Goal: Complete application form: Complete application form

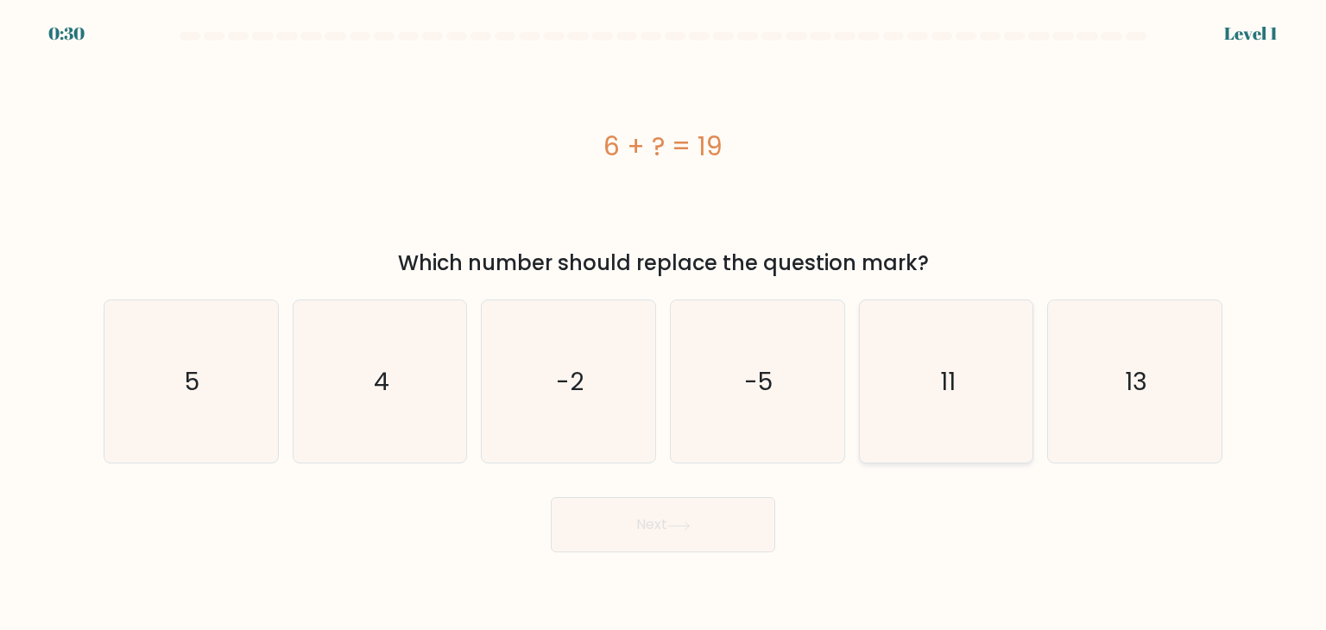
click at [958, 422] on icon "11" at bounding box center [946, 381] width 162 height 162
click at [664, 324] on input "e. 11" at bounding box center [663, 319] width 1 height 9
radio input "true"
click at [1178, 389] on icon "13" at bounding box center [1134, 381] width 162 height 162
click at [664, 324] on input "f. 13" at bounding box center [663, 319] width 1 height 9
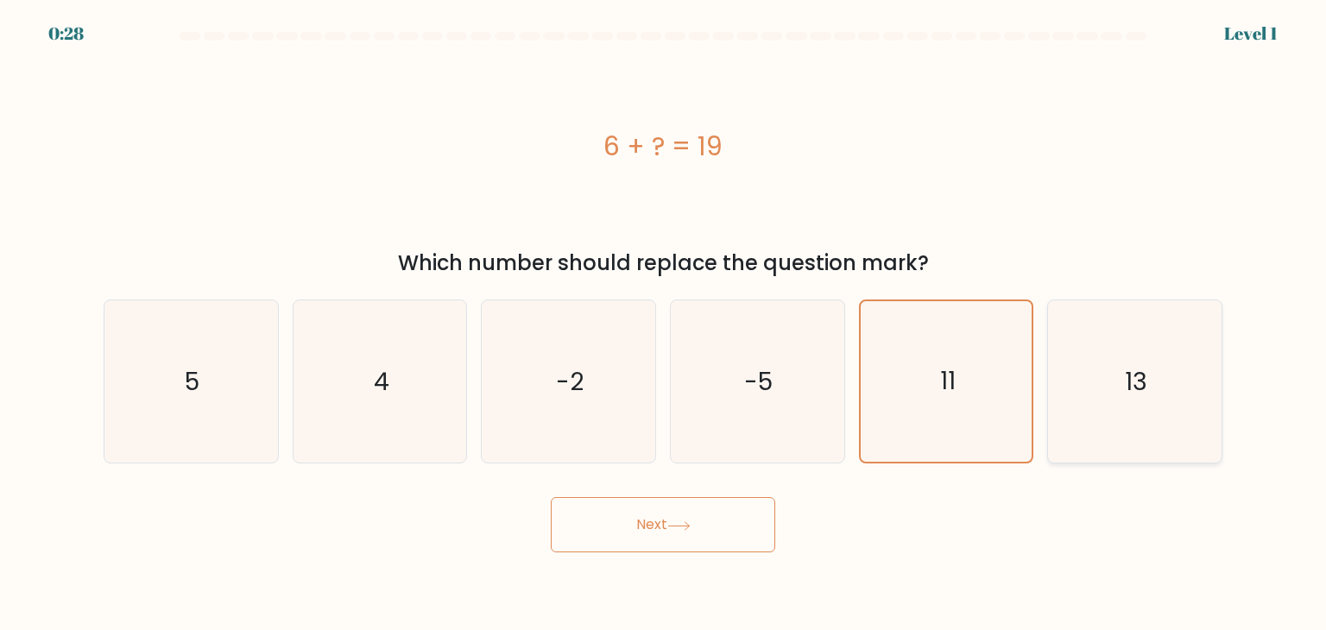
radio input "true"
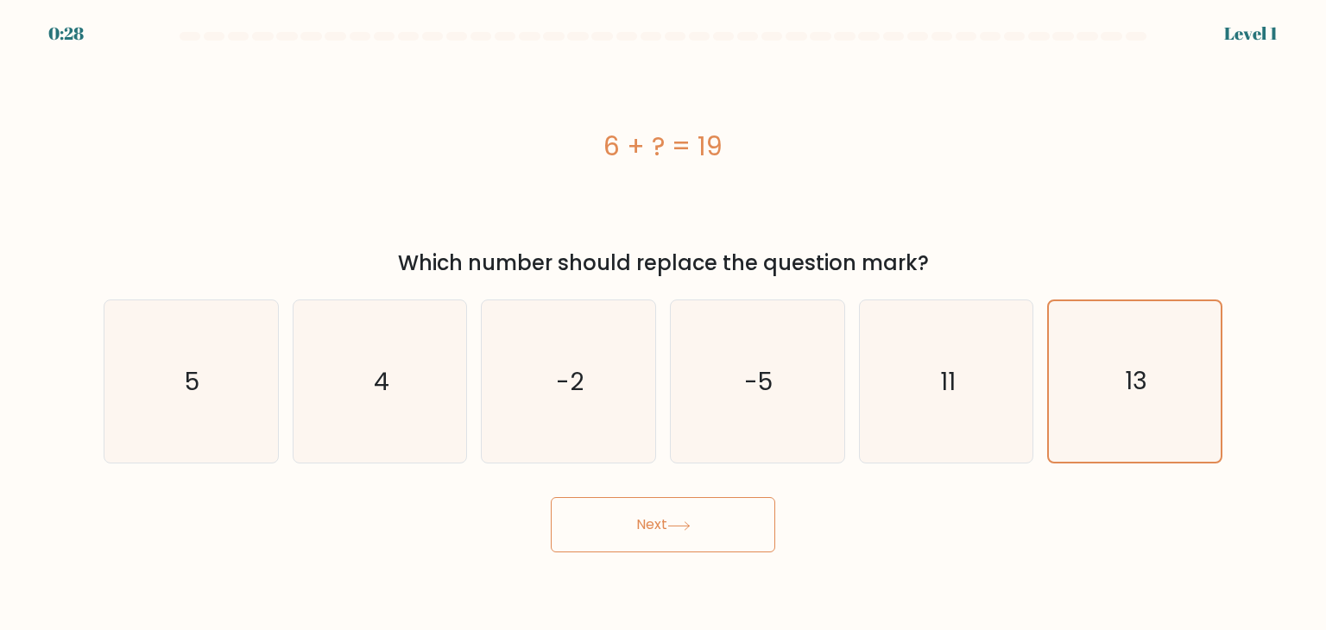
click at [710, 519] on button "Next" at bounding box center [663, 524] width 224 height 55
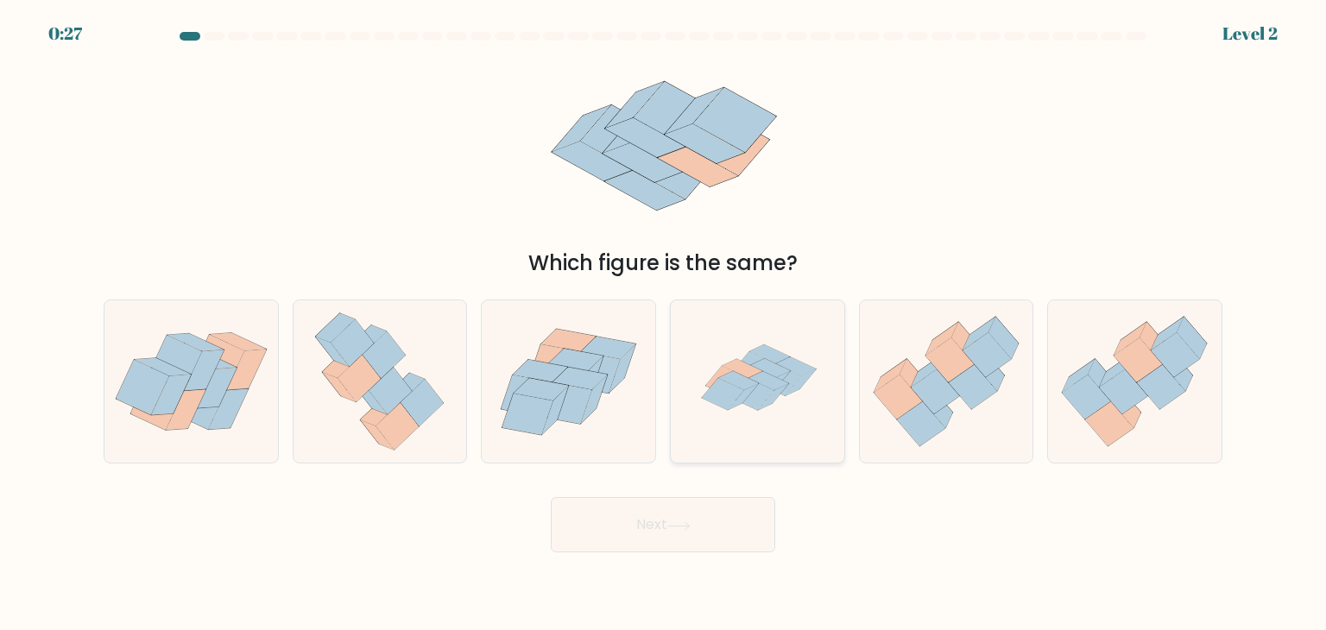
click at [822, 397] on icon at bounding box center [757, 381] width 162 height 162
click at [664, 324] on input "d." at bounding box center [663, 319] width 1 height 9
radio input "true"
click at [652, 523] on button "Next" at bounding box center [663, 524] width 224 height 55
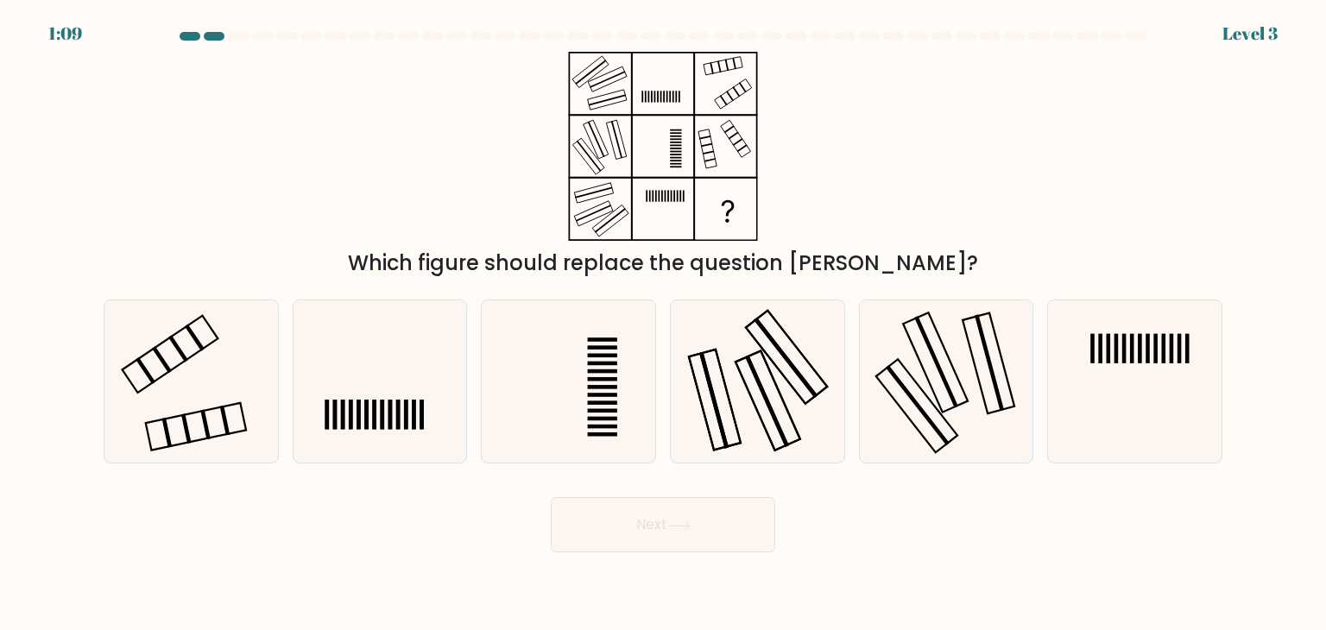
click at [716, 412] on rect at bounding box center [713, 400] width 29 height 97
click at [664, 324] on input "d." at bounding box center [663, 319] width 1 height 9
radio input "true"
click at [811, 371] on icon at bounding box center [757, 381] width 161 height 161
click at [664, 324] on input "d." at bounding box center [663, 319] width 1 height 9
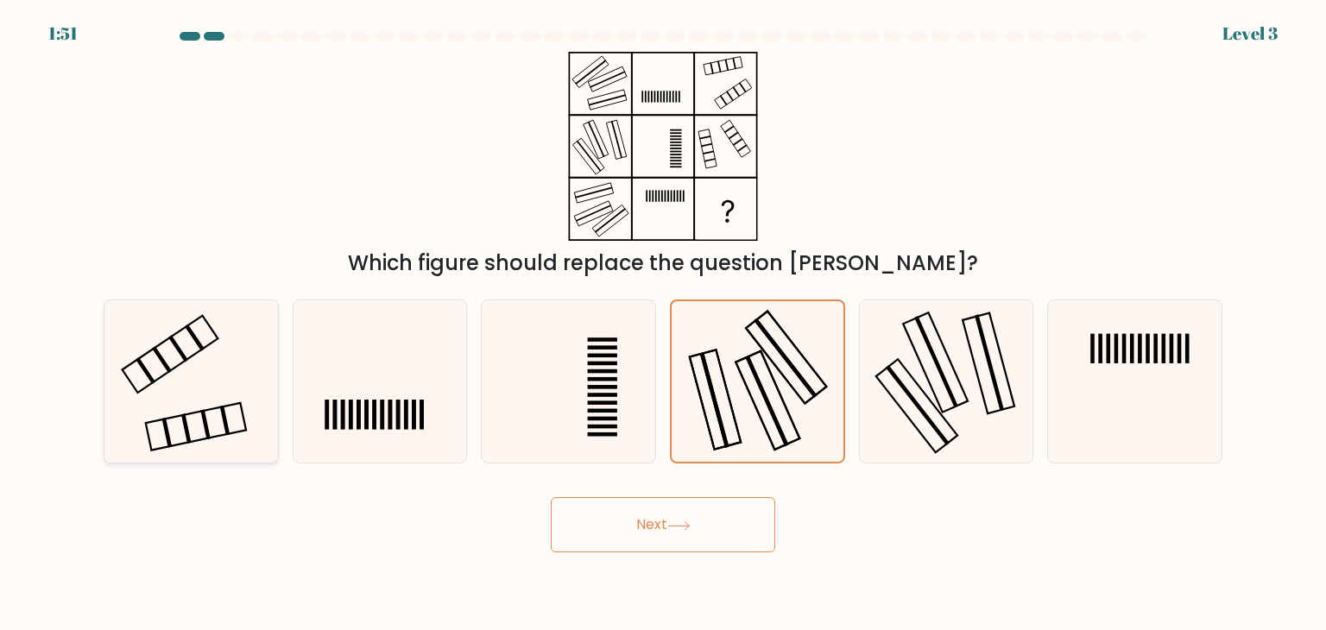
click at [244, 393] on icon at bounding box center [191, 381] width 162 height 162
click at [663, 324] on input "a." at bounding box center [663, 319] width 1 height 9
radio input "true"
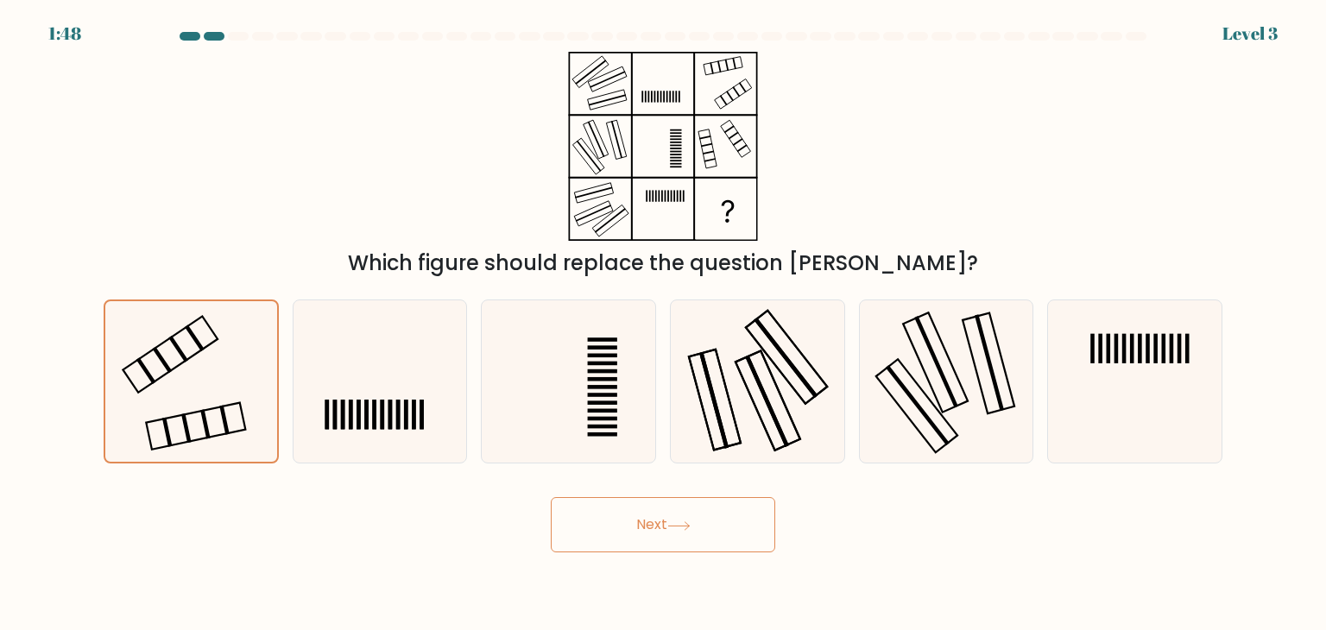
click at [687, 525] on icon at bounding box center [678, 525] width 23 height 9
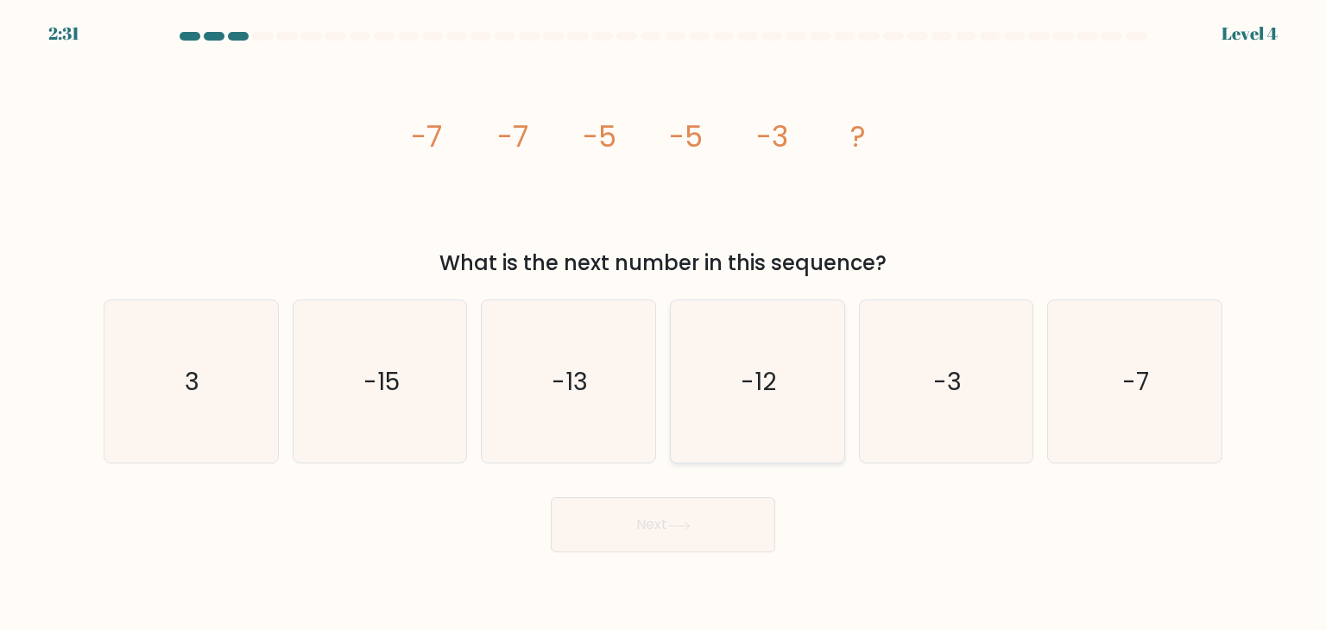
click at [741, 388] on icon "-12" at bounding box center [757, 381] width 162 height 162
click at [664, 324] on input "d. -12" at bounding box center [663, 319] width 1 height 9
radio input "true"
drag, startPoint x: 929, startPoint y: 409, endPoint x: 887, endPoint y: 440, distance: 52.5
click at [930, 409] on icon "-3" at bounding box center [946, 381] width 162 height 162
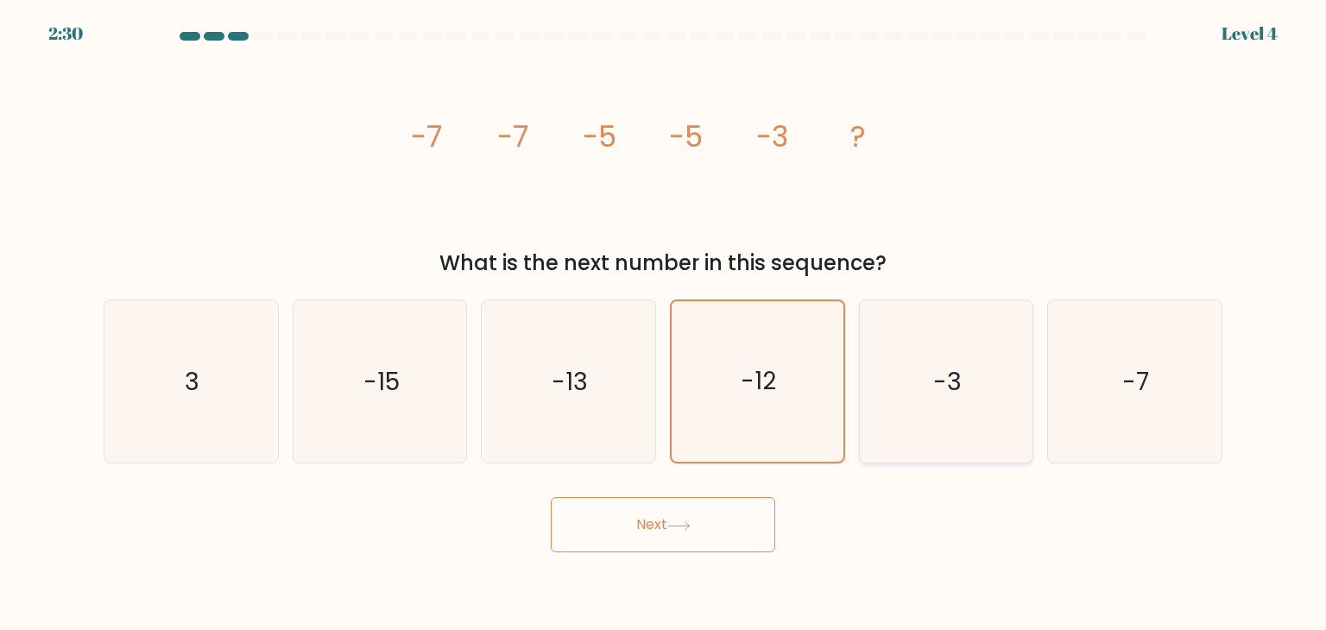
click at [664, 324] on input "e. -3" at bounding box center [663, 319] width 1 height 9
radio input "true"
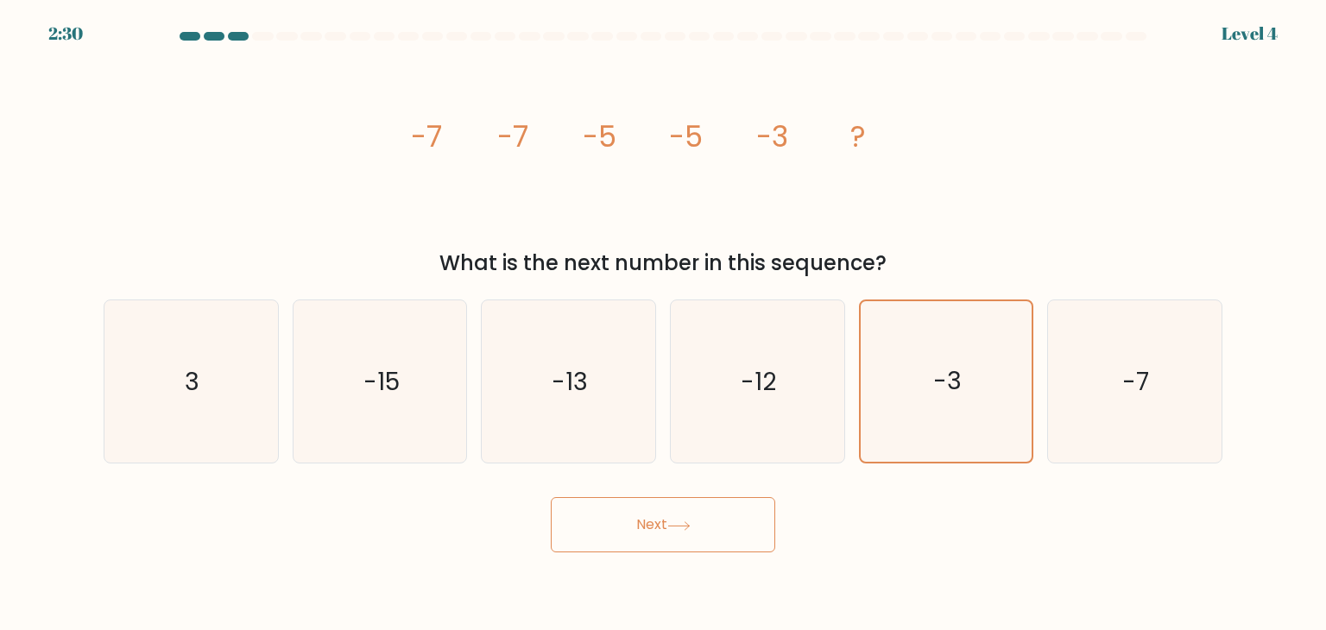
click at [733, 511] on button "Next" at bounding box center [663, 524] width 224 height 55
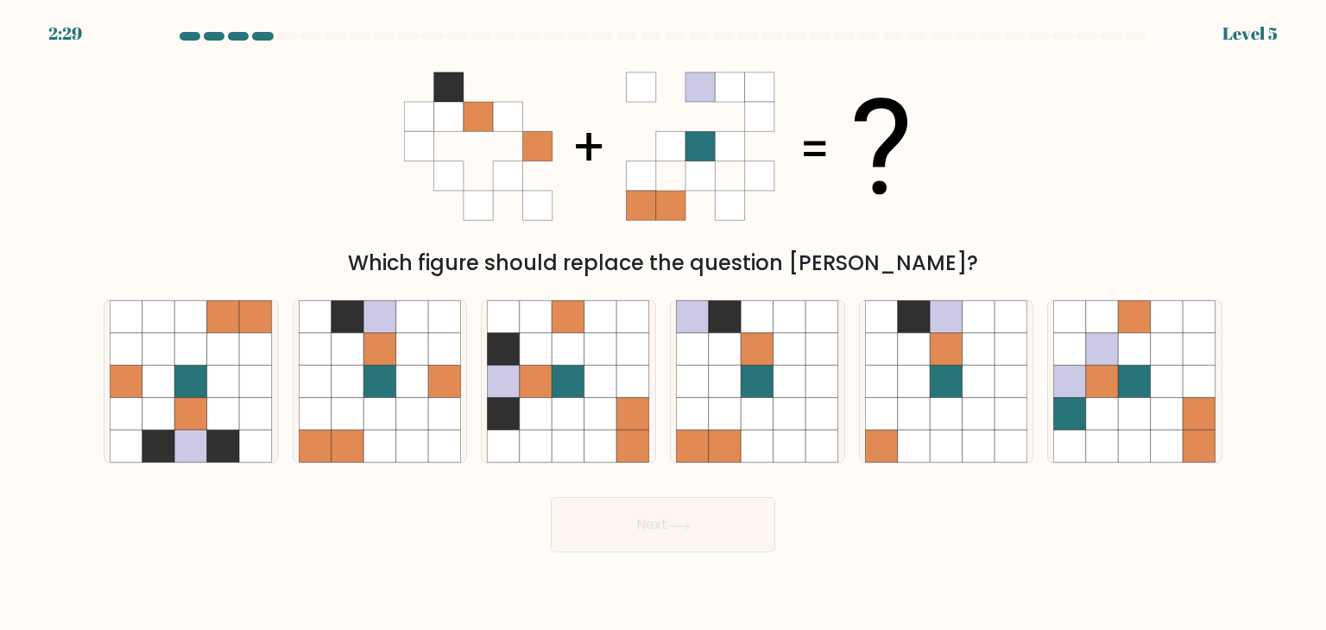
click at [846, 398] on div "d." at bounding box center [757, 382] width 189 height 164
click at [762, 408] on icon at bounding box center [758, 414] width 33 height 33
click at [664, 324] on input "d." at bounding box center [663, 319] width 1 height 9
radio input "true"
click at [378, 412] on icon at bounding box center [379, 414] width 33 height 33
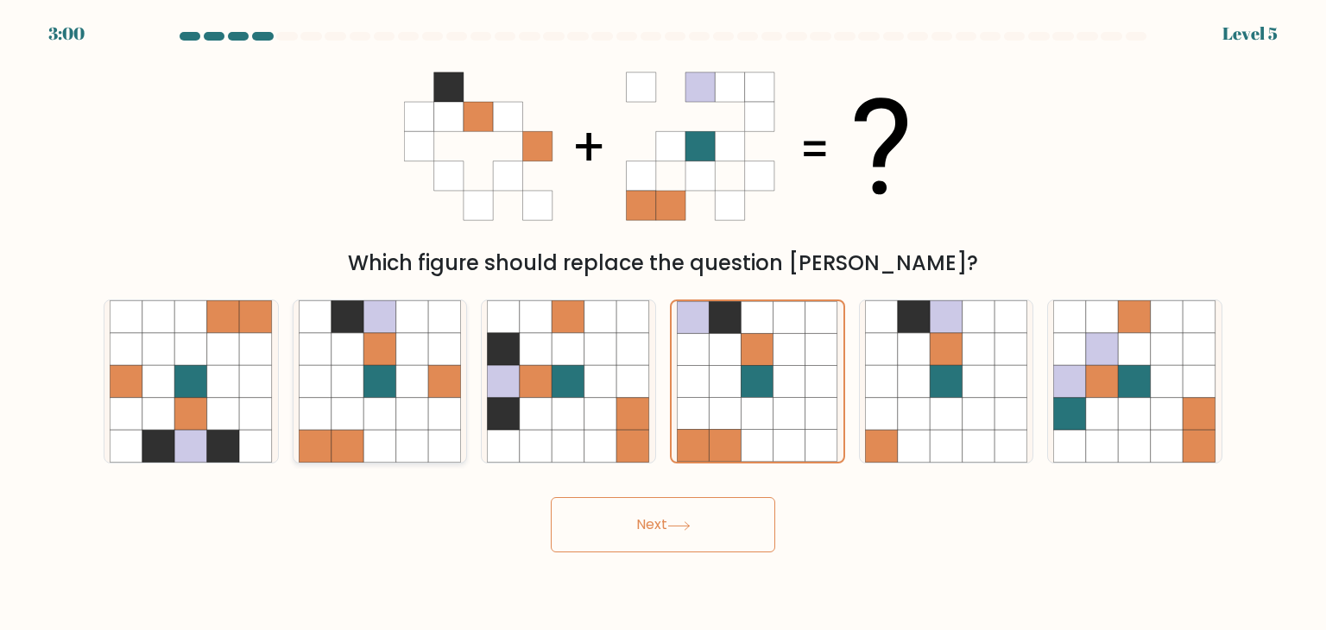
click at [663, 324] on input "b." at bounding box center [663, 319] width 1 height 9
radio input "true"
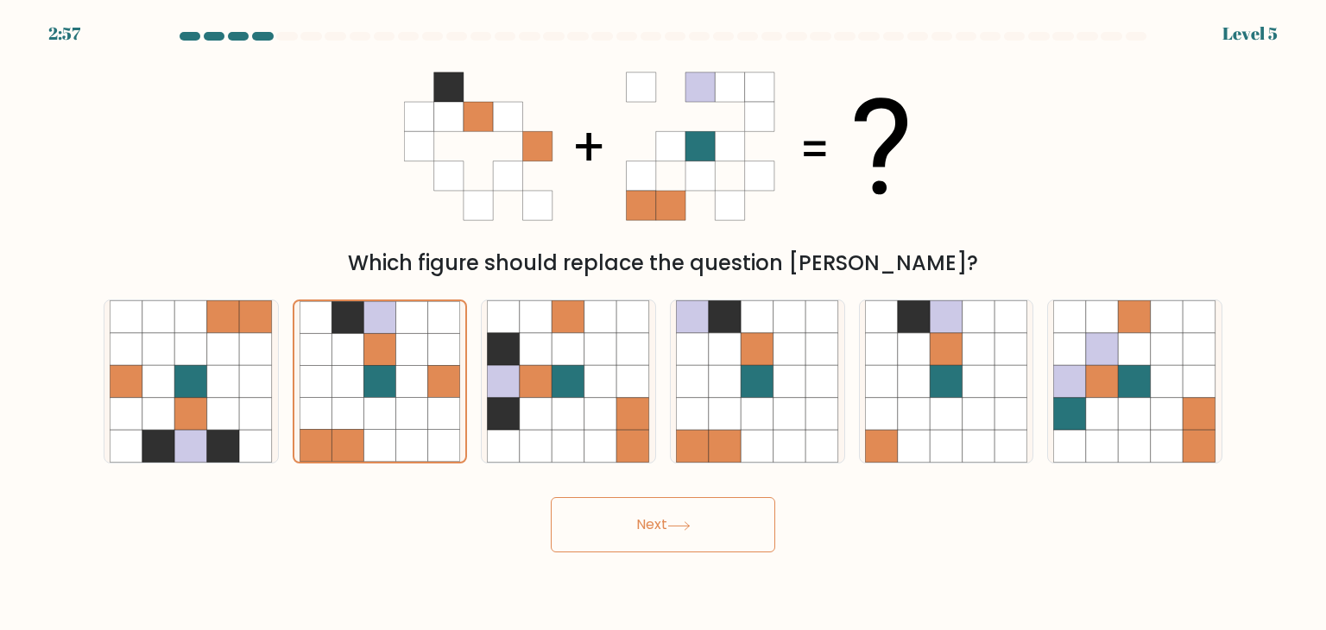
click at [659, 530] on button "Next" at bounding box center [663, 524] width 224 height 55
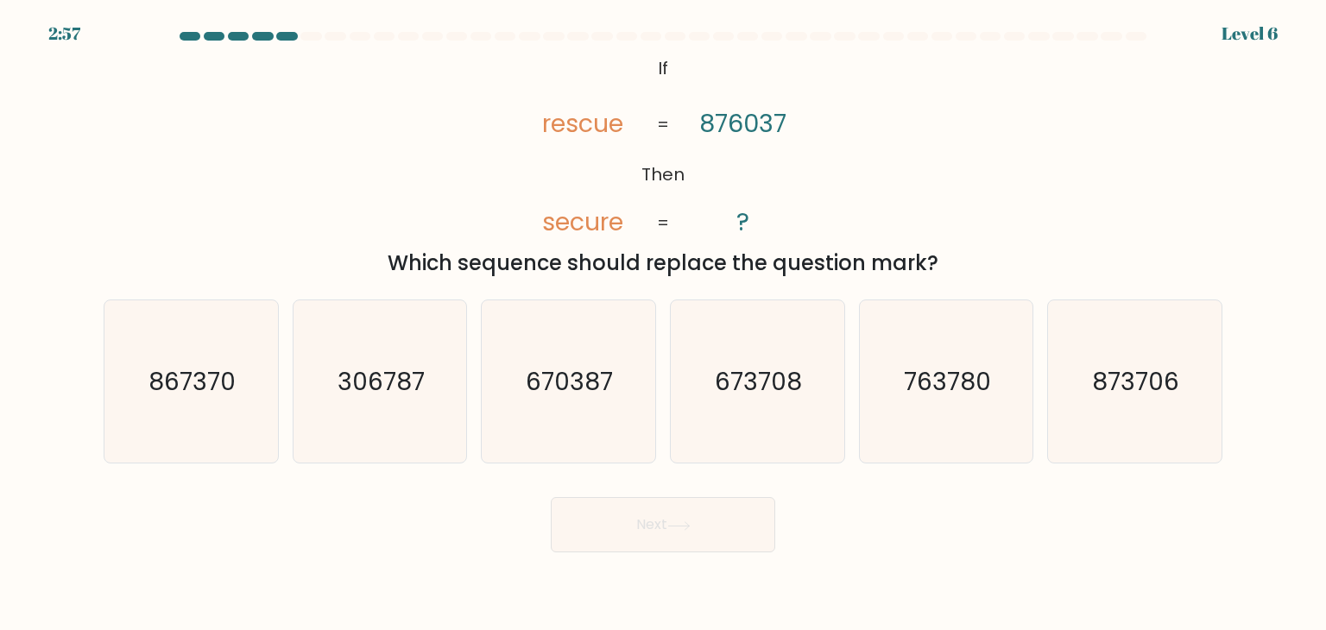
click at [649, 433] on icon "670387" at bounding box center [568, 381] width 162 height 162
click at [663, 324] on input "c. 670387" at bounding box center [663, 319] width 1 height 9
radio input "true"
click at [616, 516] on button "Next" at bounding box center [663, 524] width 224 height 55
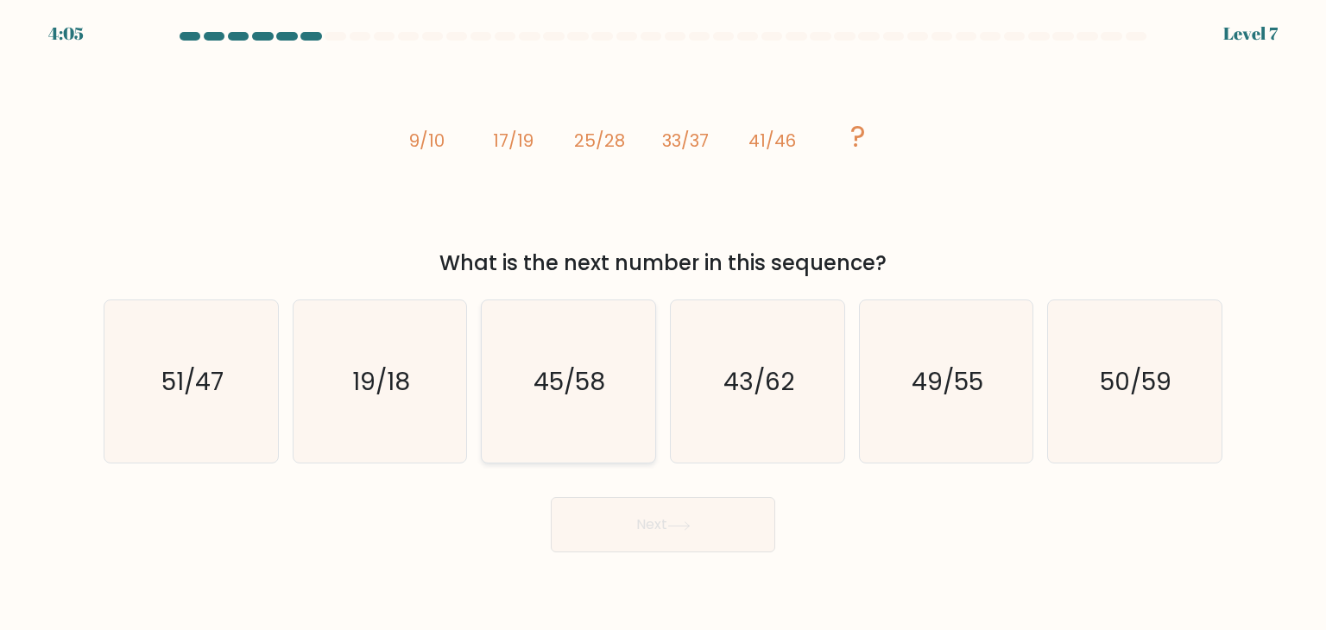
click at [632, 427] on icon "45/58" at bounding box center [568, 381] width 162 height 162
click at [663, 324] on input "c. 45/58" at bounding box center [663, 319] width 1 height 9
radio input "true"
click at [968, 415] on icon "49/55" at bounding box center [946, 381] width 162 height 162
click at [664, 324] on input "e. 49/55" at bounding box center [663, 319] width 1 height 9
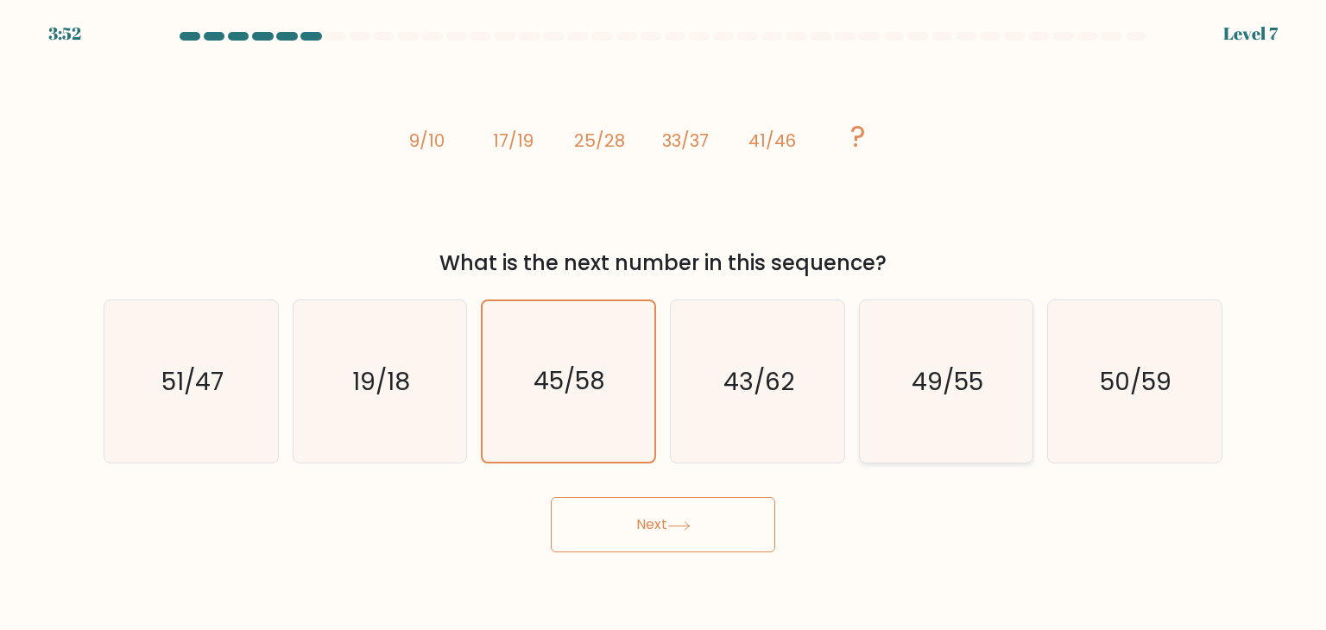
radio input "true"
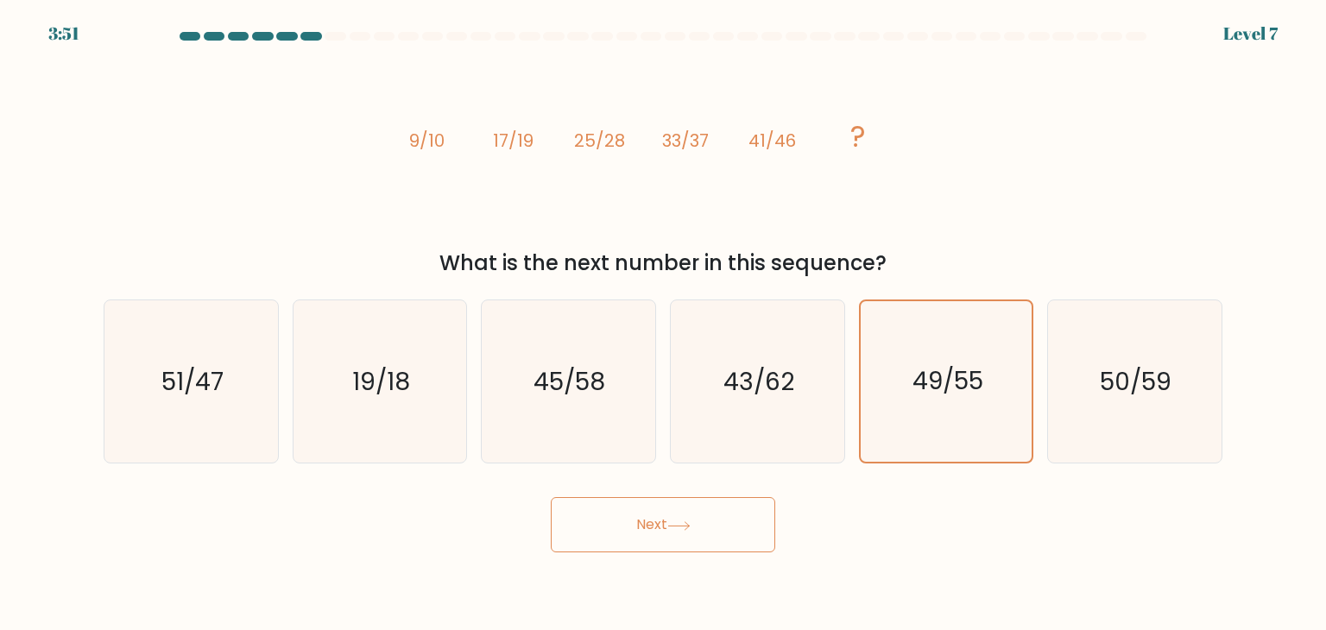
click at [724, 540] on button "Next" at bounding box center [663, 524] width 224 height 55
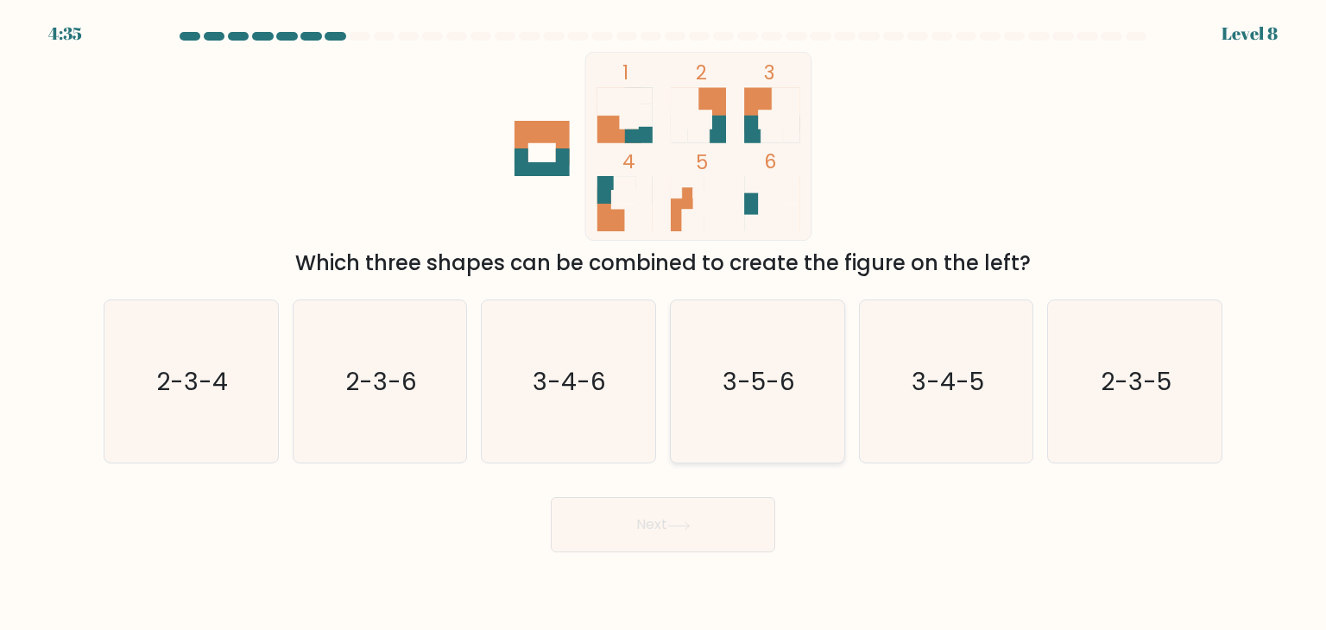
click at [787, 401] on icon "3-5-6" at bounding box center [757, 381] width 162 height 162
click at [664, 324] on input "d. 3-5-6" at bounding box center [663, 319] width 1 height 9
radio input "true"
click at [425, 443] on icon "2-3-6" at bounding box center [380, 381] width 162 height 162
click at [663, 324] on input "b. 2-3-6" at bounding box center [663, 319] width 1 height 9
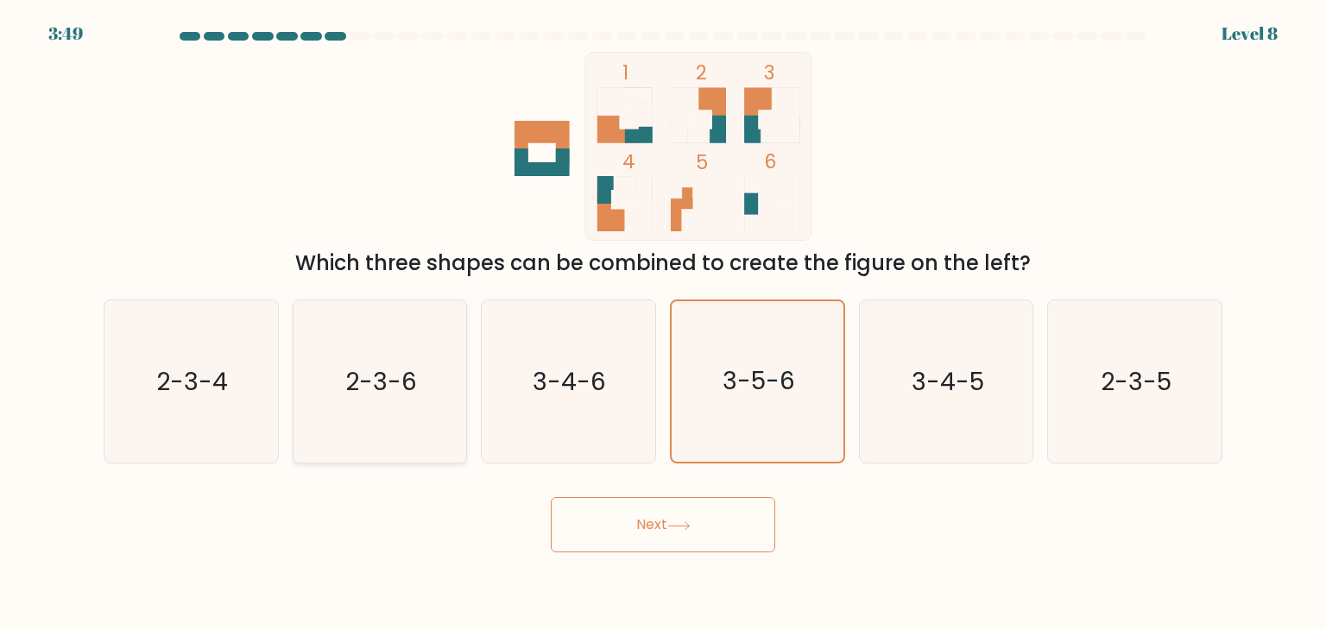
radio input "true"
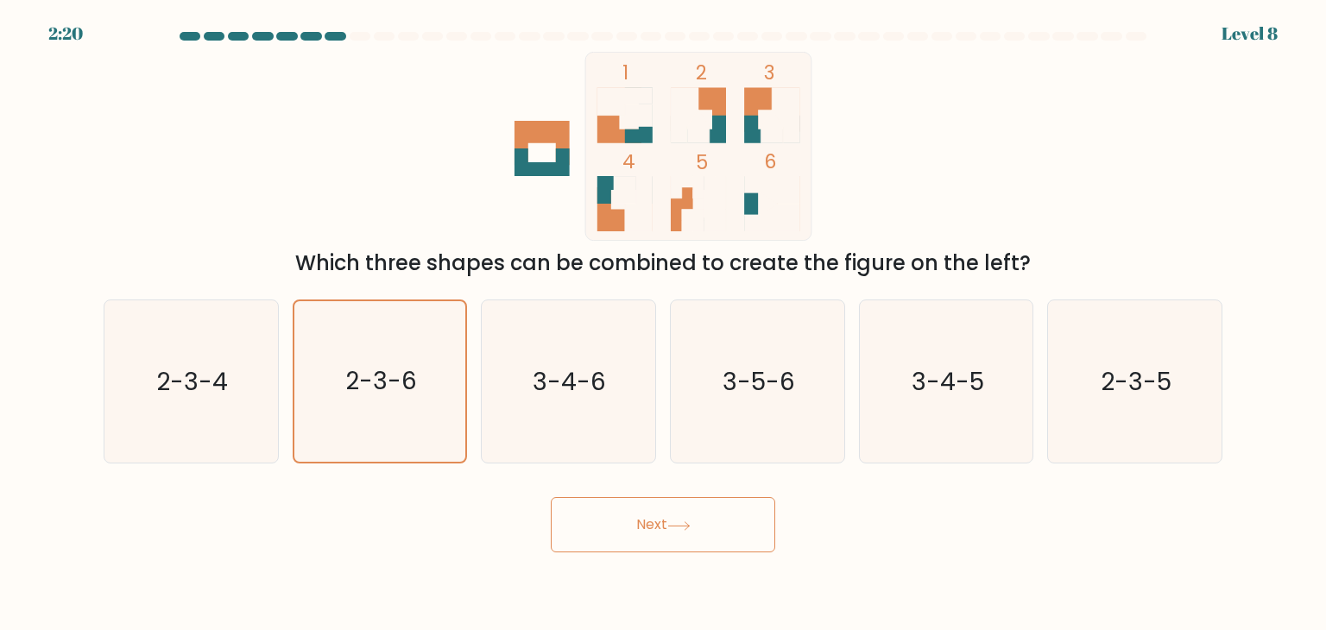
click at [691, 526] on icon at bounding box center [678, 525] width 23 height 9
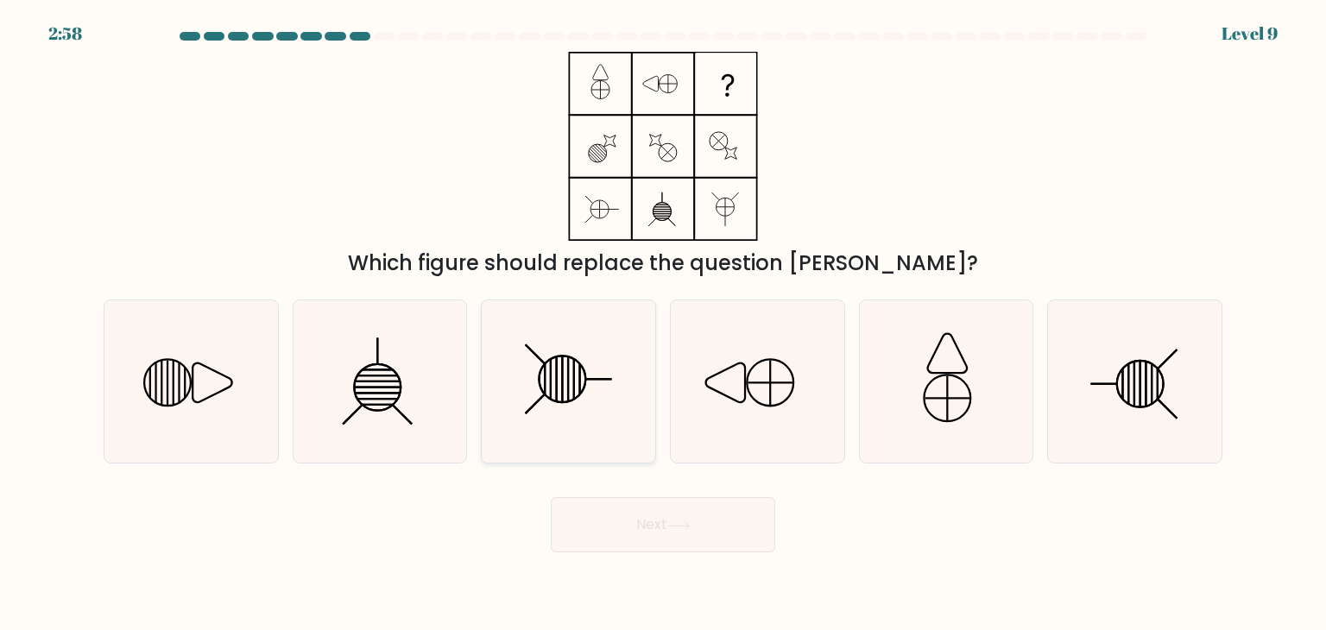
click at [578, 394] on icon at bounding box center [568, 381] width 162 height 162
click at [663, 324] on input "c." at bounding box center [663, 319] width 1 height 9
radio input "true"
click at [229, 419] on icon at bounding box center [191, 381] width 162 height 162
click at [663, 324] on input "a." at bounding box center [663, 319] width 1 height 9
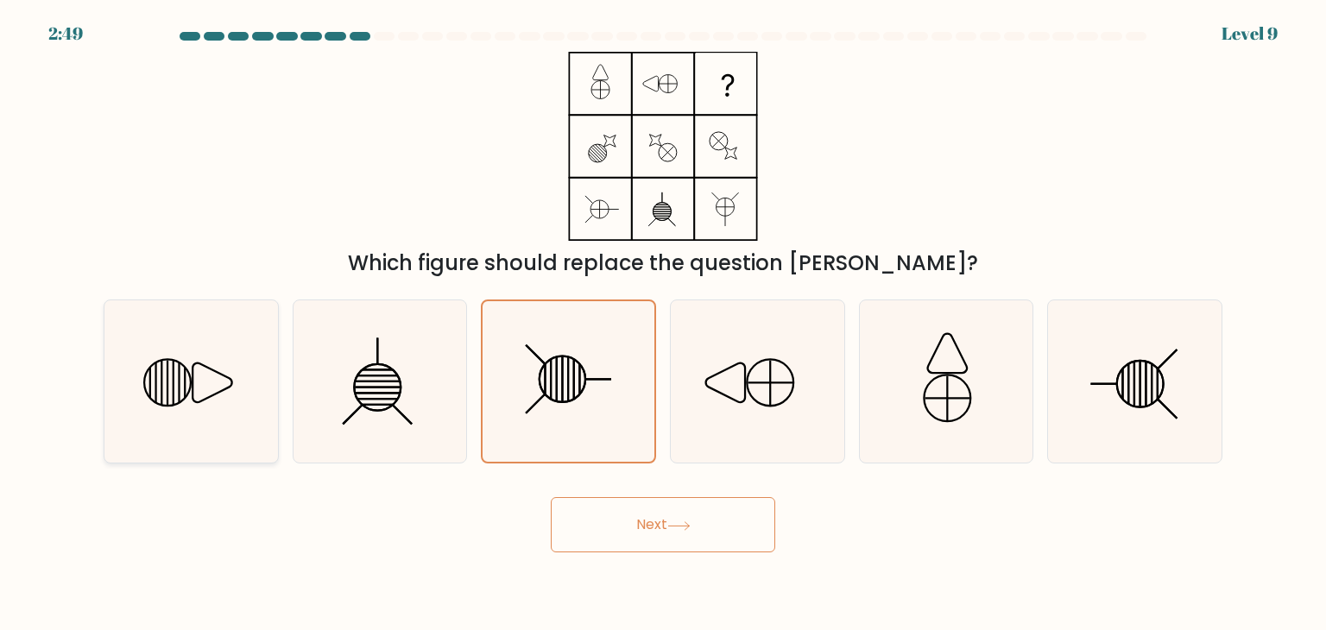
radio input "true"
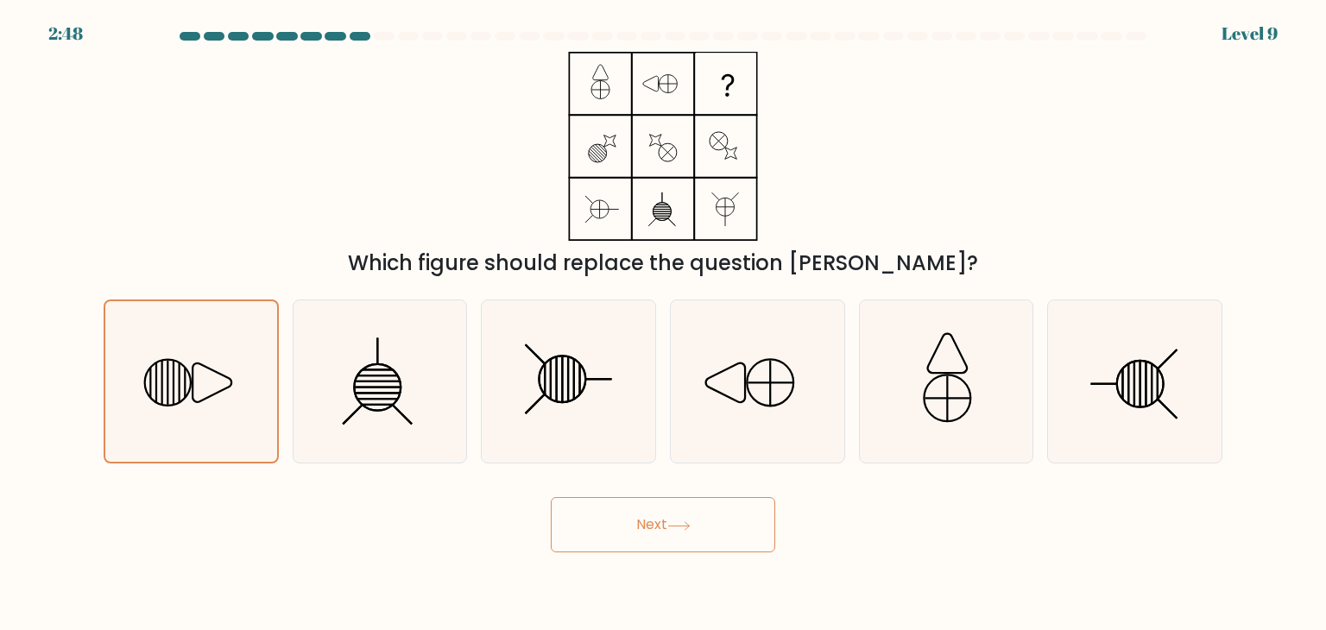
click at [697, 535] on button "Next" at bounding box center [663, 524] width 224 height 55
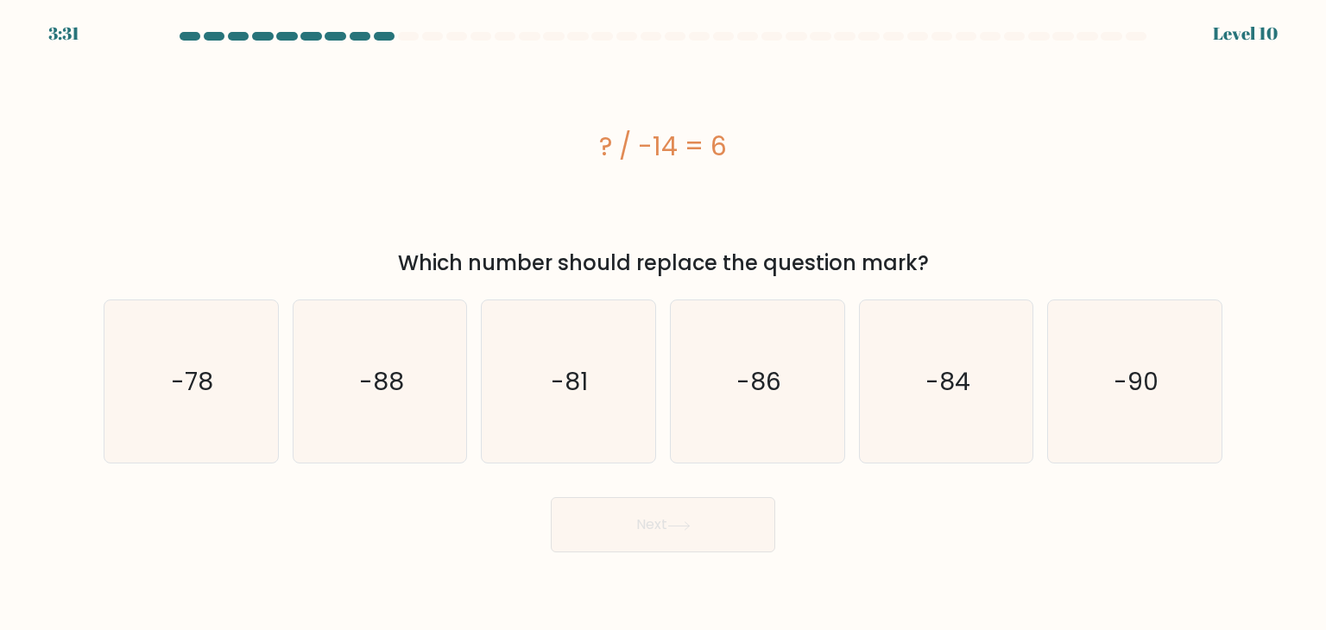
click at [722, 432] on icon "-86" at bounding box center [757, 381] width 162 height 162
click at [664, 324] on input "d. -86" at bounding box center [663, 319] width 1 height 9
radio input "true"
click at [1010, 408] on icon "-84" at bounding box center [946, 381] width 162 height 162
click at [664, 324] on input "e. -84" at bounding box center [663, 319] width 1 height 9
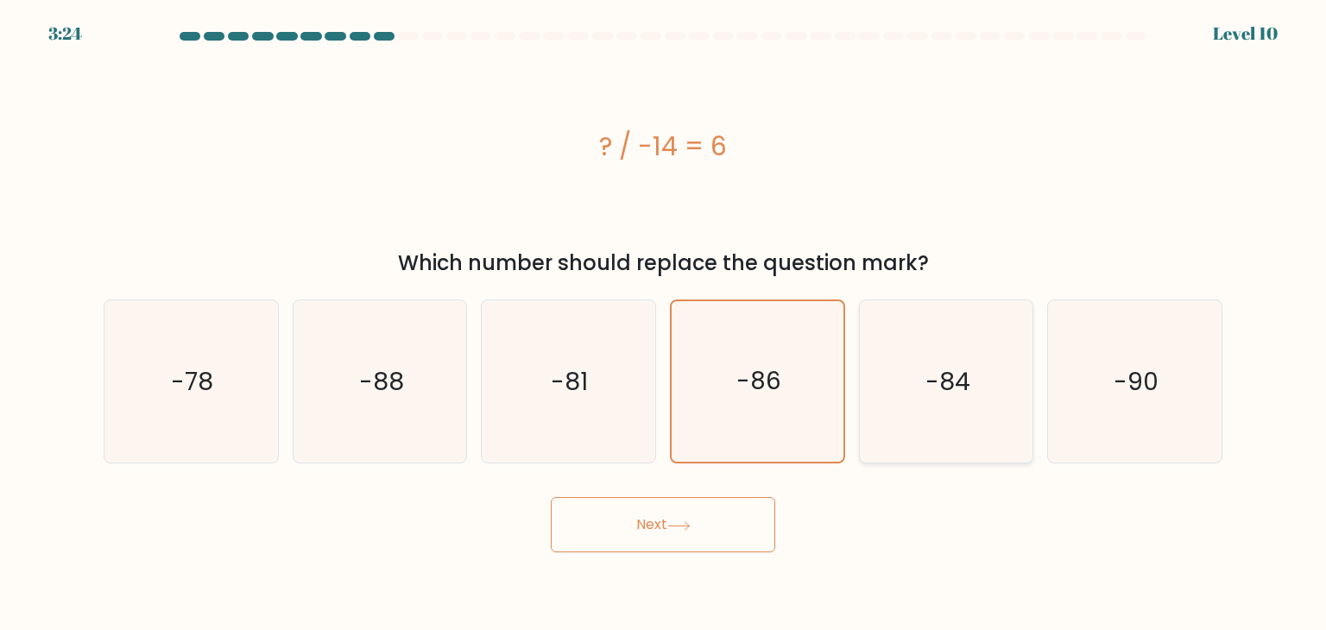
radio input "true"
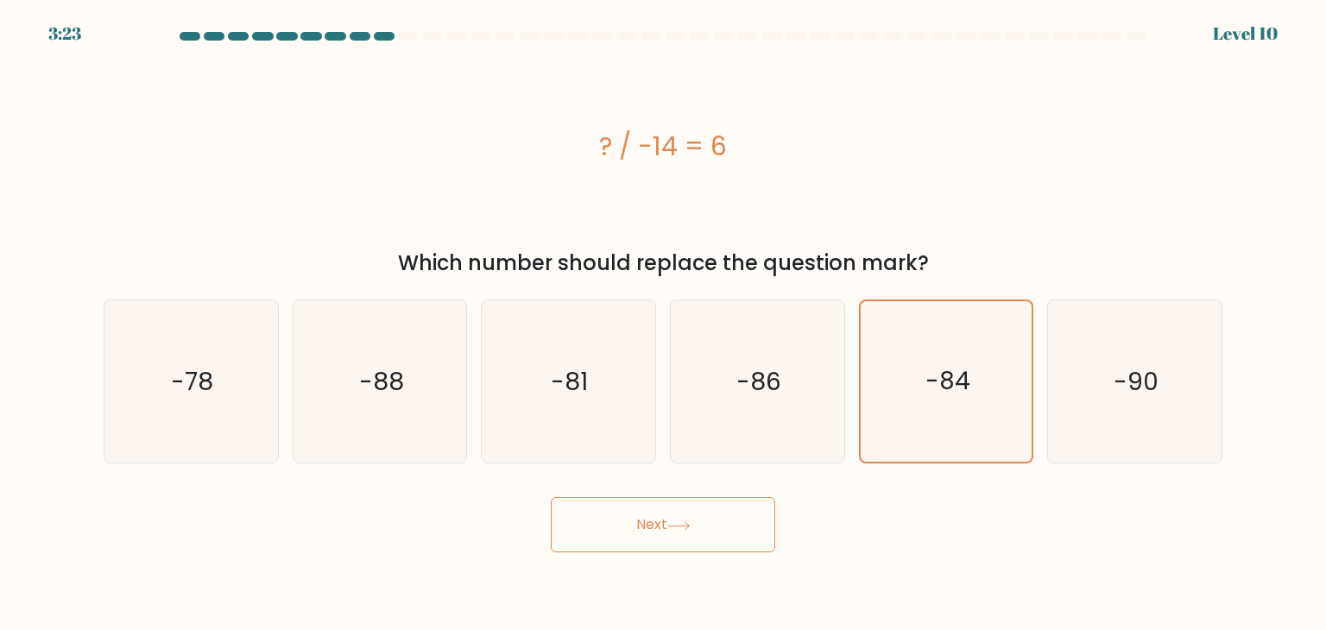
click at [654, 536] on button "Next" at bounding box center [663, 524] width 224 height 55
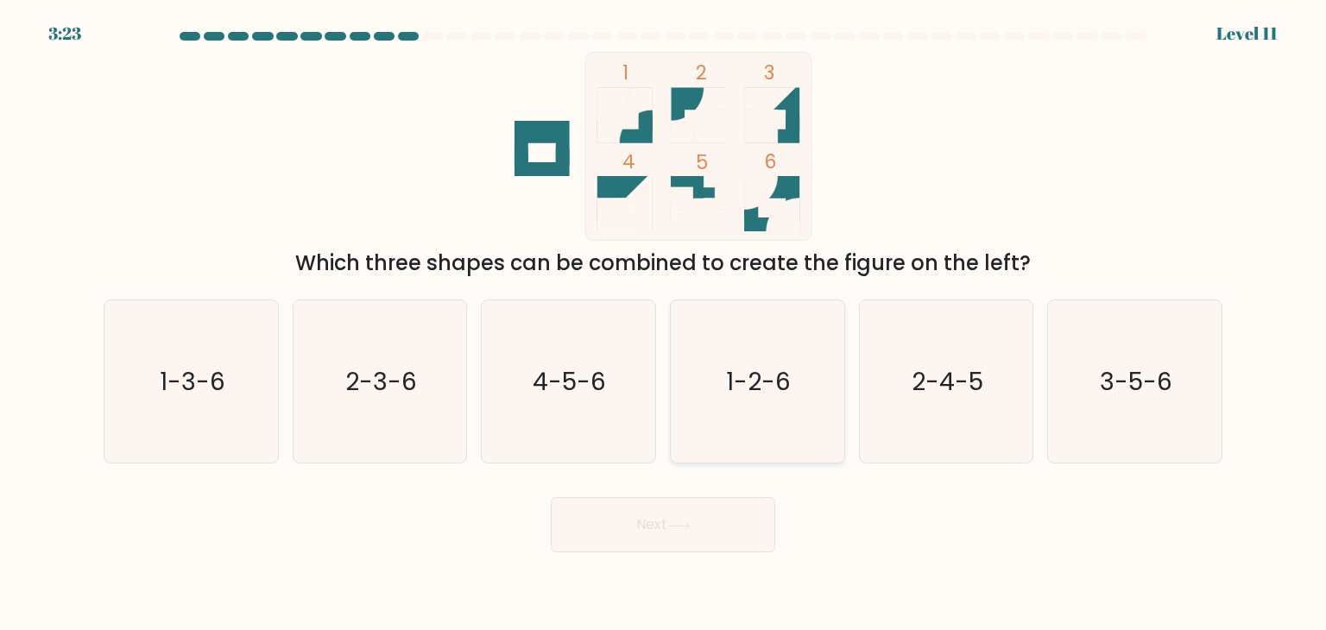
click at [742, 401] on icon "1-2-6" at bounding box center [757, 381] width 162 height 162
click at [664, 324] on input "d. 1-2-6" at bounding box center [663, 319] width 1 height 9
radio input "true"
click at [224, 421] on icon "1-3-6" at bounding box center [191, 381] width 162 height 162
click at [663, 324] on input "a. 1-3-6" at bounding box center [663, 319] width 1 height 9
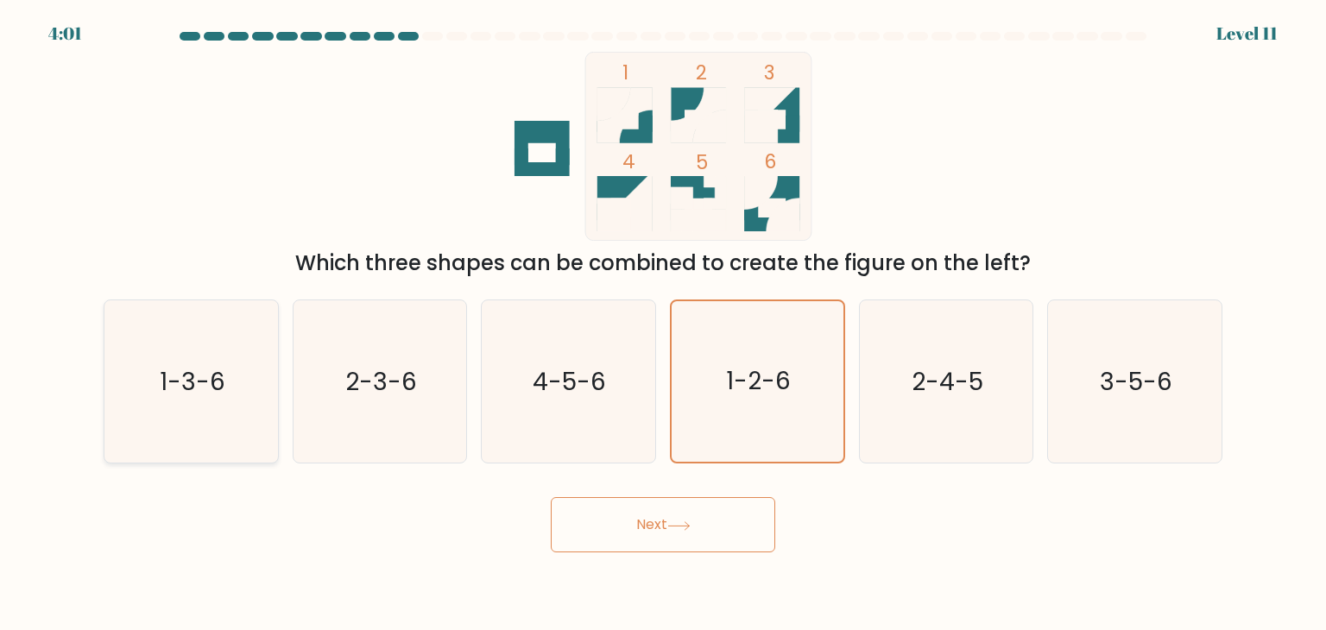
radio input "true"
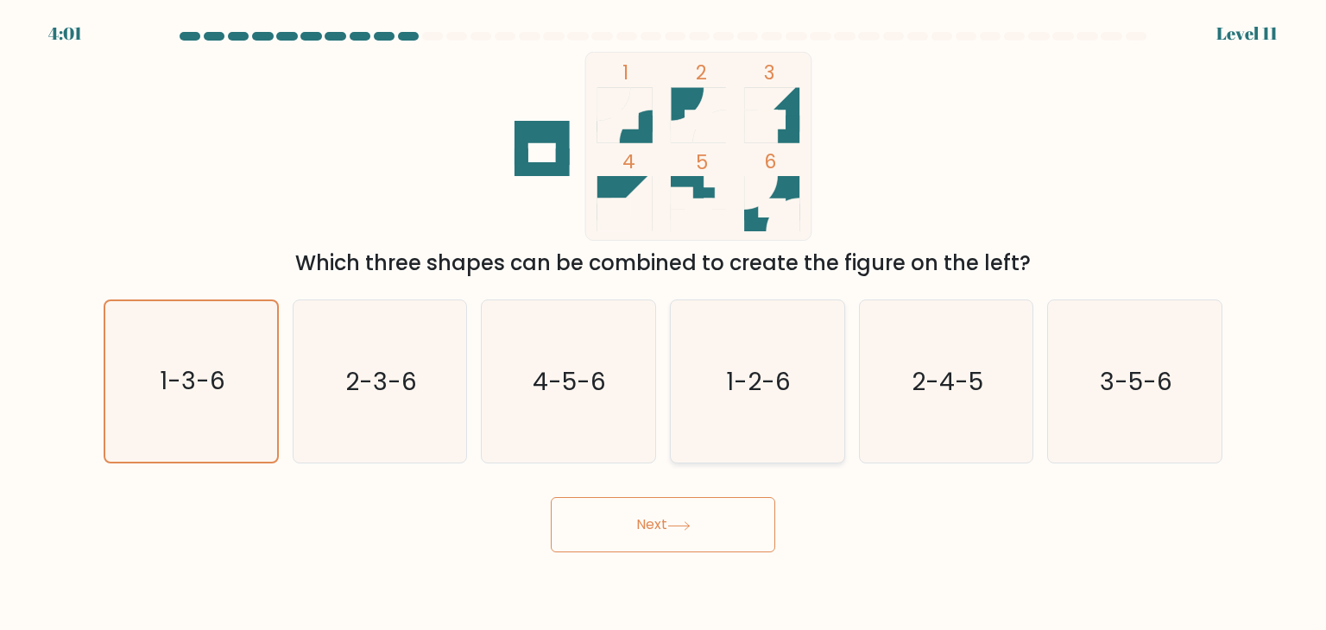
click at [844, 386] on div "1-2-6" at bounding box center [757, 382] width 175 height 164
click at [664, 324] on input "d. 1-2-6" at bounding box center [663, 319] width 1 height 9
radio input "true"
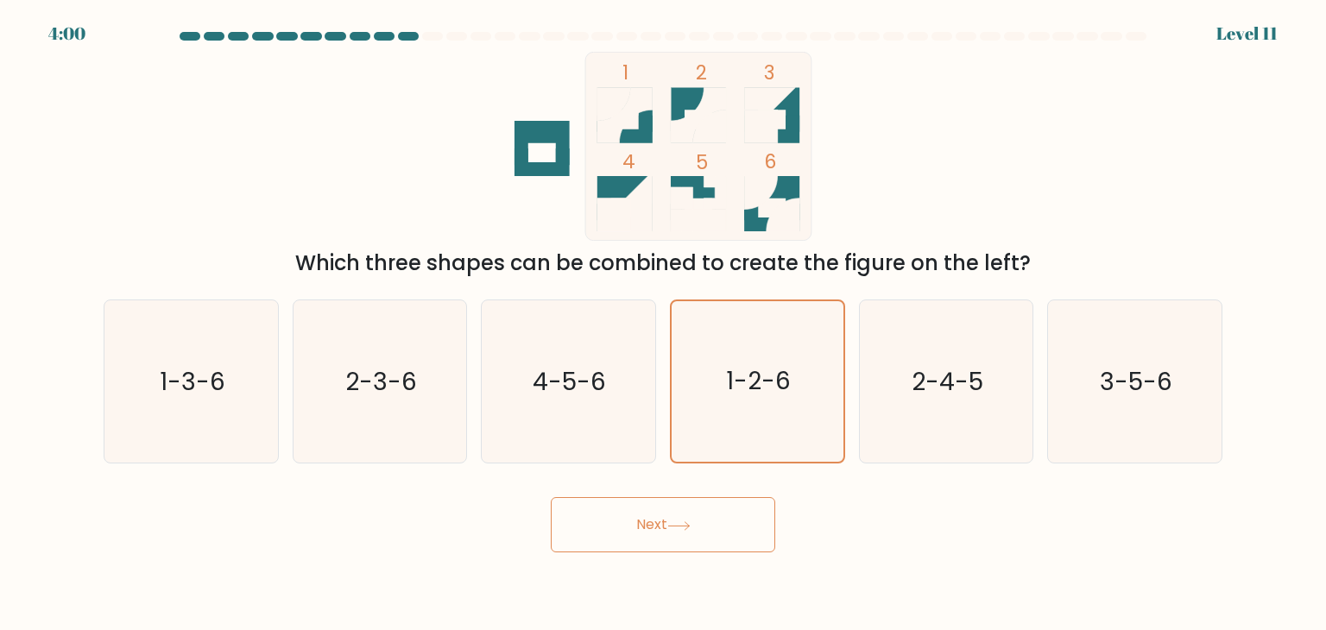
click at [699, 528] on button "Next" at bounding box center [663, 524] width 224 height 55
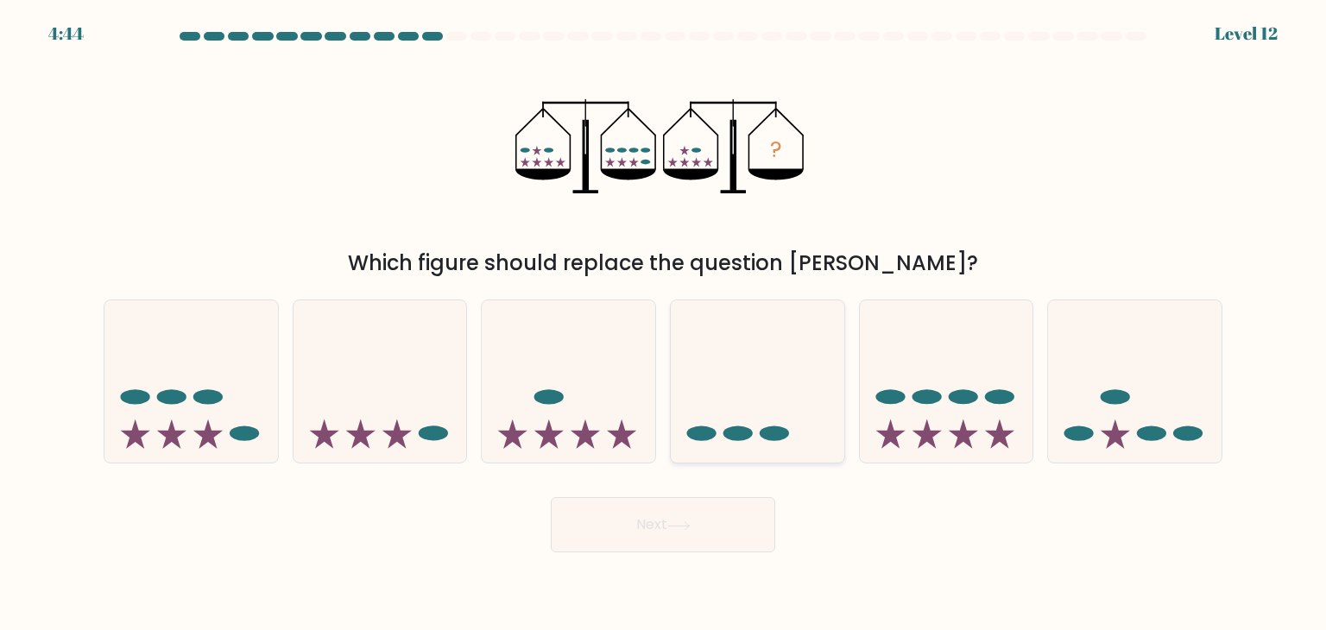
click at [769, 380] on icon at bounding box center [758, 381] width 174 height 143
click at [664, 324] on input "d." at bounding box center [663, 319] width 1 height 9
radio input "true"
click at [204, 419] on icon at bounding box center [191, 381] width 174 height 143
click at [663, 324] on input "a." at bounding box center [663, 319] width 1 height 9
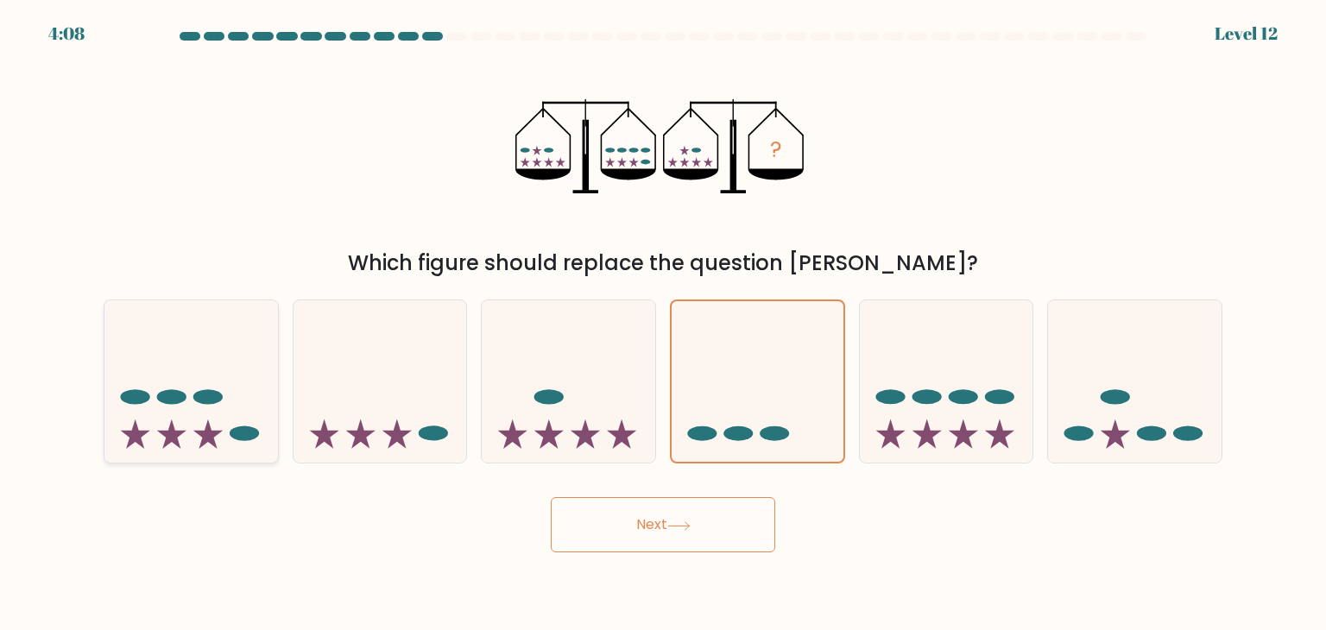
radio input "true"
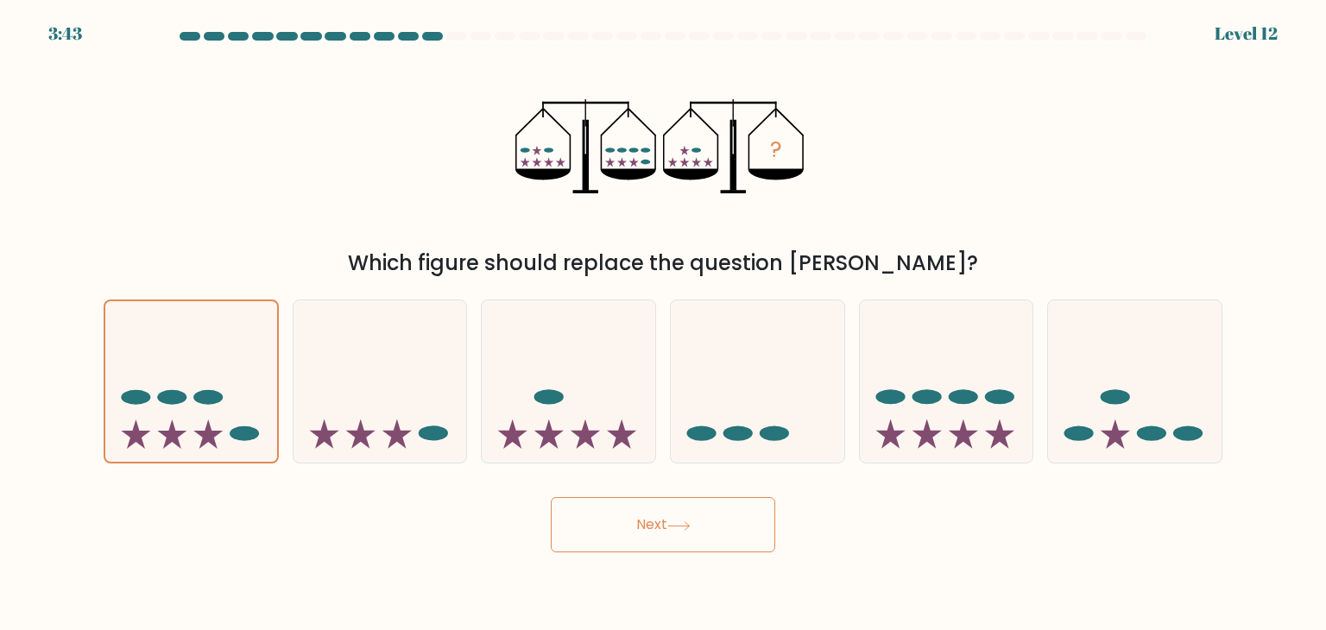
click at [691, 528] on icon at bounding box center [678, 525] width 23 height 9
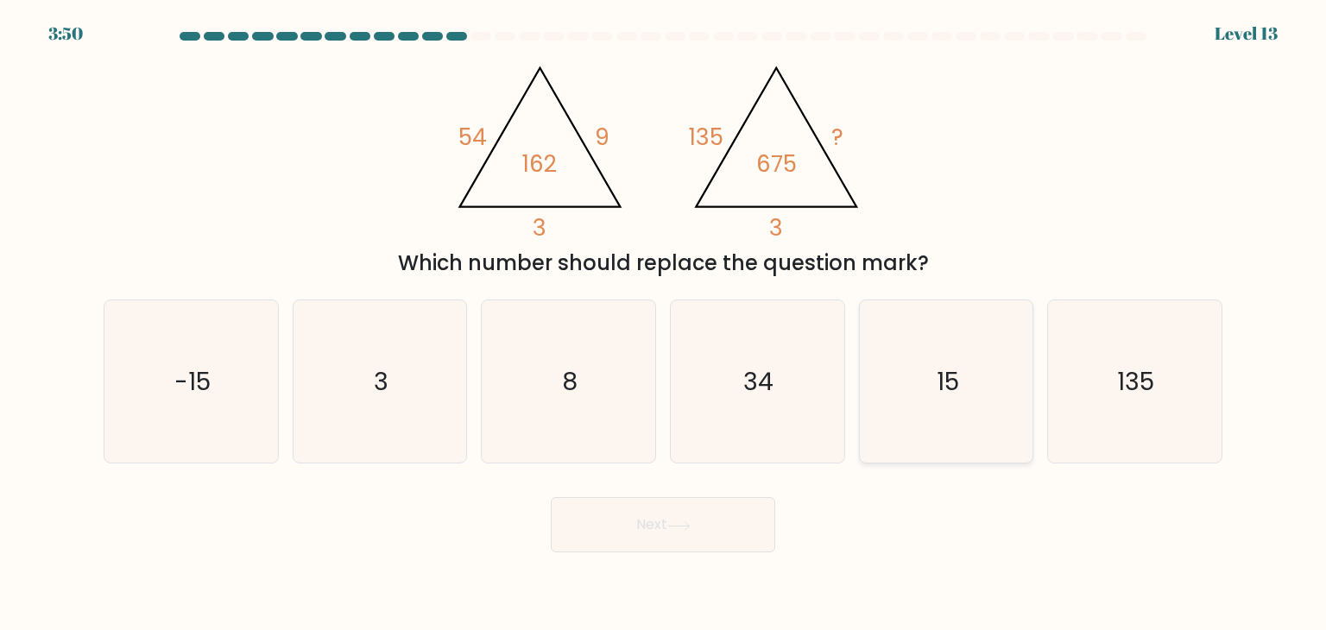
click at [982, 408] on icon "15" at bounding box center [946, 381] width 162 height 162
click at [664, 324] on input "e. 15" at bounding box center [663, 319] width 1 height 9
radio input "true"
click at [762, 534] on button "Next" at bounding box center [663, 524] width 224 height 55
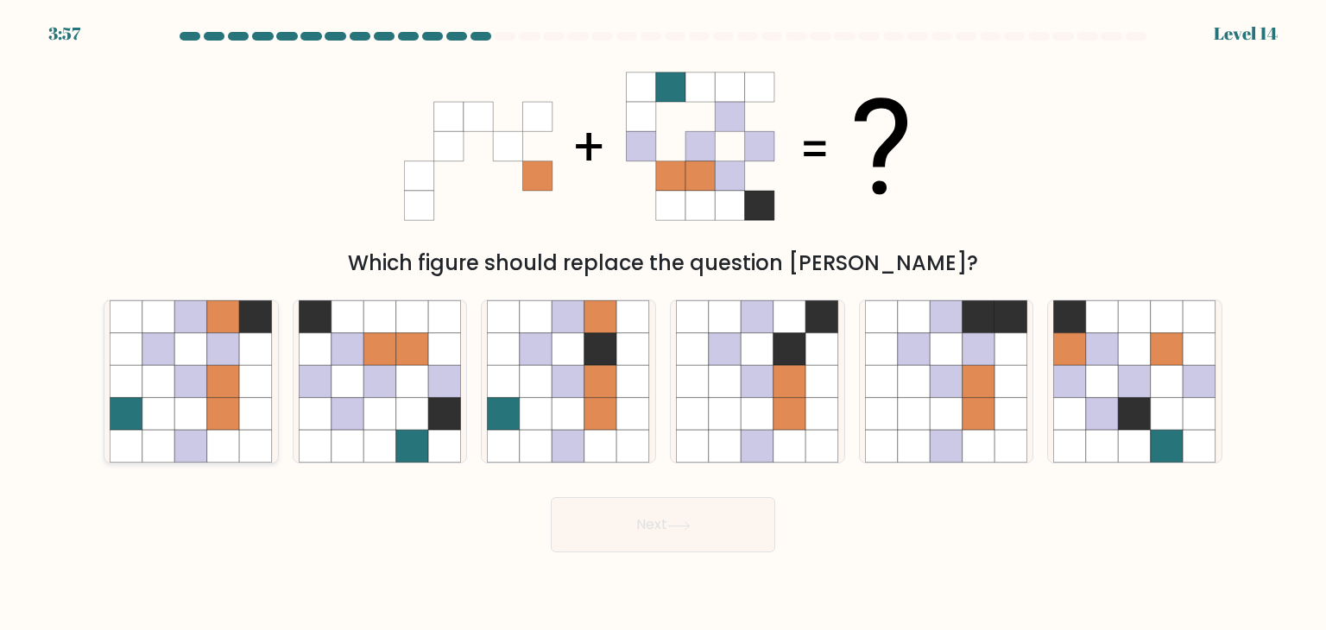
click at [226, 377] on icon at bounding box center [223, 381] width 33 height 33
click at [663, 324] on input "a." at bounding box center [663, 319] width 1 height 9
radio input "true"
click at [730, 514] on button "Next" at bounding box center [663, 524] width 224 height 55
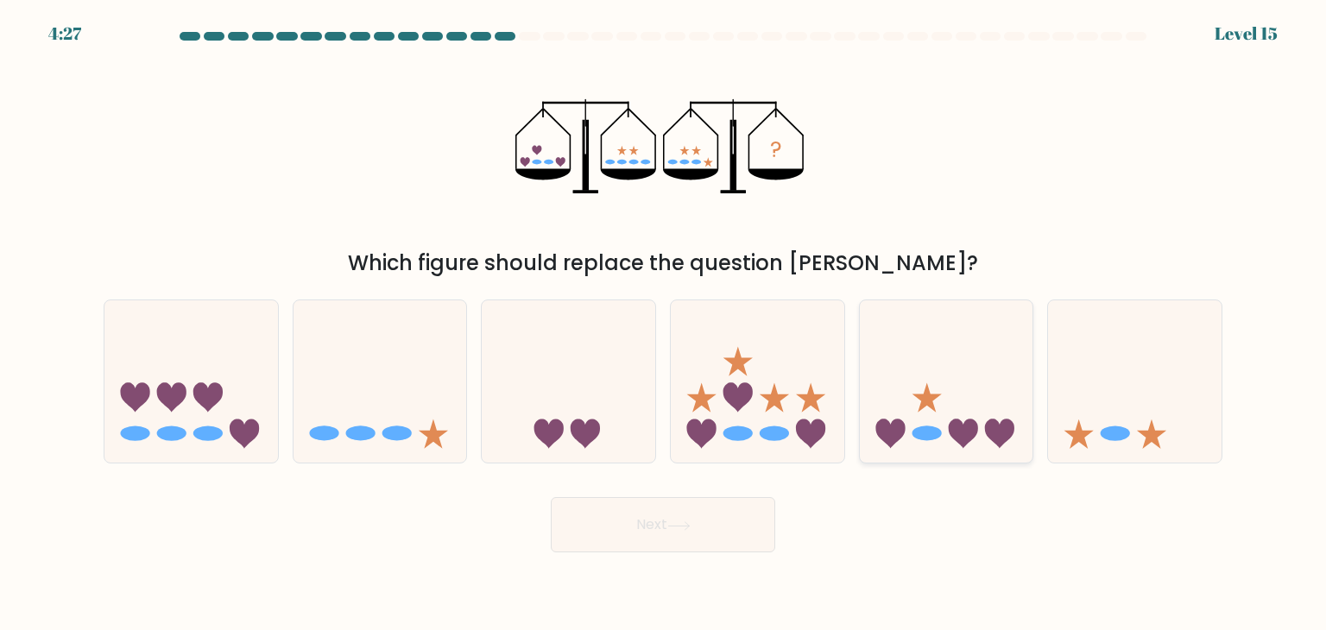
click at [939, 420] on icon at bounding box center [947, 381] width 174 height 143
click at [664, 324] on input "e." at bounding box center [663, 319] width 1 height 9
radio input "true"
click at [703, 538] on button "Next" at bounding box center [663, 524] width 224 height 55
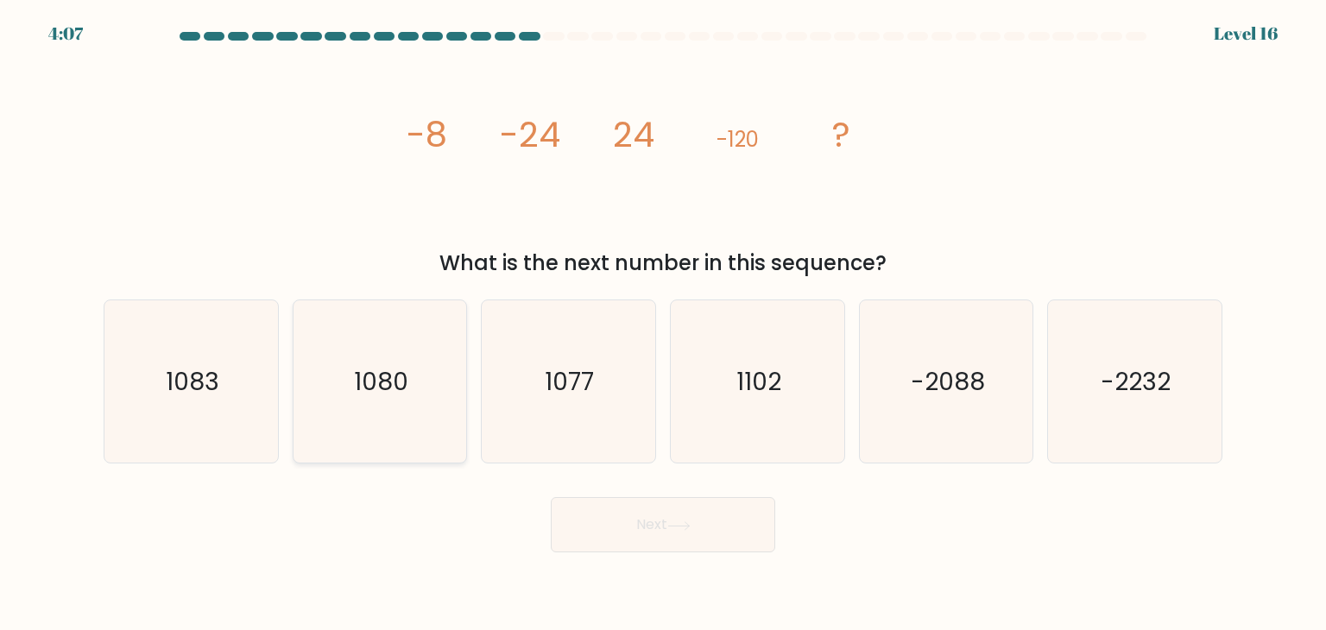
click at [409, 406] on icon "1080" at bounding box center [380, 381] width 162 height 162
click at [663, 324] on input "b. 1080" at bounding box center [663, 319] width 1 height 9
radio input "true"
click at [631, 529] on button "Next" at bounding box center [663, 524] width 224 height 55
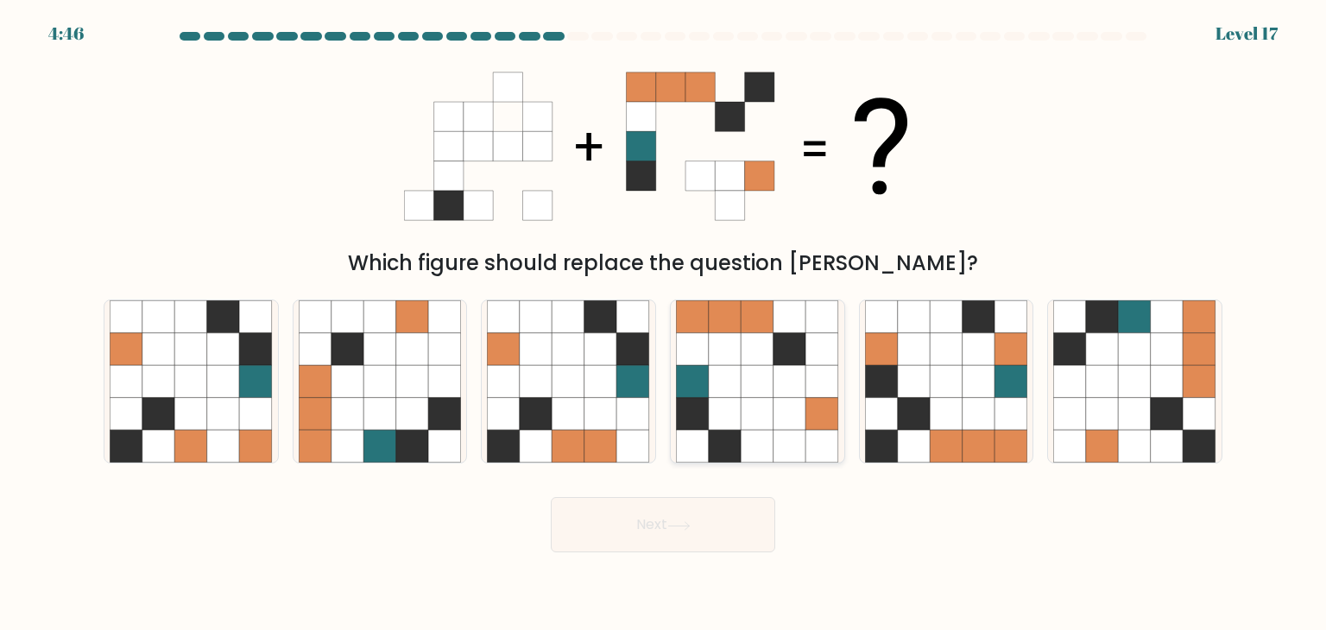
click at [689, 389] on icon at bounding box center [692, 381] width 33 height 33
click at [664, 324] on input "d." at bounding box center [663, 319] width 1 height 9
radio input "true"
click at [1146, 420] on icon at bounding box center [1135, 414] width 33 height 33
click at [664, 324] on input "f." at bounding box center [663, 319] width 1 height 9
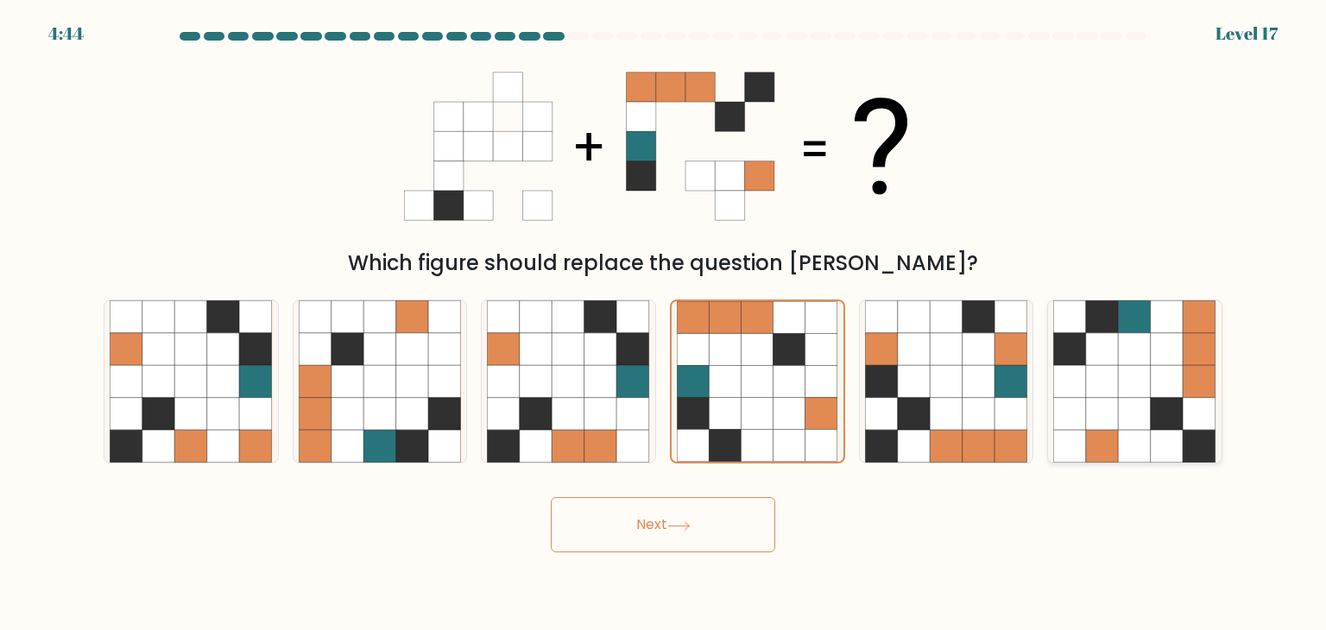
radio input "true"
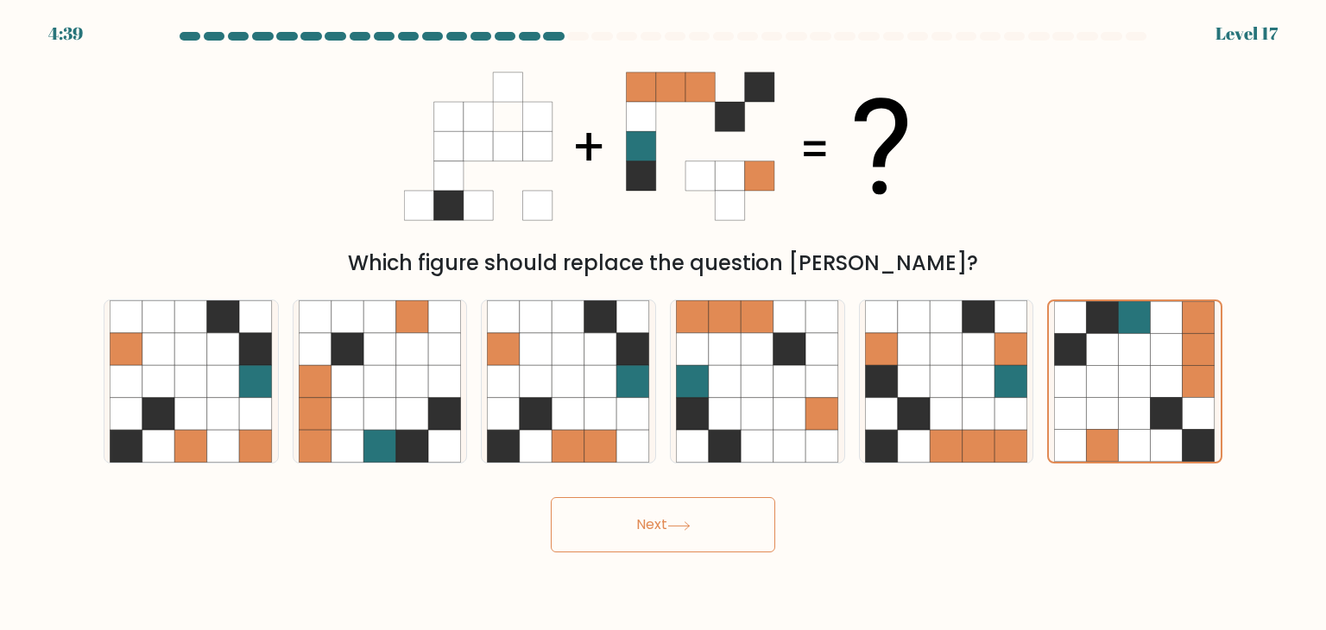
click at [761, 540] on button "Next" at bounding box center [663, 524] width 224 height 55
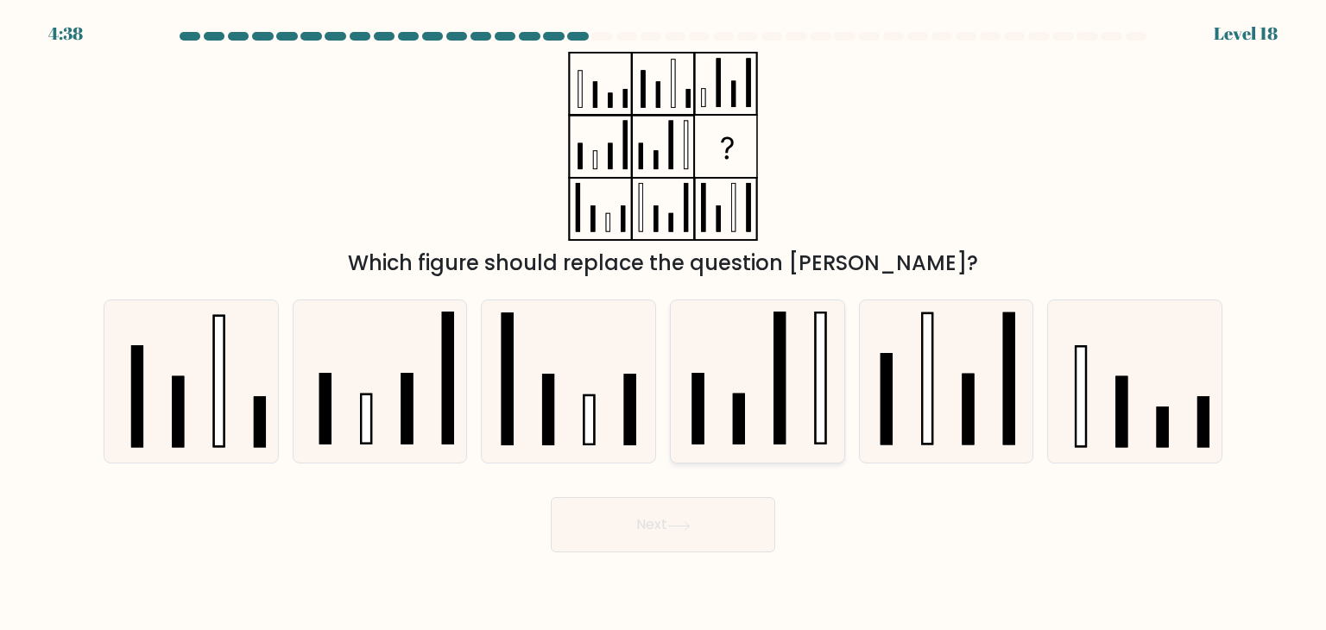
click at [774, 450] on icon at bounding box center [757, 381] width 162 height 162
click at [664, 324] on input "d." at bounding box center [663, 319] width 1 height 9
radio input "true"
click at [967, 412] on rect at bounding box center [969, 410] width 10 height 70
click at [664, 324] on input "e." at bounding box center [663, 319] width 1 height 9
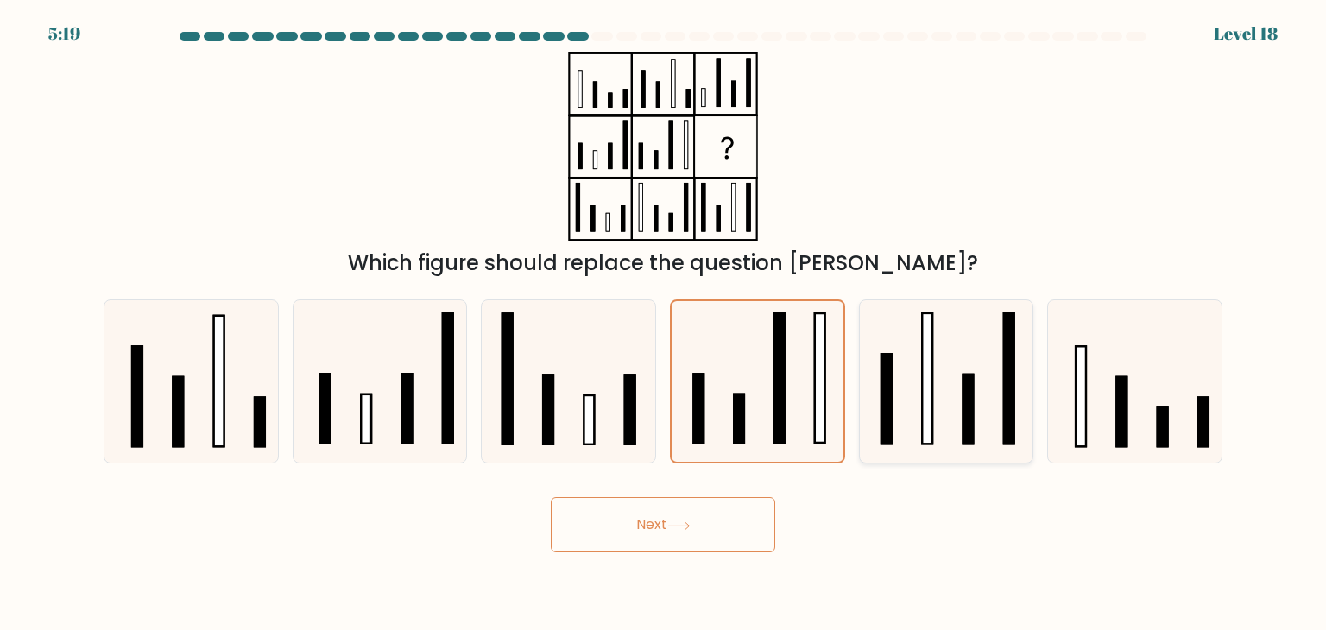
radio input "true"
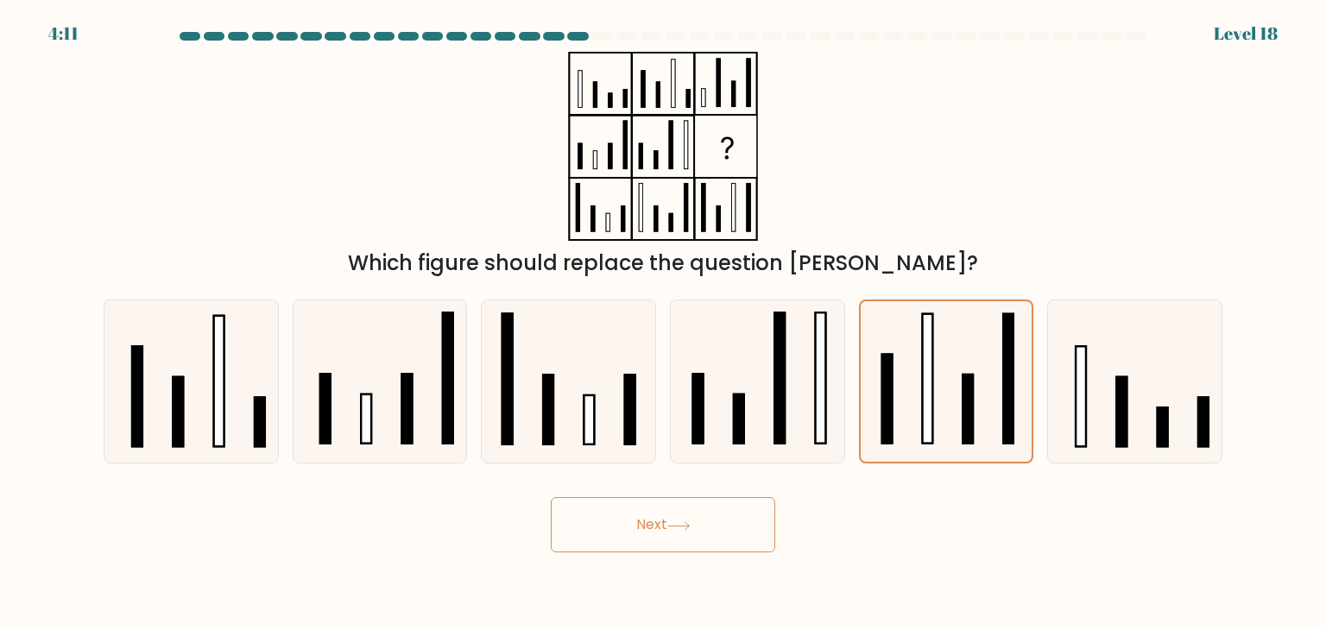
click at [739, 528] on button "Next" at bounding box center [663, 524] width 224 height 55
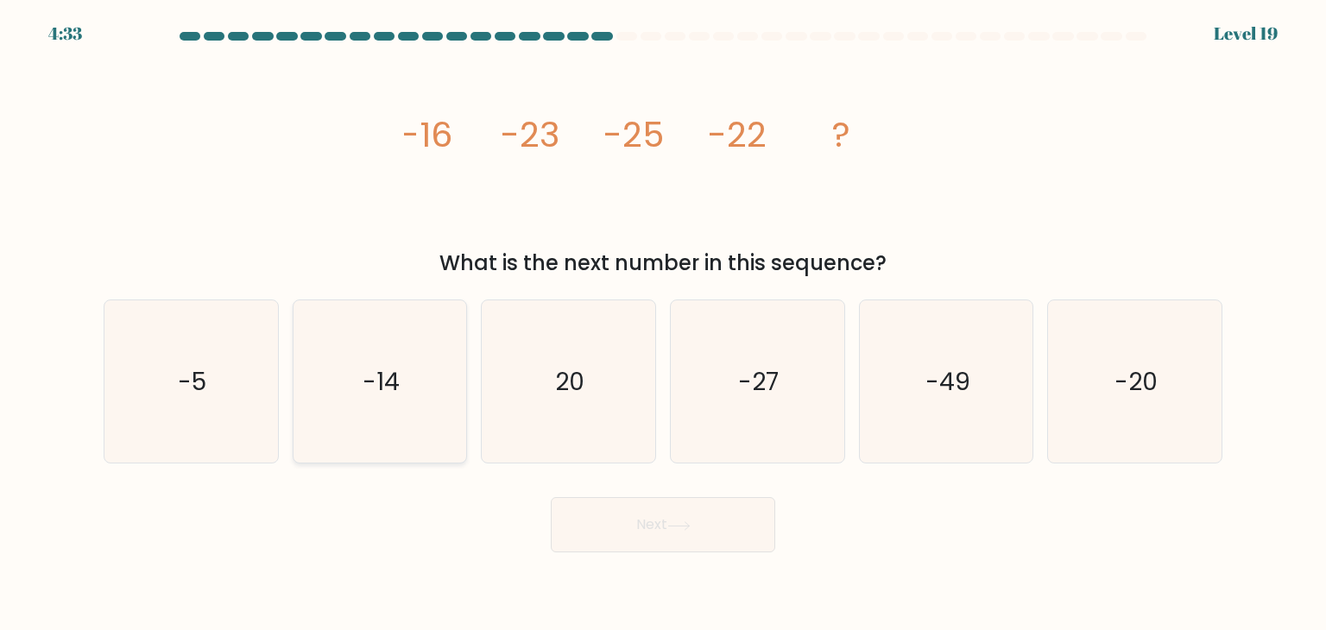
click at [385, 413] on icon "-14" at bounding box center [380, 381] width 162 height 162
click at [663, 324] on input "b. -14" at bounding box center [663, 319] width 1 height 9
radio input "true"
click at [721, 515] on button "Next" at bounding box center [663, 524] width 224 height 55
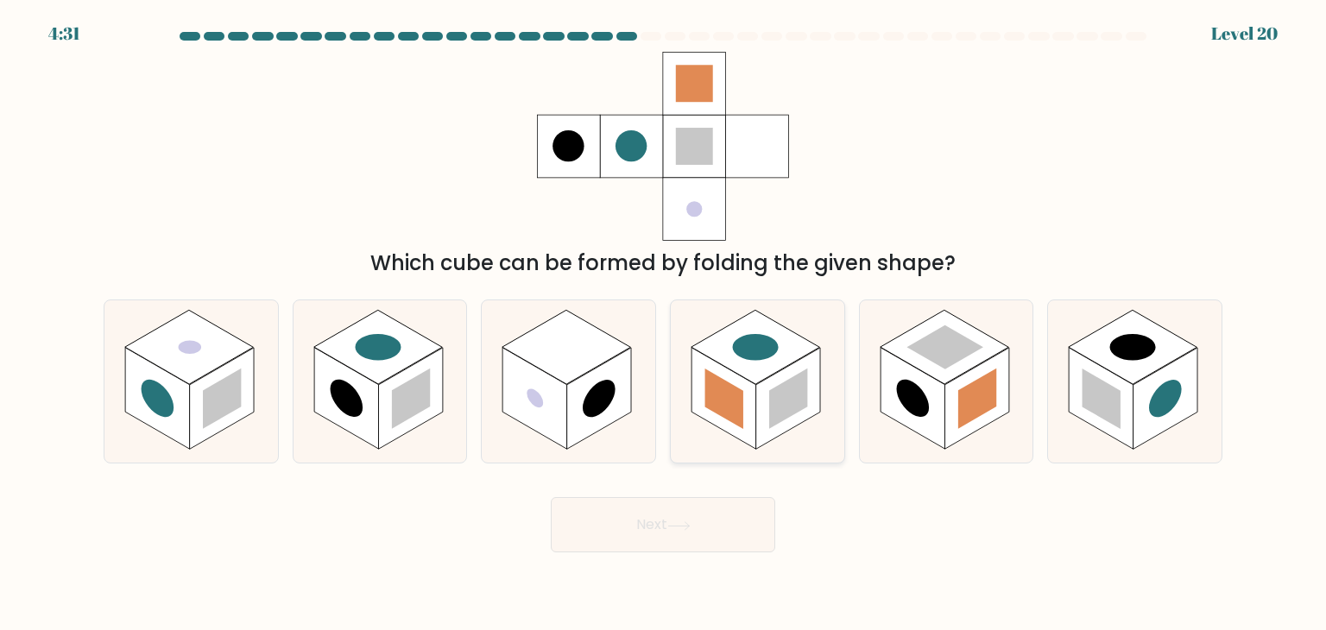
click at [768, 420] on rect at bounding box center [788, 399] width 65 height 102
click at [664, 324] on input "d." at bounding box center [663, 319] width 1 height 9
radio input "true"
click at [1147, 380] on rect at bounding box center [1166, 399] width 65 height 102
click at [664, 324] on input "f." at bounding box center [663, 319] width 1 height 9
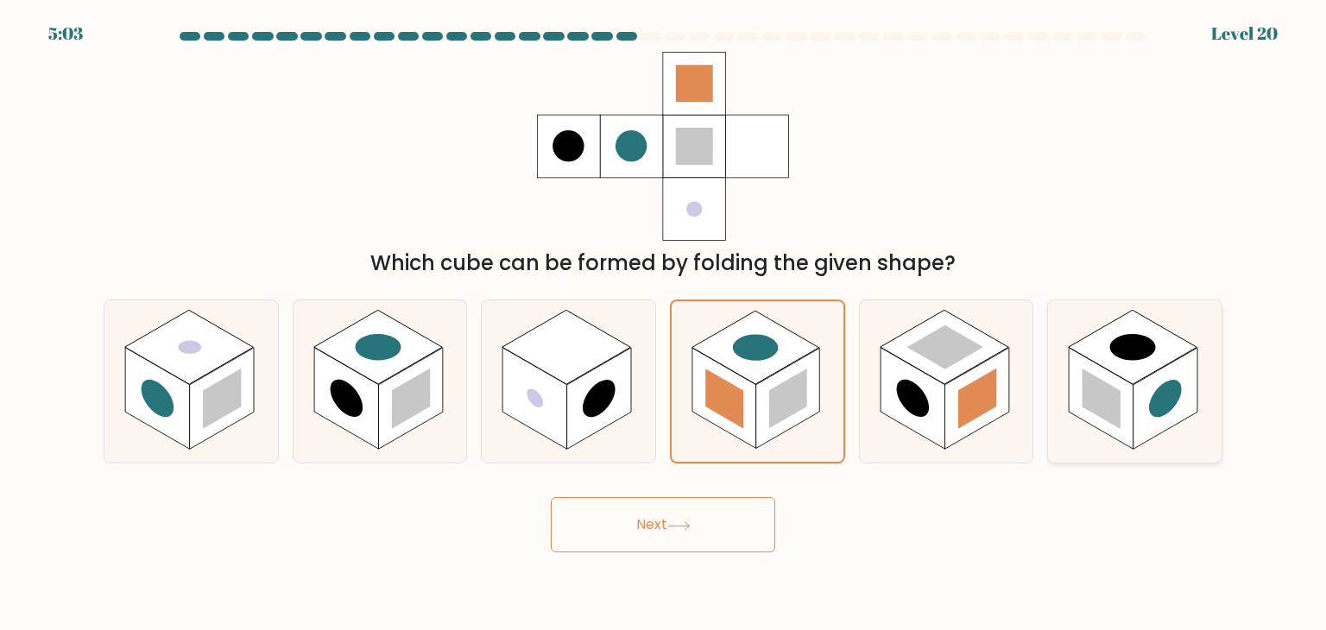
radio input "true"
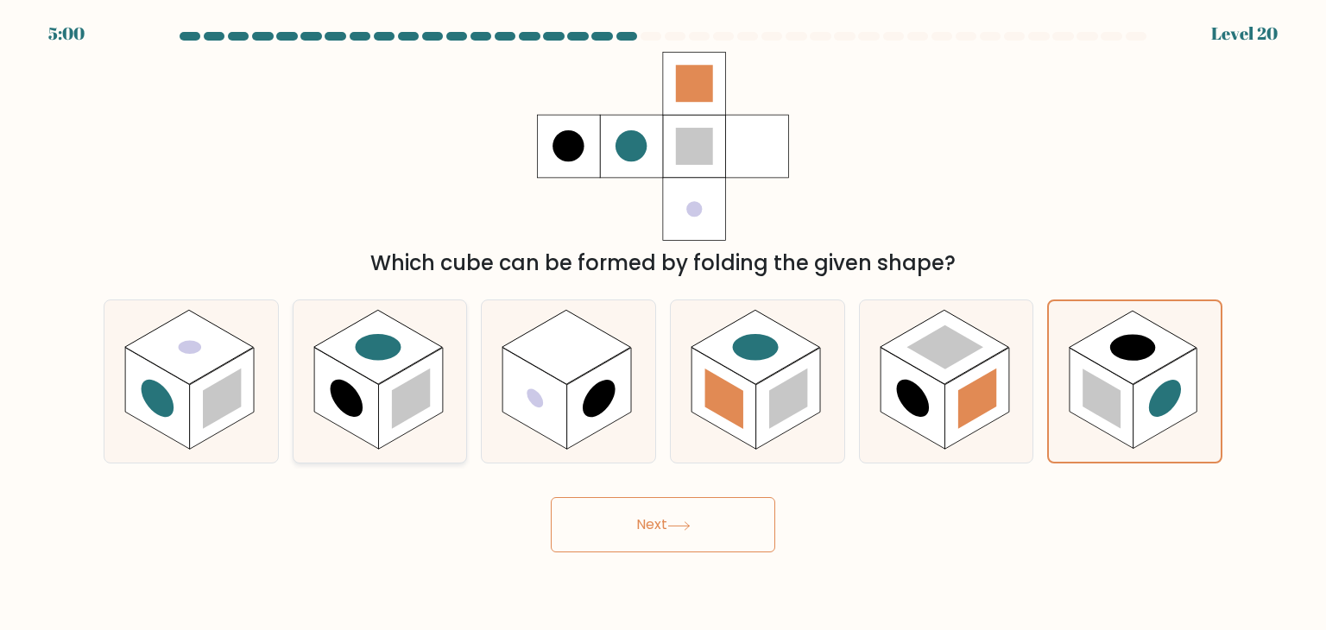
click at [385, 408] on rect at bounding box center [410, 399] width 65 height 102
click at [663, 324] on input "b." at bounding box center [663, 319] width 1 height 9
radio input "true"
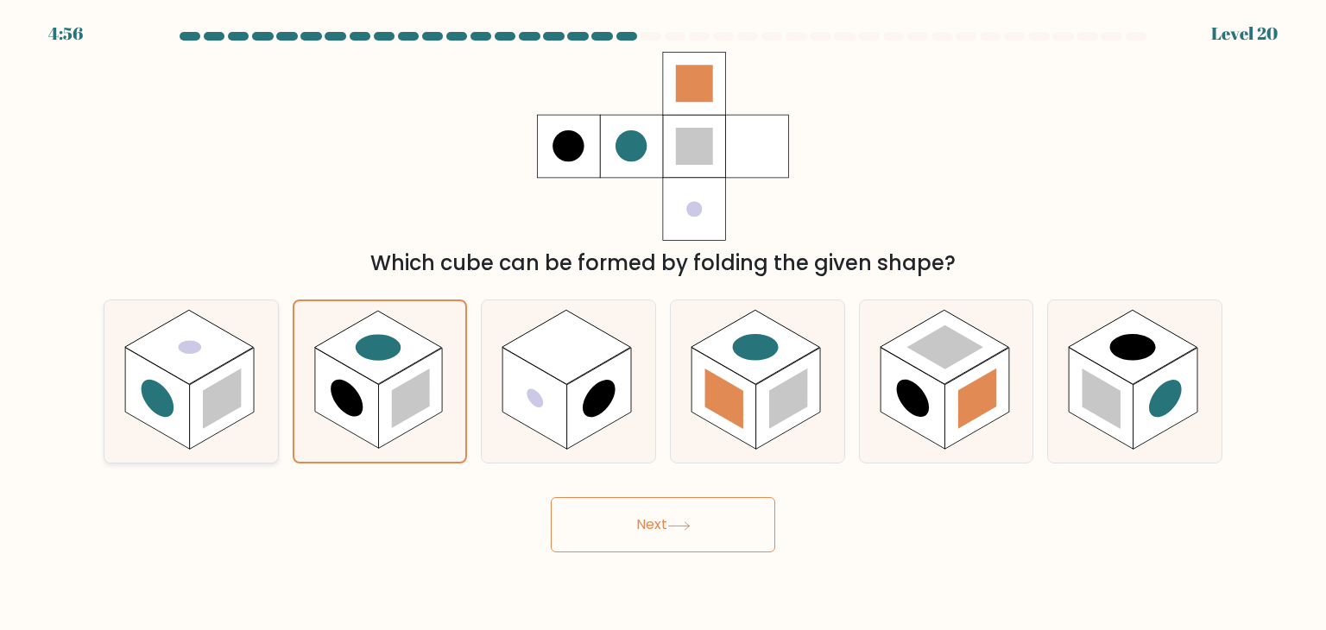
click at [256, 408] on icon at bounding box center [191, 381] width 174 height 162
click at [663, 324] on input "a." at bounding box center [663, 319] width 1 height 9
radio input "true"
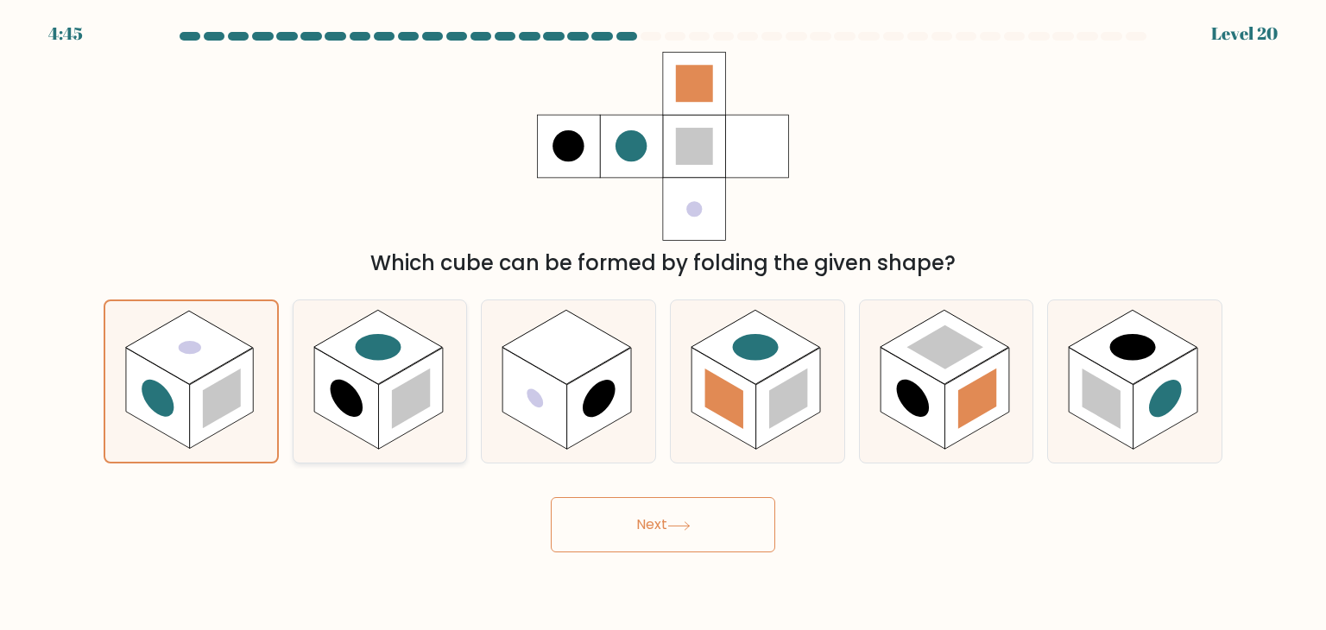
click at [418, 412] on rect at bounding box center [411, 399] width 38 height 60
click at [663, 324] on input "b." at bounding box center [663, 319] width 1 height 9
radio input "true"
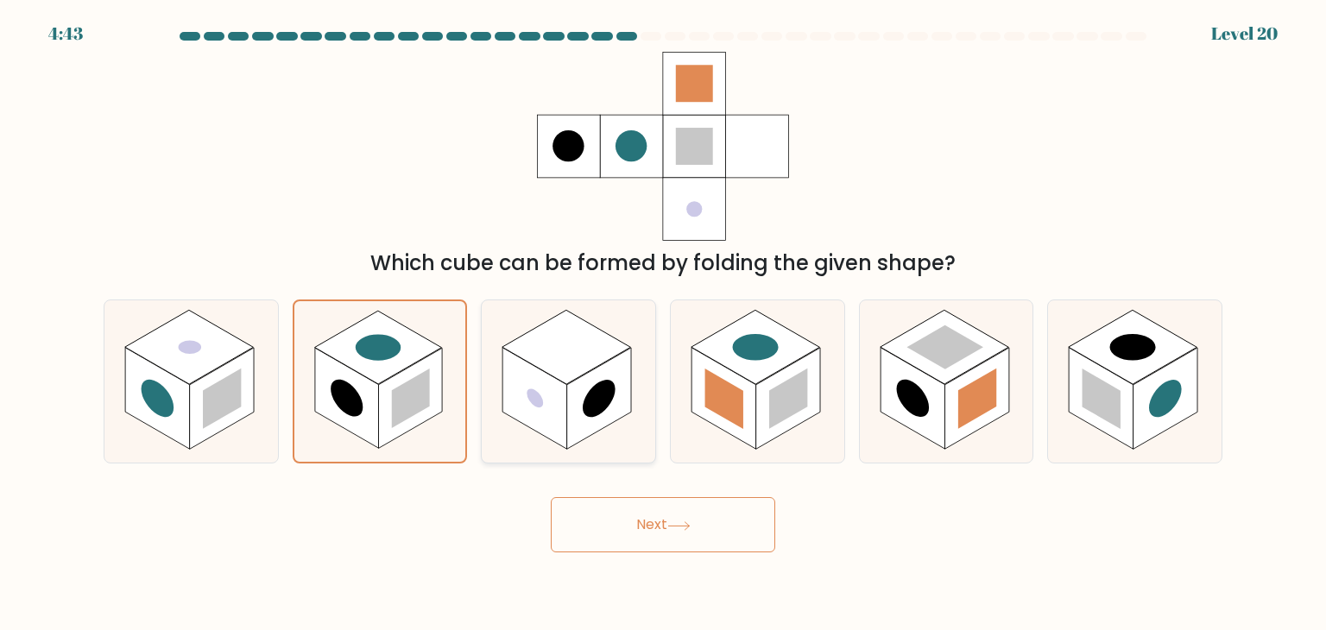
click at [653, 407] on icon at bounding box center [569, 381] width 174 height 162
click at [663, 324] on input "c." at bounding box center [663, 319] width 1 height 9
radio input "true"
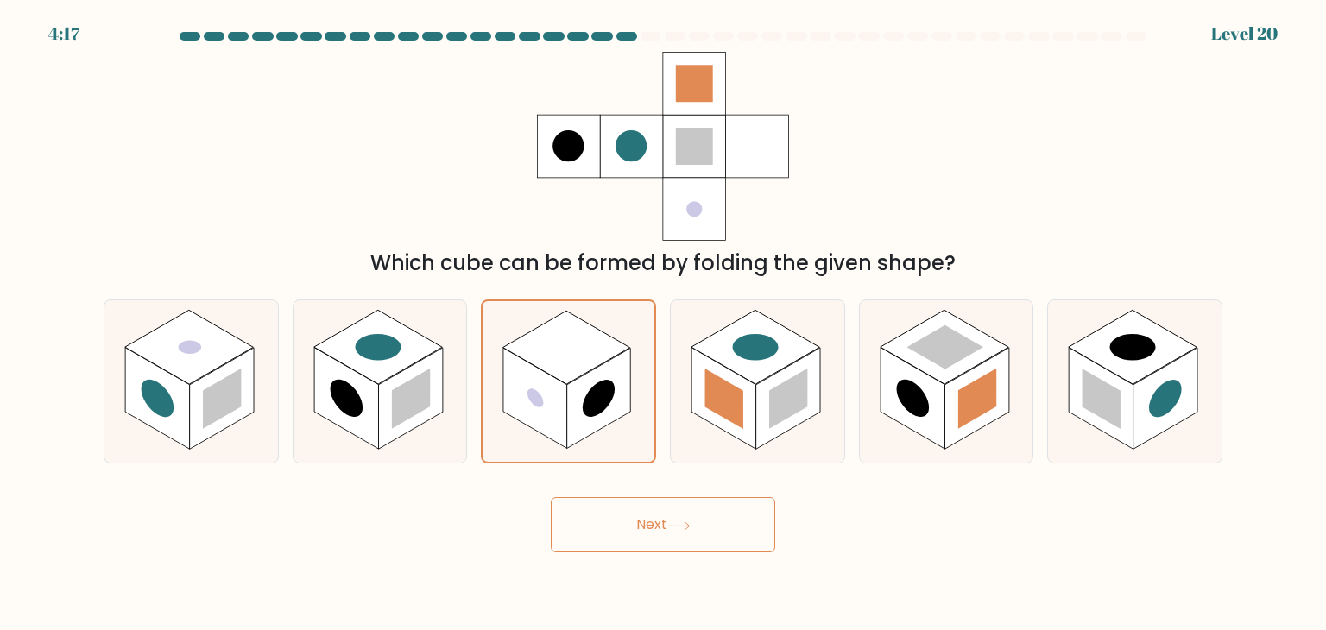
click at [731, 534] on button "Next" at bounding box center [663, 524] width 224 height 55
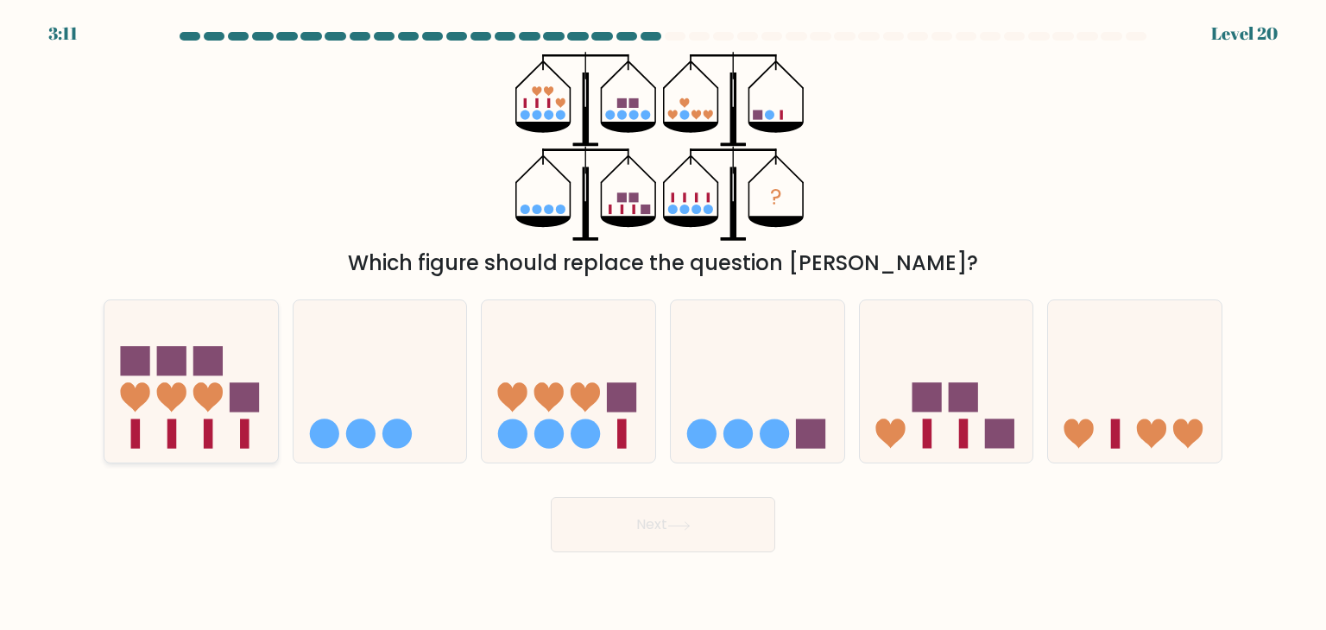
click at [243, 426] on rect at bounding box center [244, 434] width 9 height 29
click at [663, 324] on input "a." at bounding box center [663, 319] width 1 height 9
radio input "true"
click at [574, 530] on button "Next" at bounding box center [663, 524] width 224 height 55
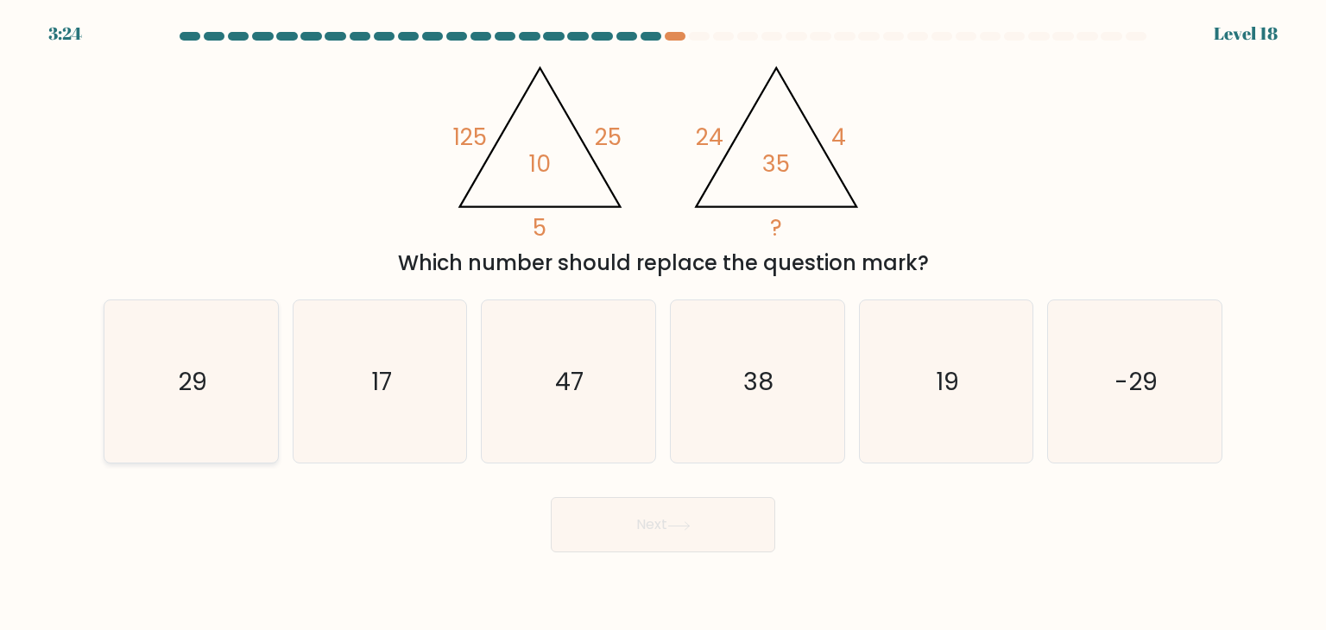
click at [262, 415] on icon "29" at bounding box center [191, 381] width 162 height 162
click at [663, 324] on input "a. 29" at bounding box center [663, 319] width 1 height 9
radio input "true"
click at [691, 529] on icon at bounding box center [678, 525] width 23 height 9
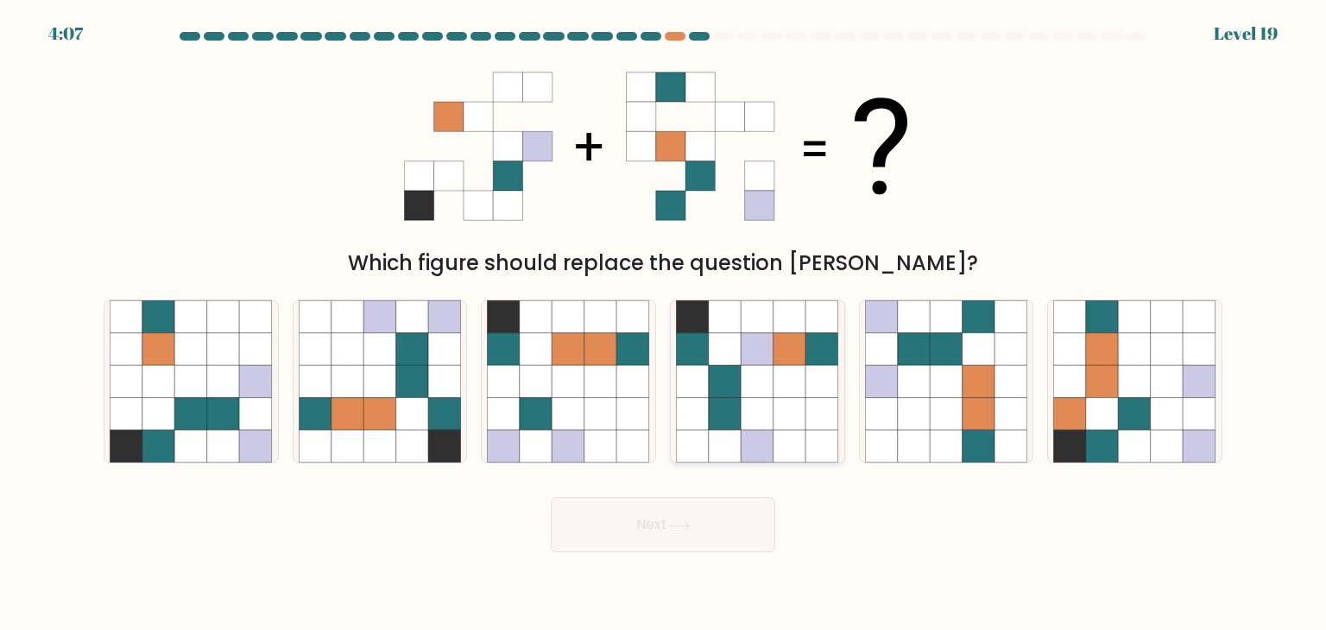
click at [731, 414] on icon at bounding box center [725, 414] width 33 height 33
click at [664, 324] on input "d." at bounding box center [663, 319] width 1 height 9
radio input "true"
click at [1133, 376] on icon at bounding box center [1135, 381] width 33 height 33
click at [664, 324] on input "f." at bounding box center [663, 319] width 1 height 9
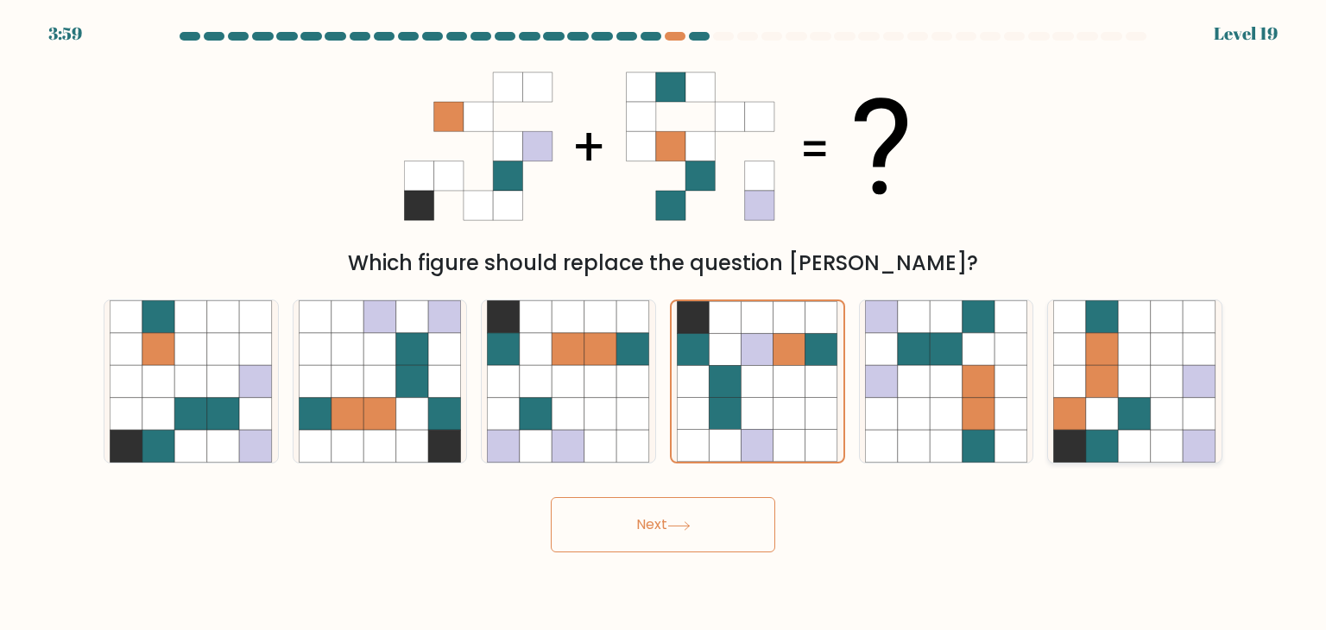
radio input "true"
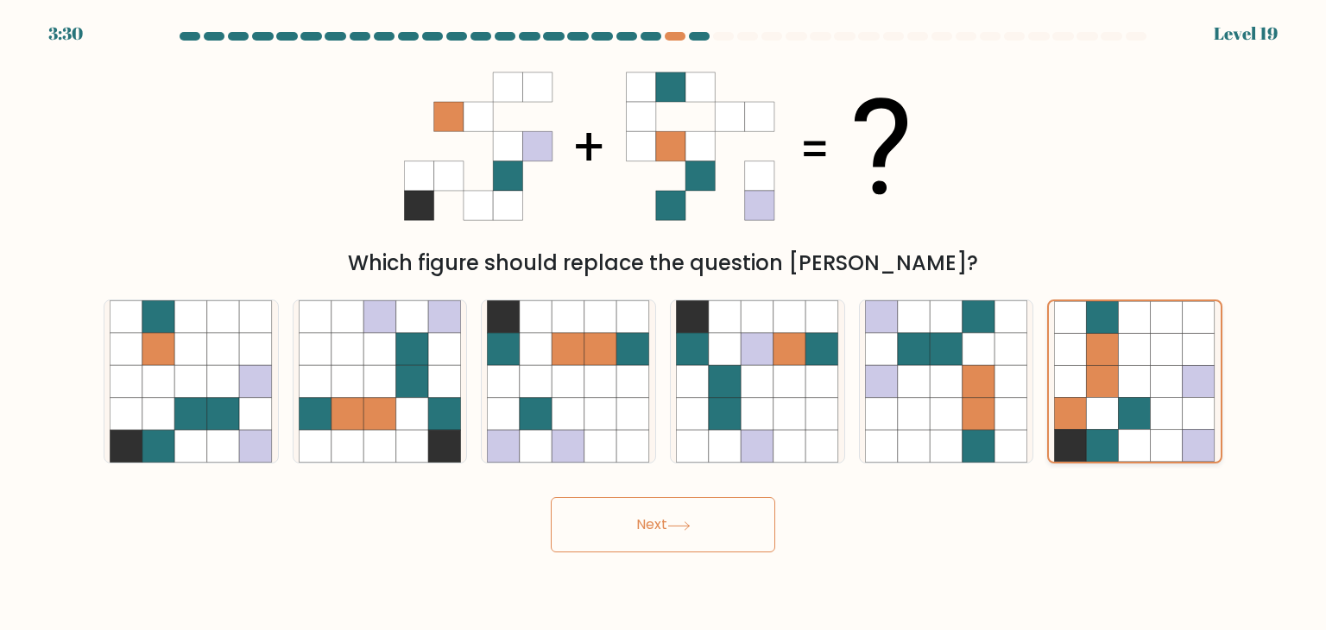
click at [1155, 428] on icon at bounding box center [1167, 414] width 32 height 32
click at [664, 324] on input "f." at bounding box center [663, 319] width 1 height 9
click at [565, 399] on icon at bounding box center [569, 414] width 33 height 33
click at [663, 324] on input "c." at bounding box center [663, 319] width 1 height 9
radio input "true"
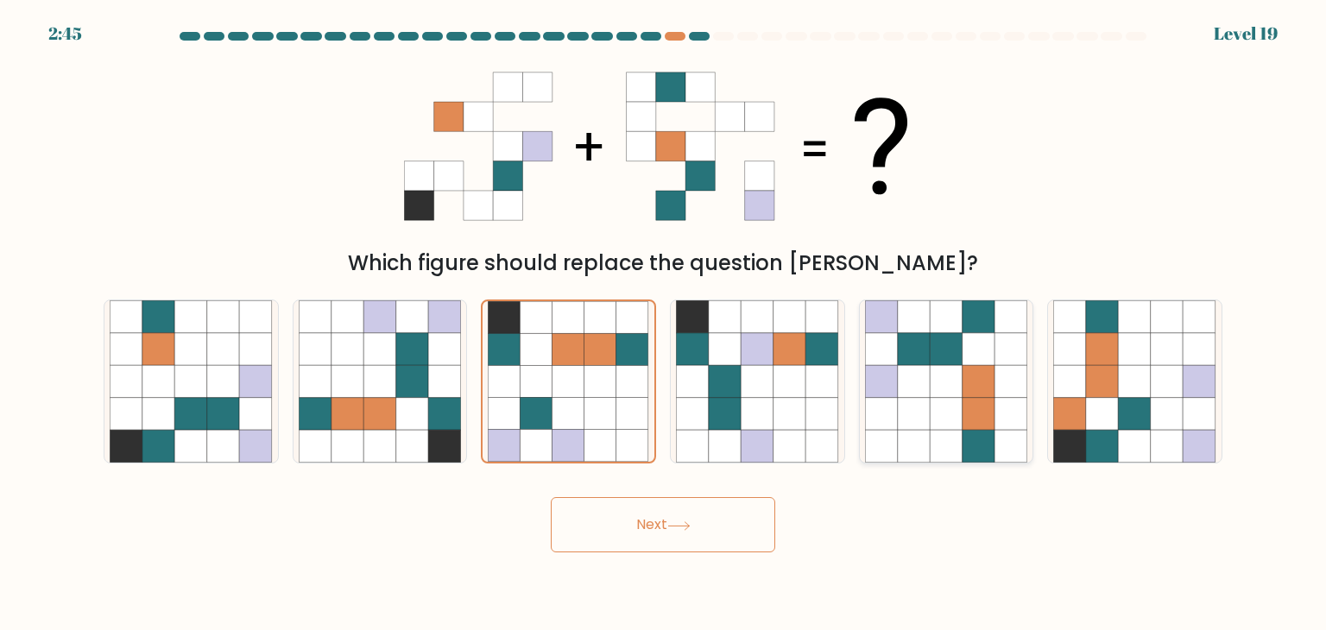
click at [997, 396] on icon at bounding box center [1011, 381] width 33 height 33
click at [664, 324] on input "e." at bounding box center [663, 319] width 1 height 9
radio input "true"
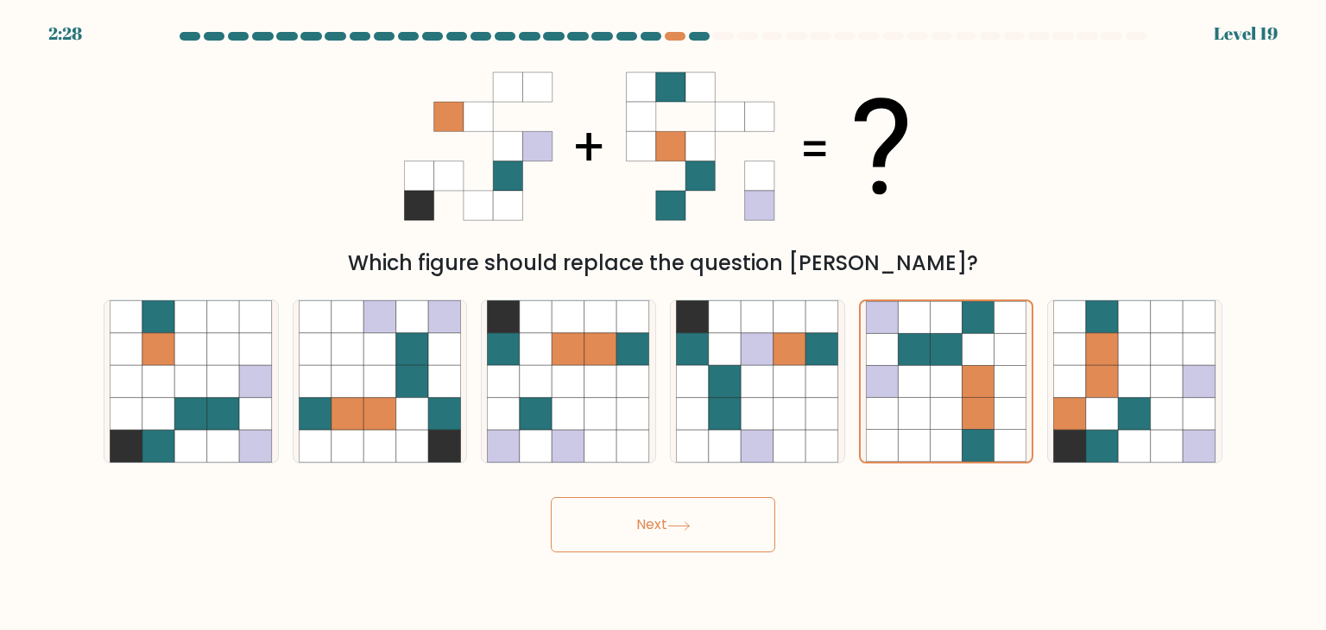
click at [732, 536] on button "Next" at bounding box center [663, 524] width 224 height 55
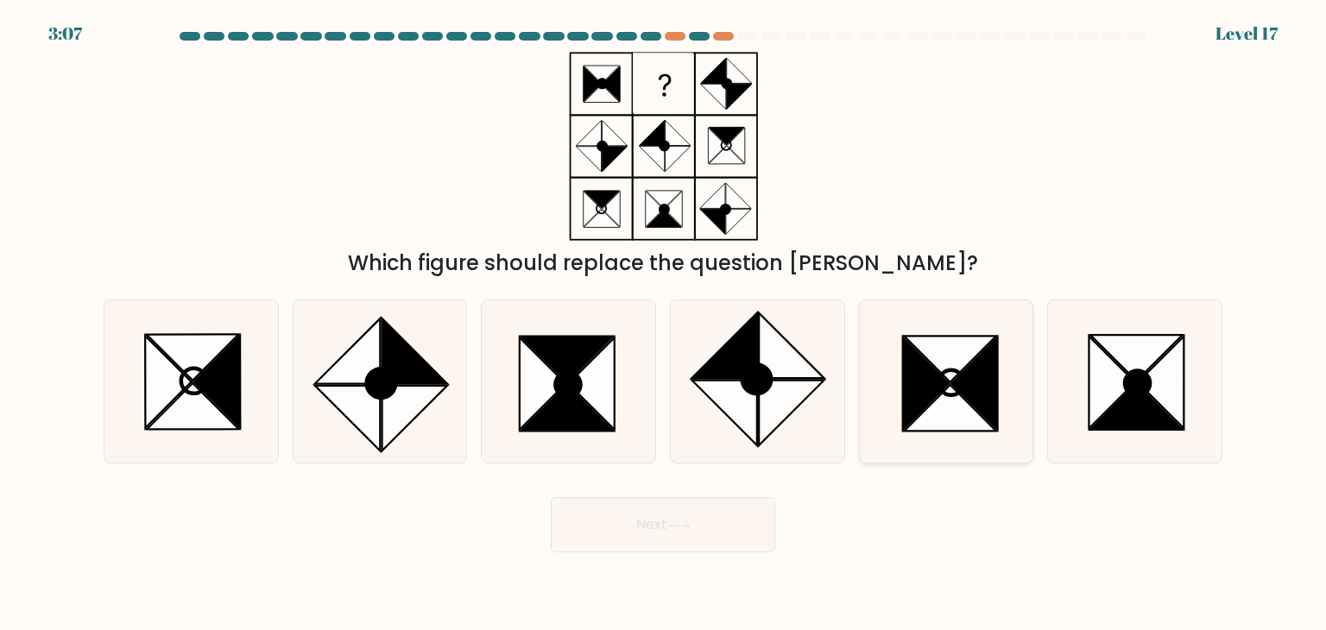
click at [946, 429] on icon at bounding box center [950, 408] width 92 height 47
click at [664, 324] on input "e." at bounding box center [663, 319] width 1 height 9
radio input "true"
click at [673, 540] on button "Next" at bounding box center [663, 524] width 224 height 55
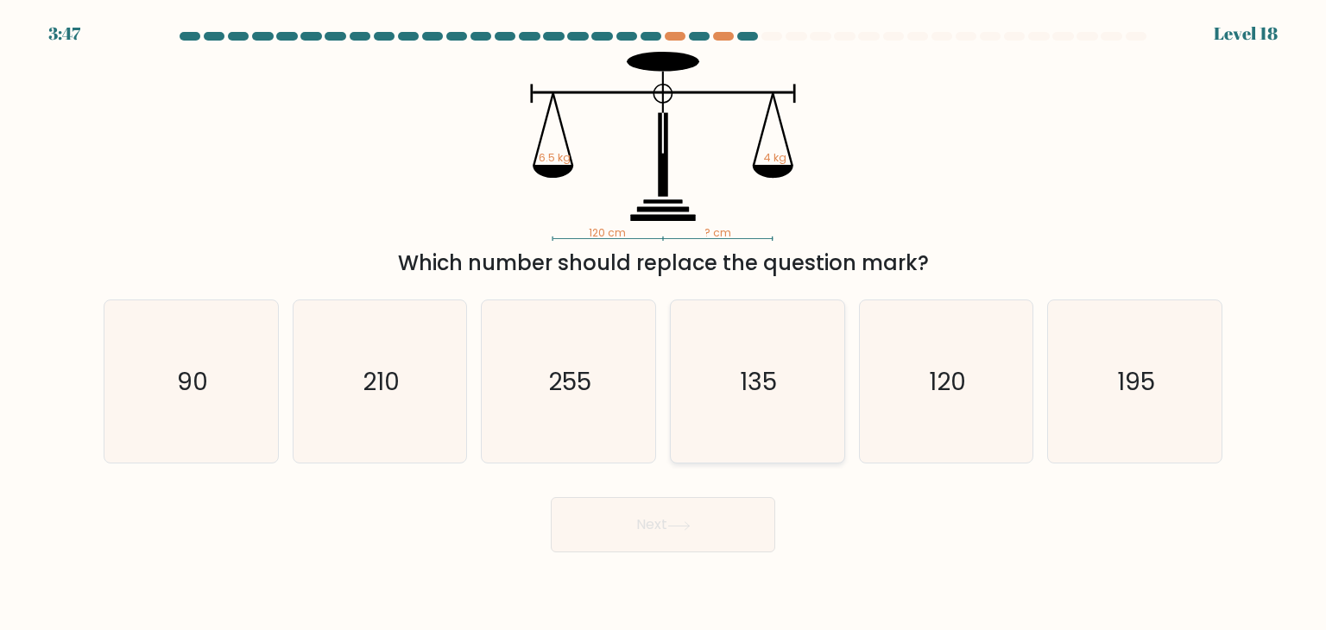
click at [689, 401] on icon "135" at bounding box center [757, 381] width 162 height 162
click at [664, 324] on input "d. 135" at bounding box center [663, 319] width 1 height 9
radio input "true"
click at [1117, 404] on icon "195" at bounding box center [1134, 381] width 162 height 162
click at [664, 324] on input "f. 195" at bounding box center [663, 319] width 1 height 9
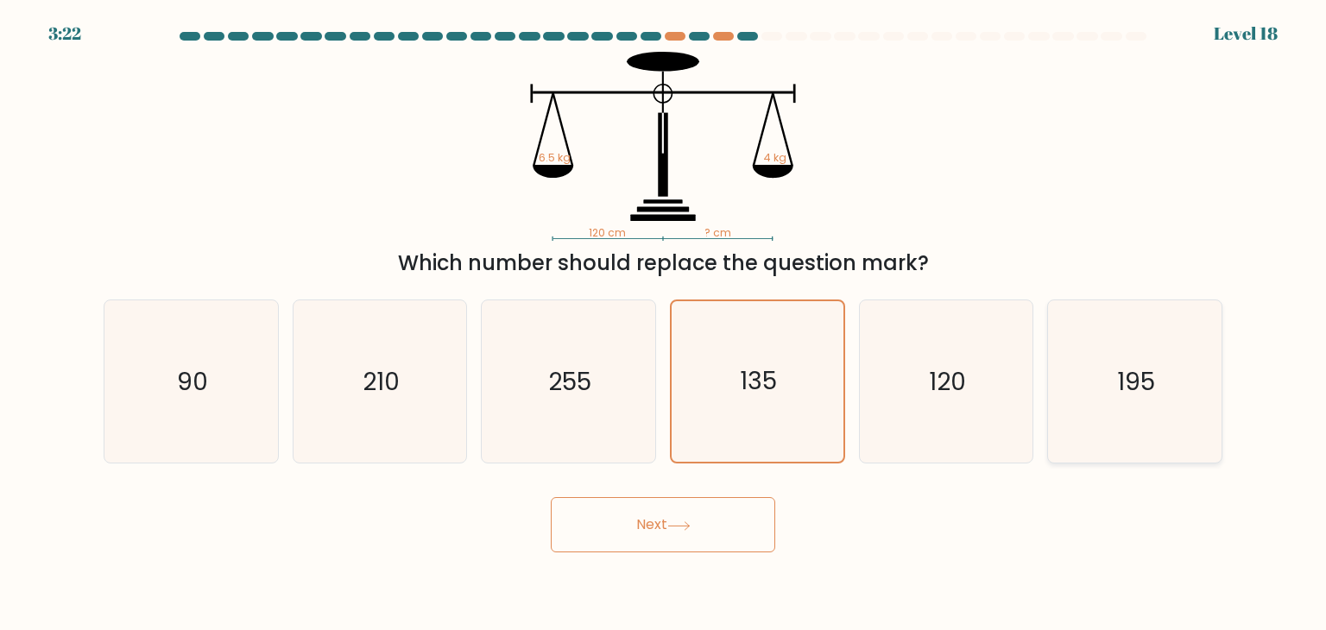
radio input "true"
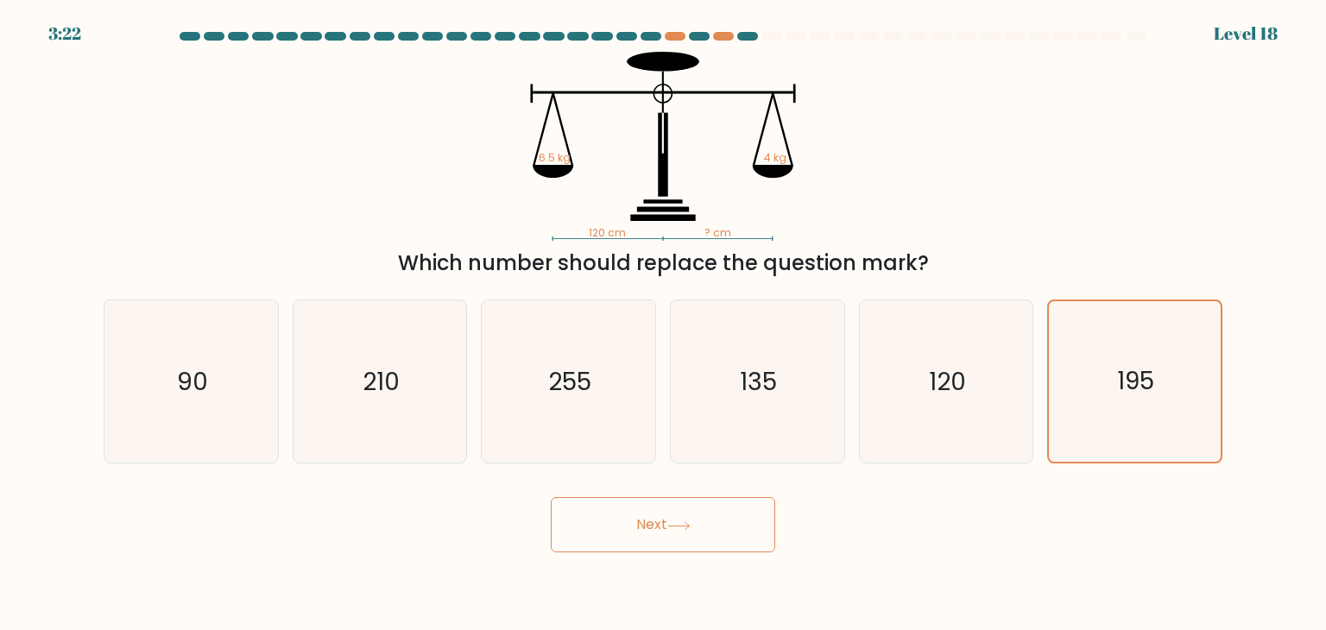
click at [725, 529] on button "Next" at bounding box center [663, 524] width 224 height 55
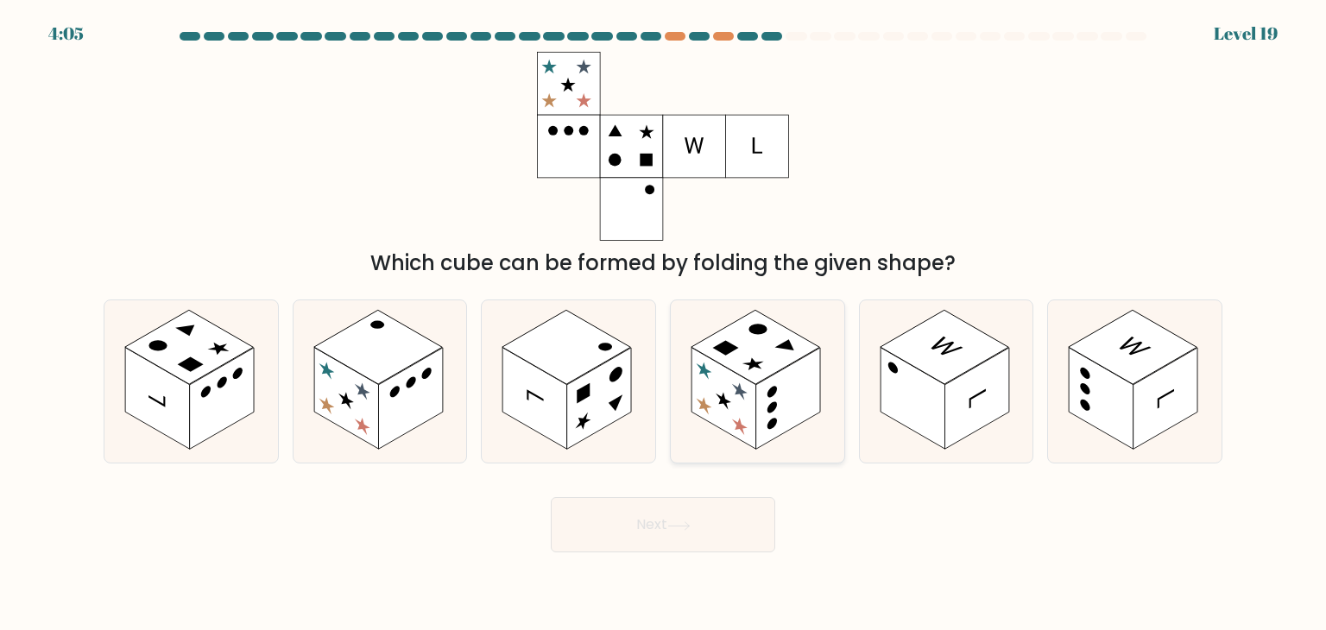
click at [784, 397] on rect at bounding box center [788, 399] width 65 height 102
click at [664, 324] on input "d." at bounding box center [663, 319] width 1 height 9
radio input "true"
click at [384, 406] on rect at bounding box center [410, 399] width 65 height 102
click at [663, 324] on input "b." at bounding box center [663, 319] width 1 height 9
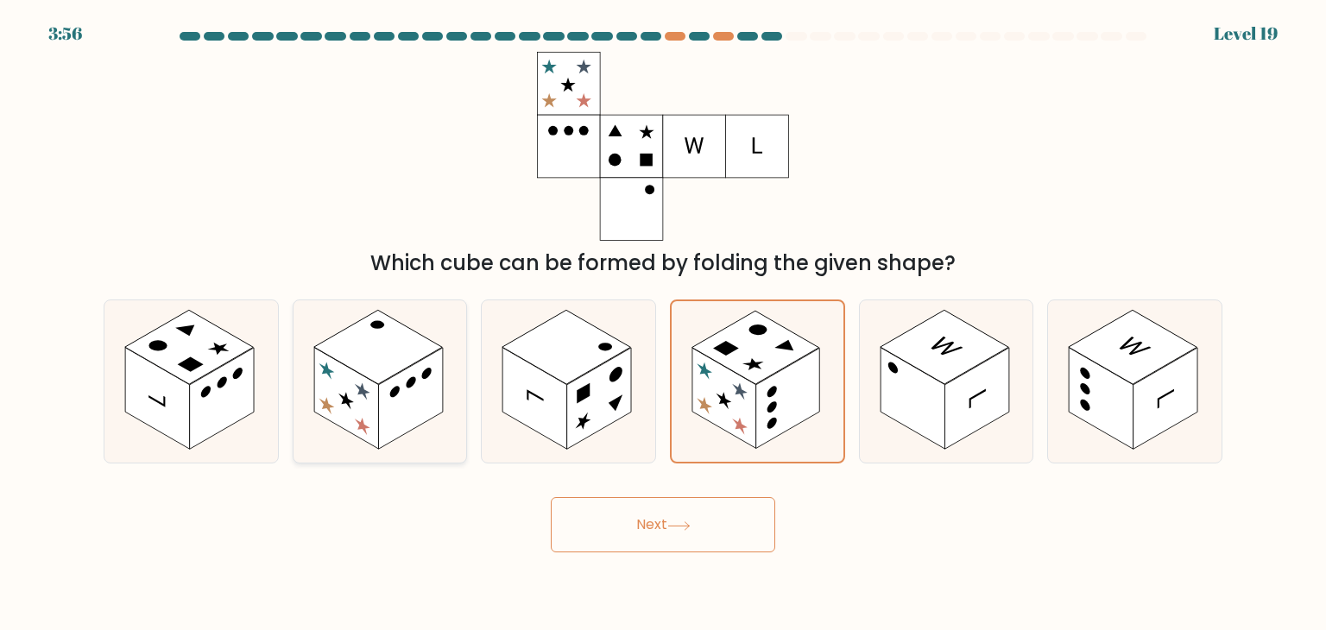
radio input "true"
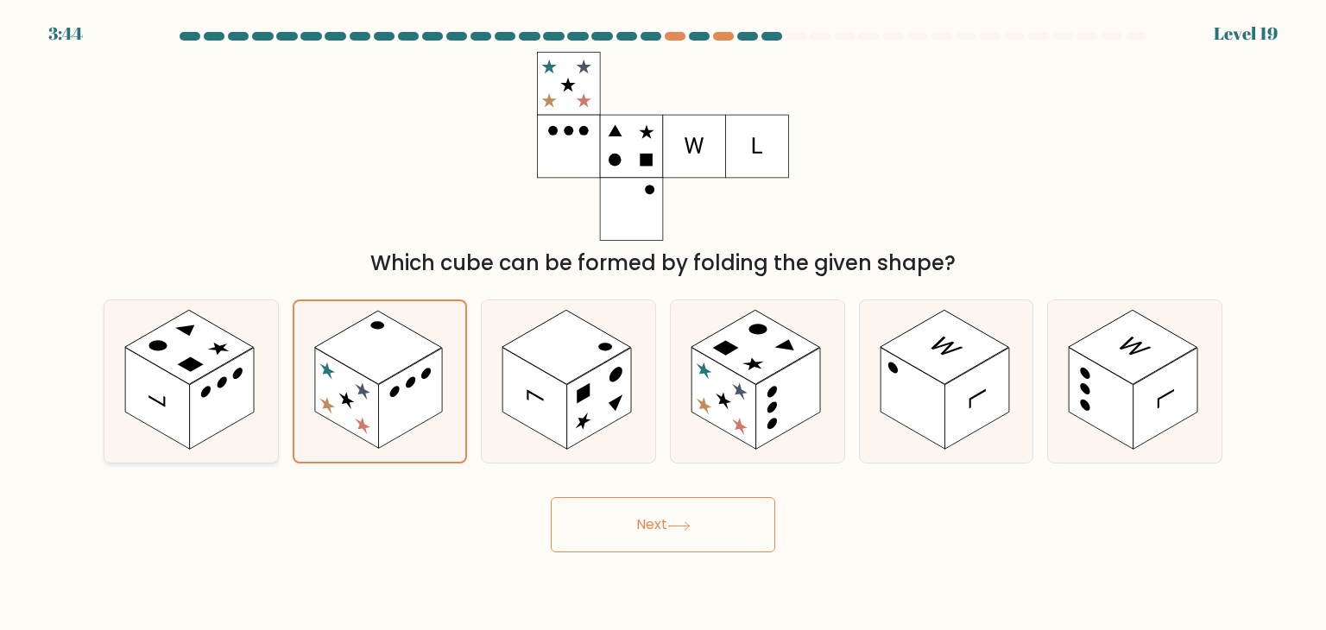
click at [141, 396] on rect at bounding box center [157, 399] width 65 height 102
click at [663, 324] on input "a." at bounding box center [663, 319] width 1 height 9
radio input "true"
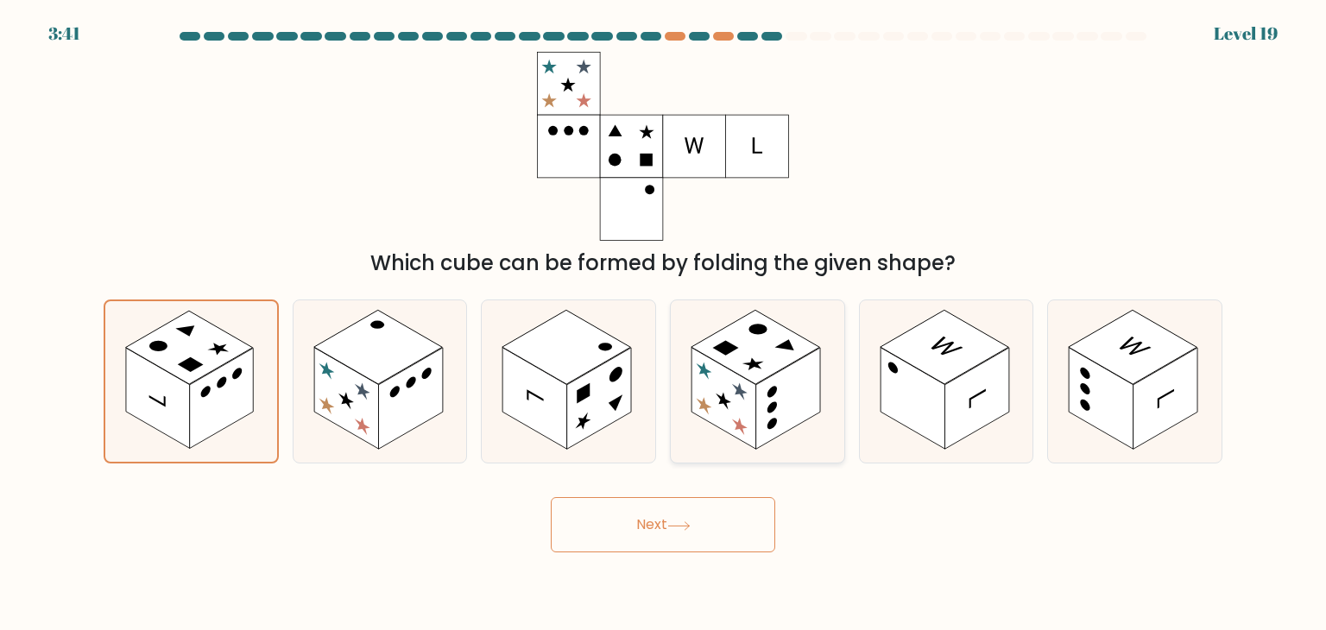
click at [819, 397] on rect at bounding box center [788, 399] width 65 height 102
click at [664, 324] on input "d." at bounding box center [663, 319] width 1 height 9
radio input "true"
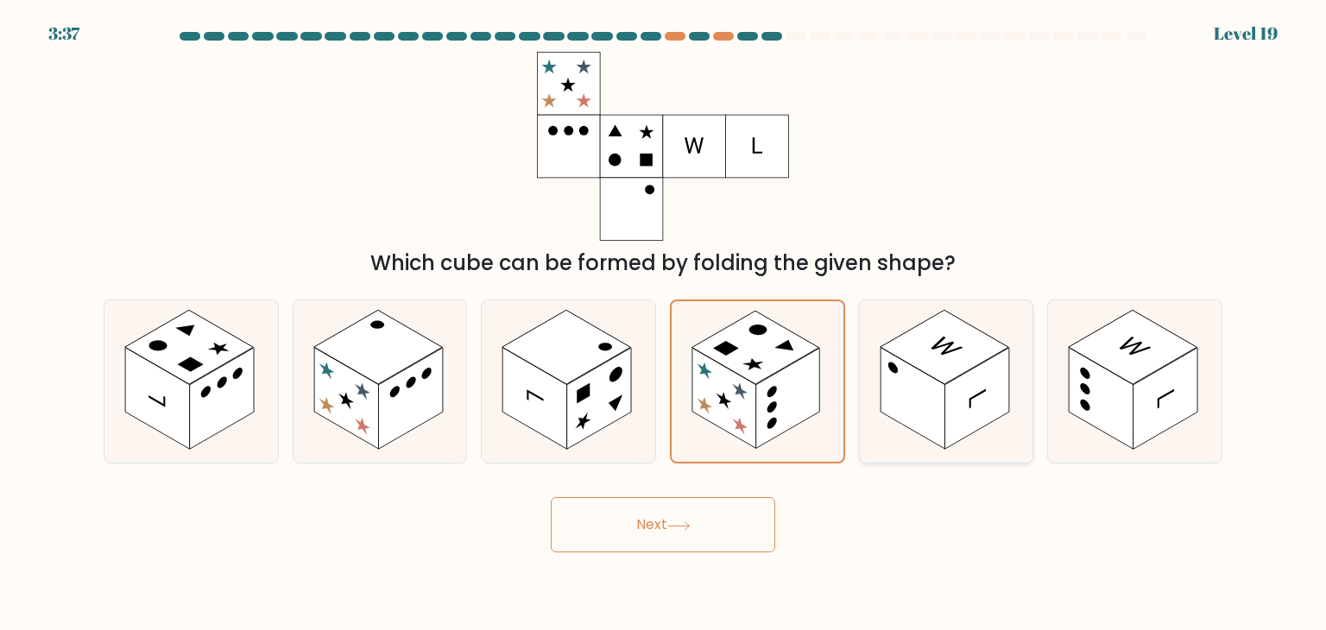
click at [956, 441] on rect at bounding box center [977, 399] width 65 height 102
click at [664, 324] on input "e." at bounding box center [663, 319] width 1 height 9
radio input "true"
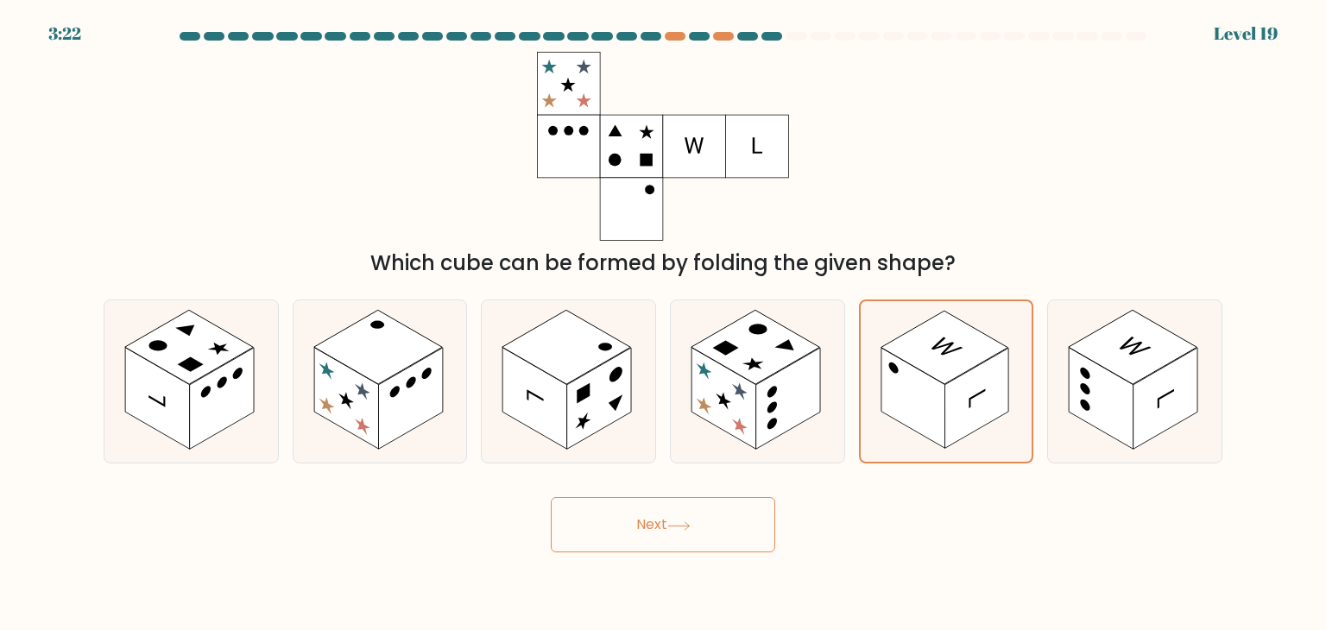
click at [660, 515] on button "Next" at bounding box center [663, 524] width 224 height 55
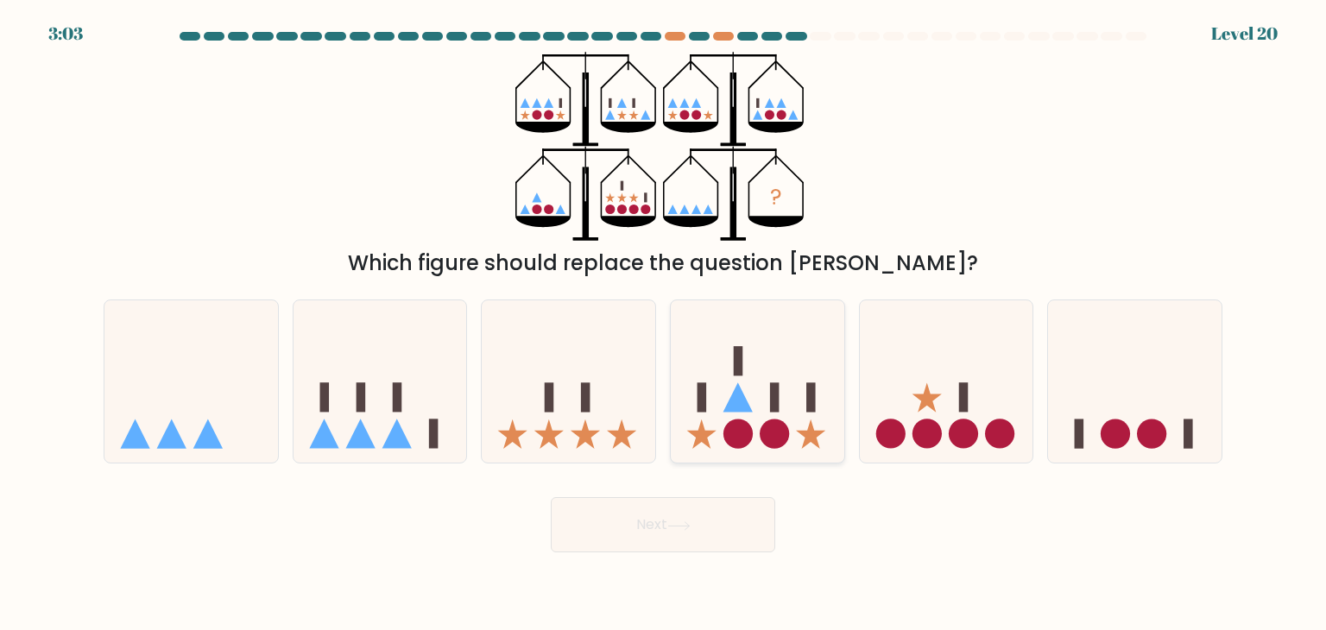
click at [768, 411] on icon at bounding box center [758, 381] width 174 height 143
click at [664, 324] on input "d." at bounding box center [663, 319] width 1 height 9
radio input "true"
click at [976, 411] on icon at bounding box center [947, 381] width 174 height 143
click at [664, 324] on input "e." at bounding box center [663, 319] width 1 height 9
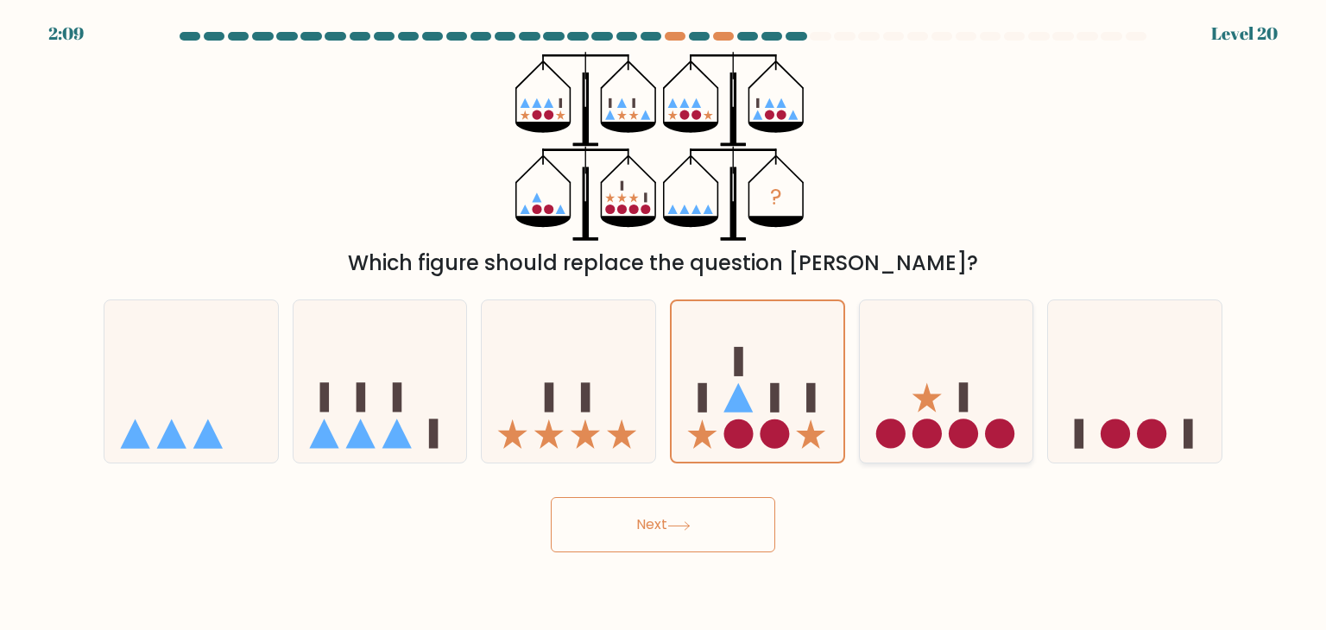
radio input "true"
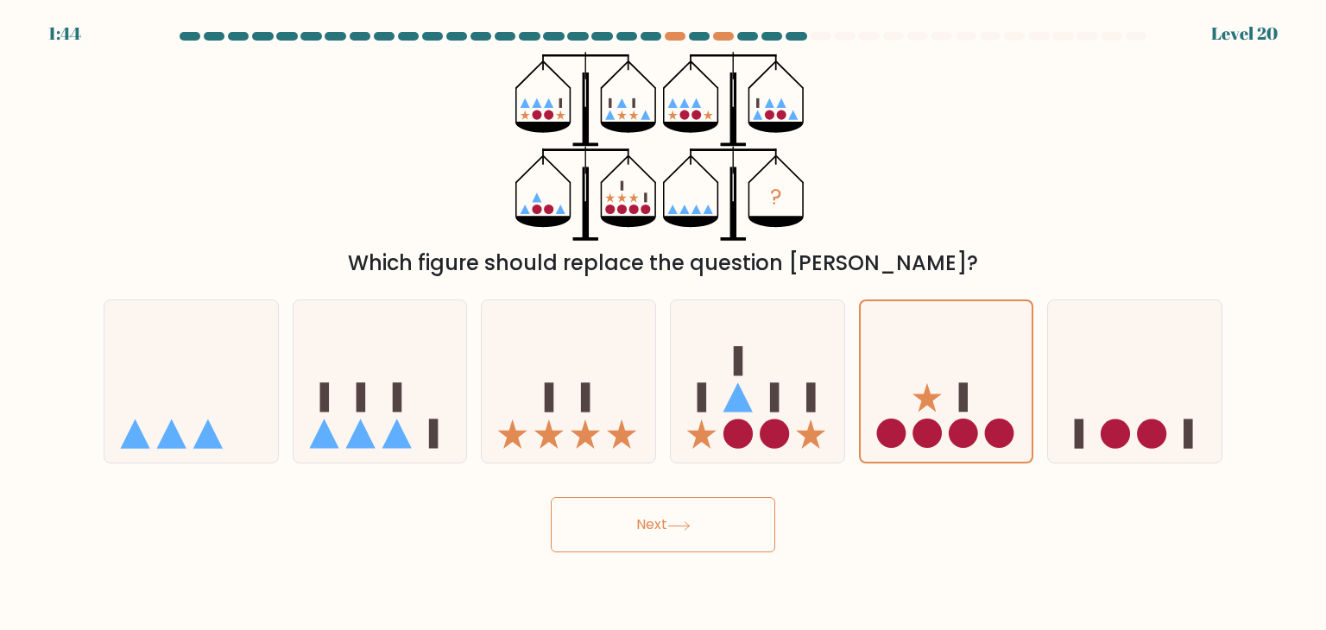
click at [767, 527] on button "Next" at bounding box center [663, 524] width 224 height 55
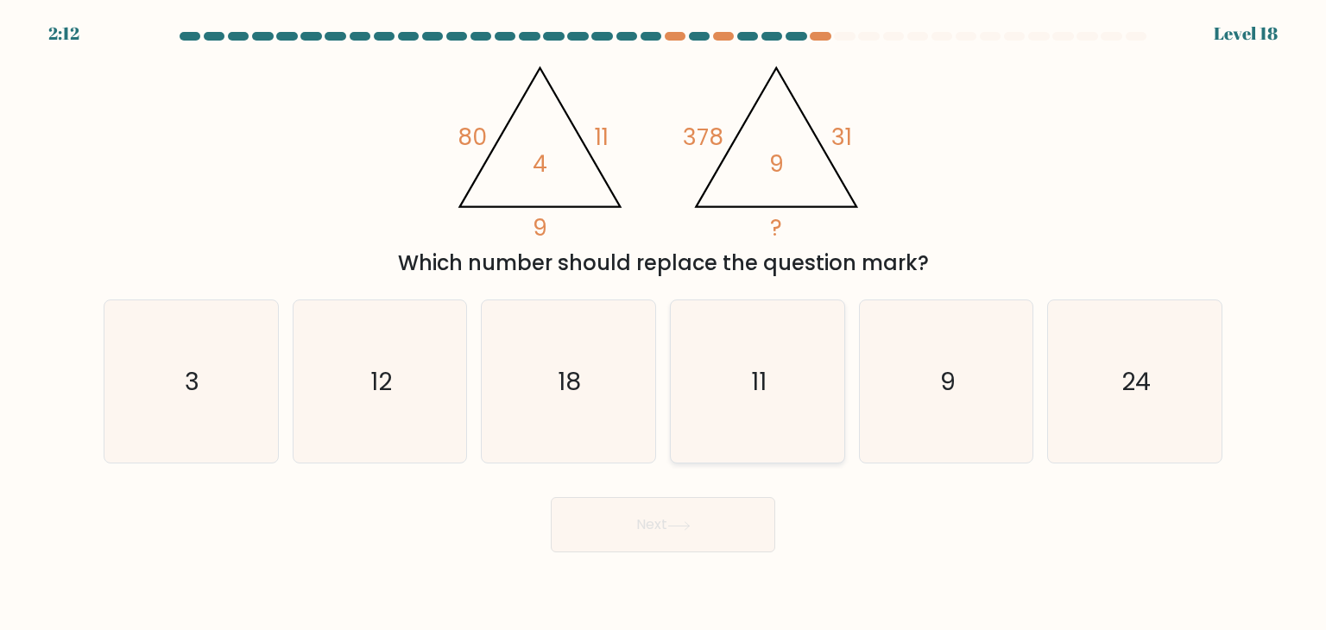
click at [813, 363] on icon "11" at bounding box center [757, 381] width 162 height 162
click at [664, 324] on input "d. 11" at bounding box center [663, 319] width 1 height 9
radio input "true"
click at [673, 528] on icon at bounding box center [678, 525] width 23 height 9
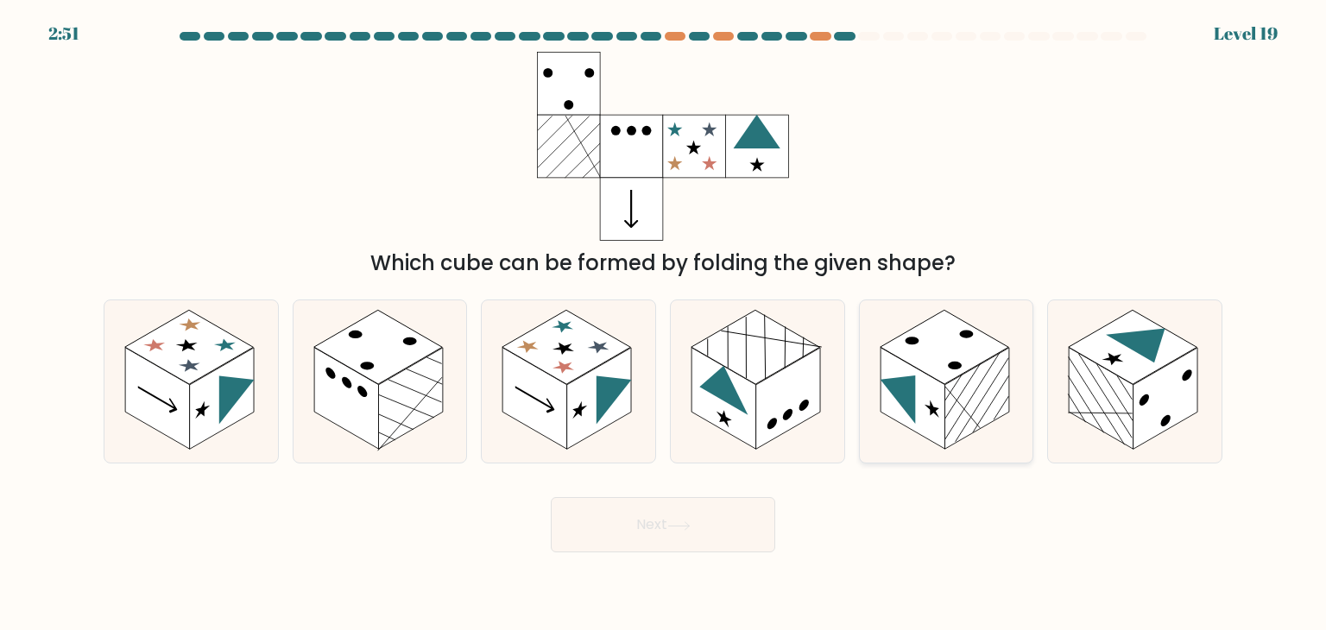
click at [967, 407] on rect at bounding box center [977, 399] width 65 height 102
click at [664, 324] on input "e." at bounding box center [663, 319] width 1 height 9
radio input "true"
click at [616, 466] on form at bounding box center [663, 292] width 1326 height 521
click at [604, 395] on icon at bounding box center [614, 390] width 35 height 69
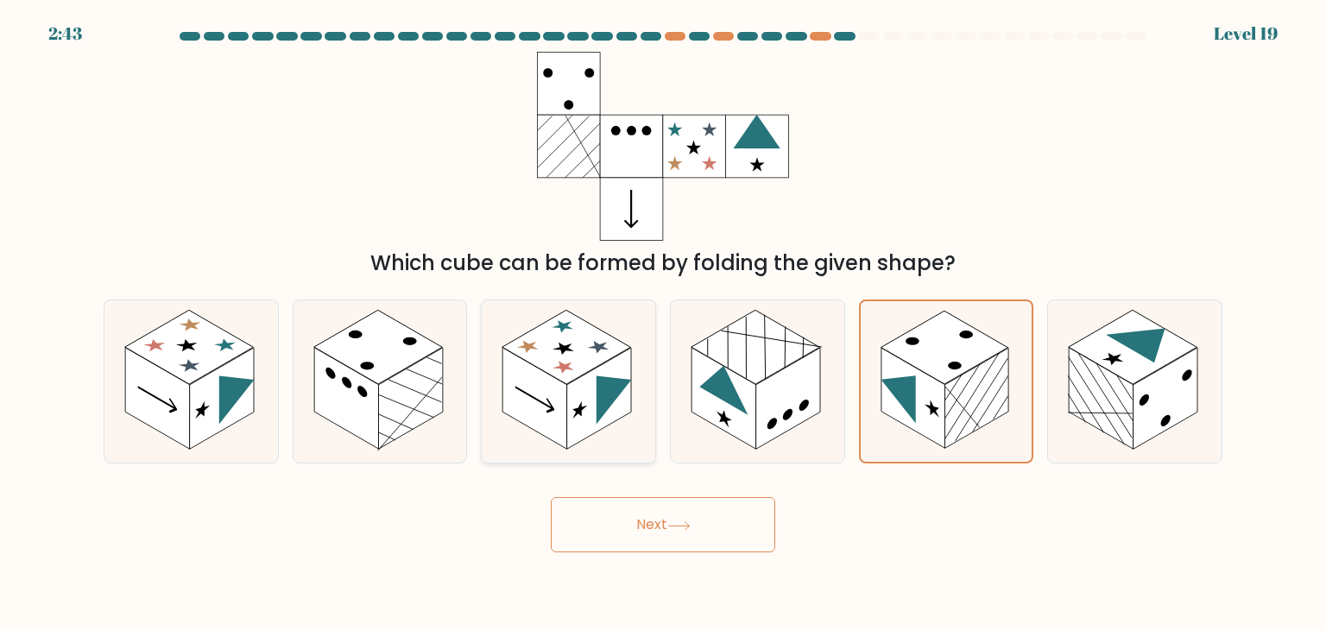
click at [663, 324] on input "c." at bounding box center [663, 319] width 1 height 9
radio input "true"
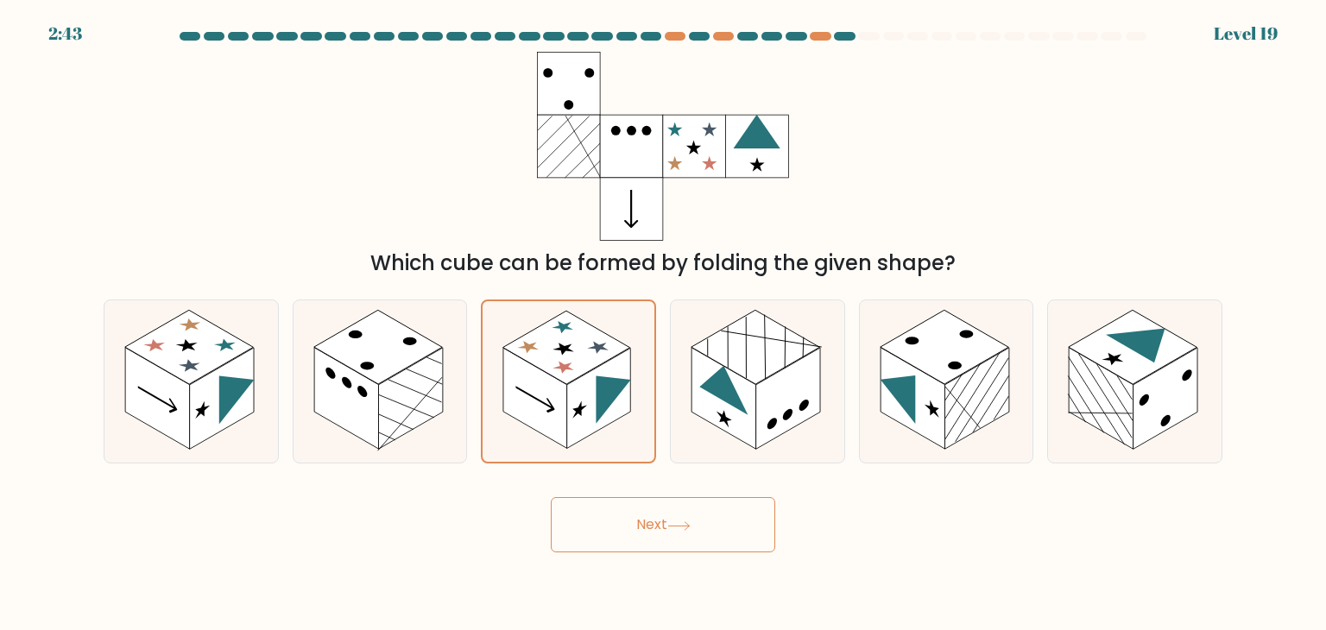
click at [625, 512] on button "Next" at bounding box center [663, 524] width 224 height 55
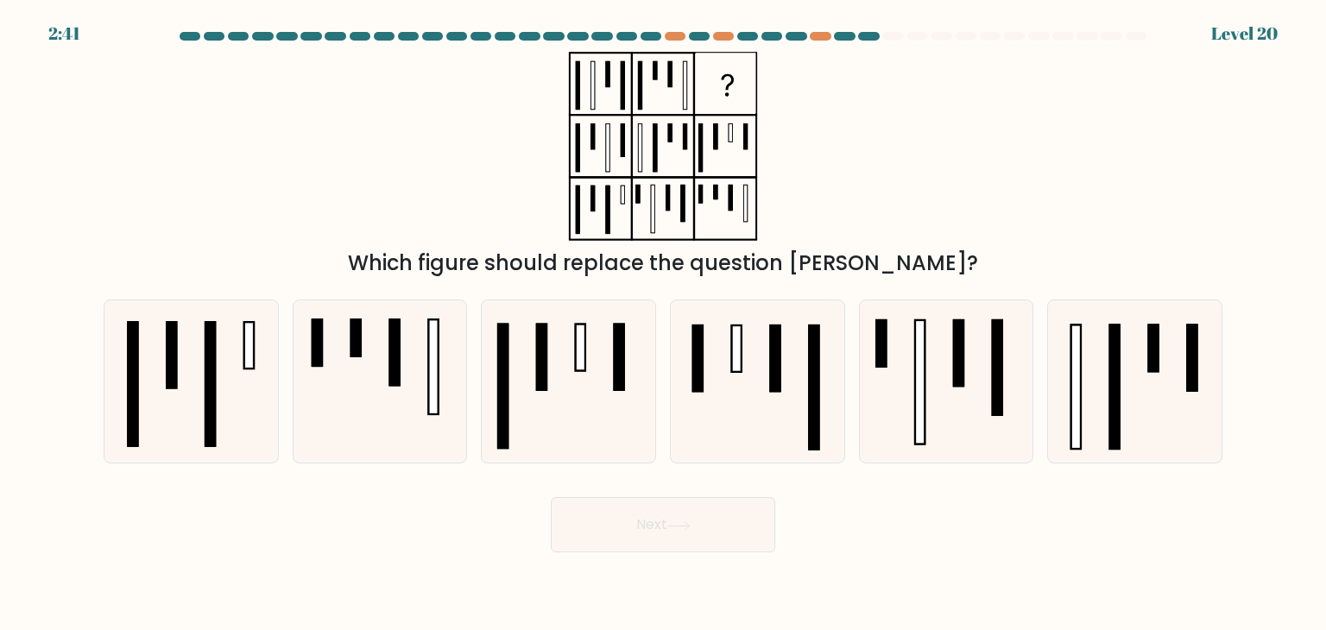
click at [684, 384] on icon at bounding box center [757, 381] width 162 height 162
click at [664, 324] on input "d." at bounding box center [663, 319] width 1 height 9
radio input "true"
click at [711, 529] on button "Next" at bounding box center [663, 524] width 224 height 55
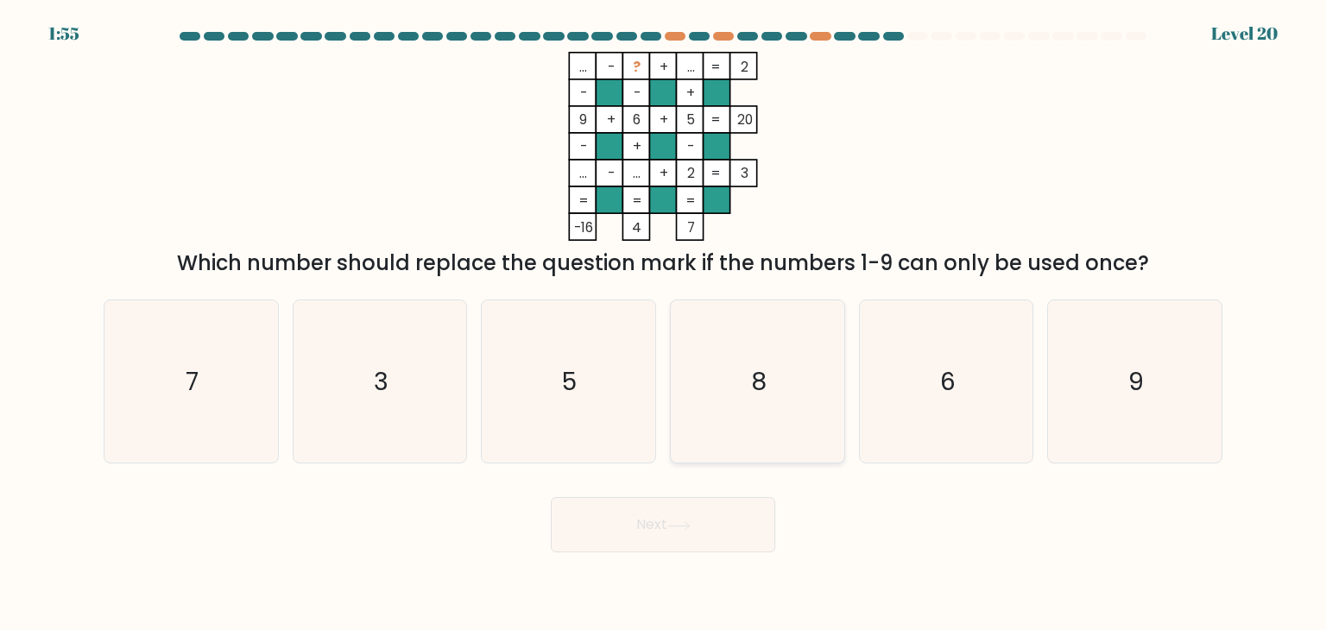
click at [751, 436] on icon "8" at bounding box center [757, 381] width 162 height 162
click at [664, 324] on input "d. 8" at bounding box center [663, 319] width 1 height 9
radio input "true"
click at [725, 530] on button "Next" at bounding box center [663, 524] width 224 height 55
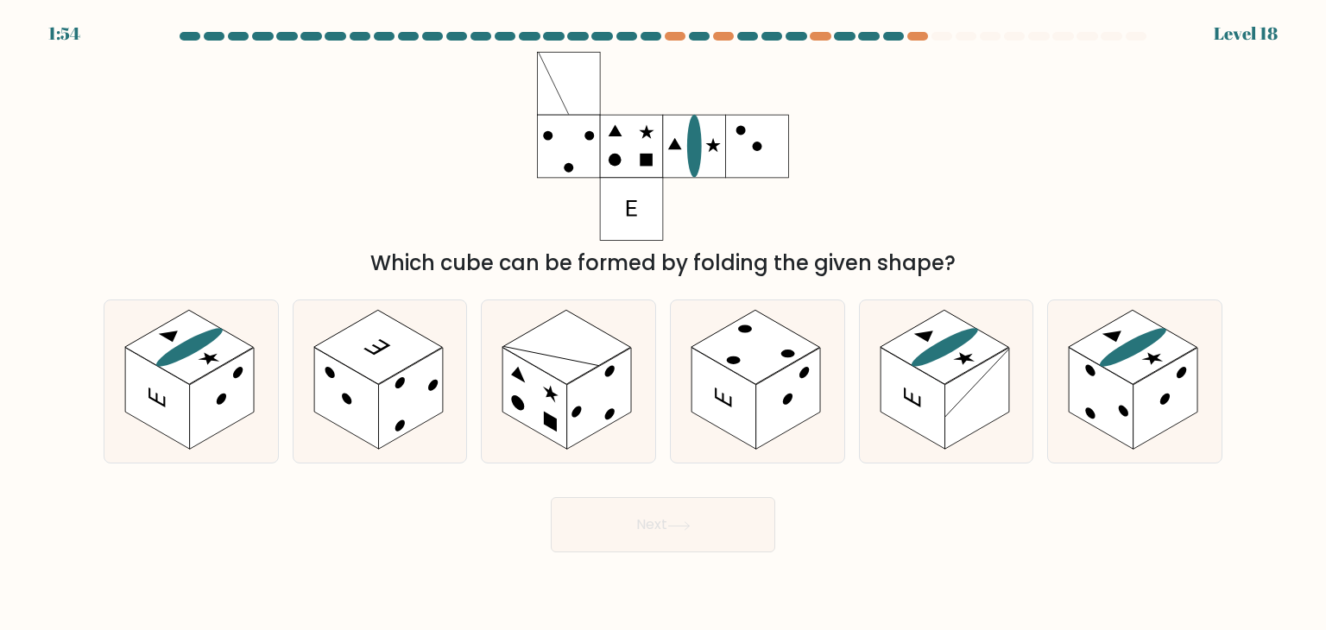
drag, startPoint x: 739, startPoint y: 421, endPoint x: 724, endPoint y: 490, distance: 70.0
click at [741, 421] on rect at bounding box center [724, 399] width 65 height 102
click at [664, 324] on input "d." at bounding box center [663, 319] width 1 height 9
radio input "true"
drag, startPoint x: 718, startPoint y: 550, endPoint x: 741, endPoint y: 448, distance: 104.3
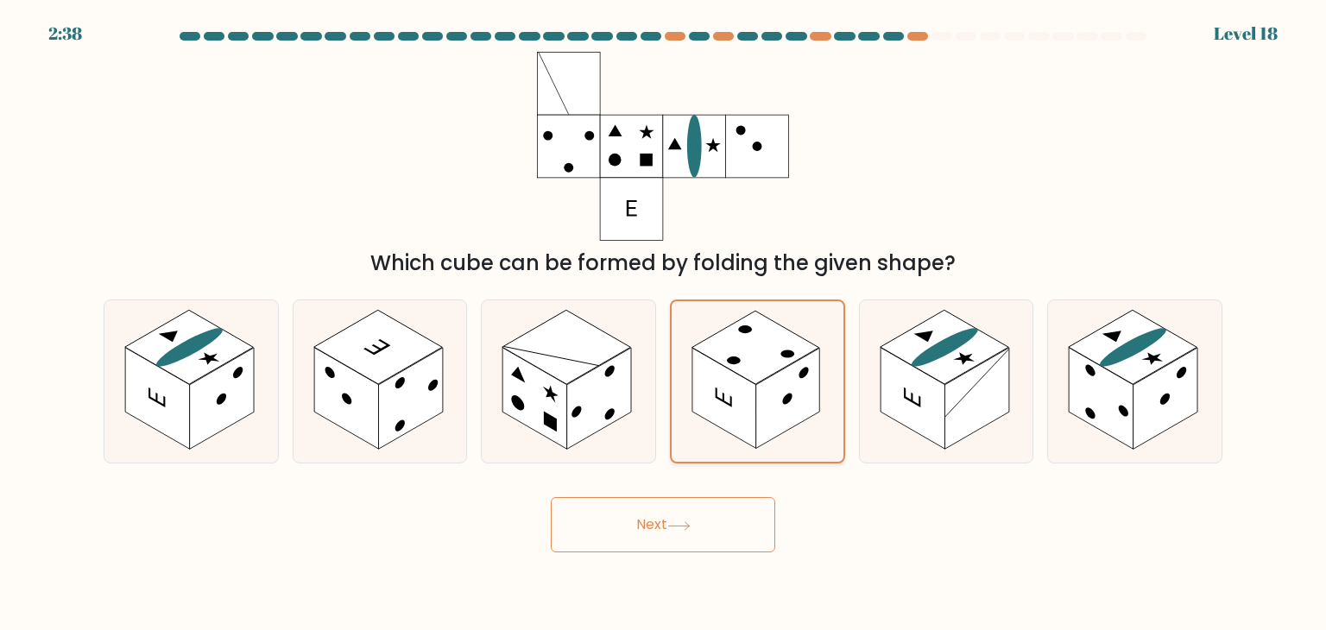
click at [718, 542] on button "Next" at bounding box center [663, 524] width 224 height 55
click at [741, 444] on icon at bounding box center [758, 381] width 172 height 161
click at [664, 324] on input "d." at bounding box center [663, 319] width 1 height 9
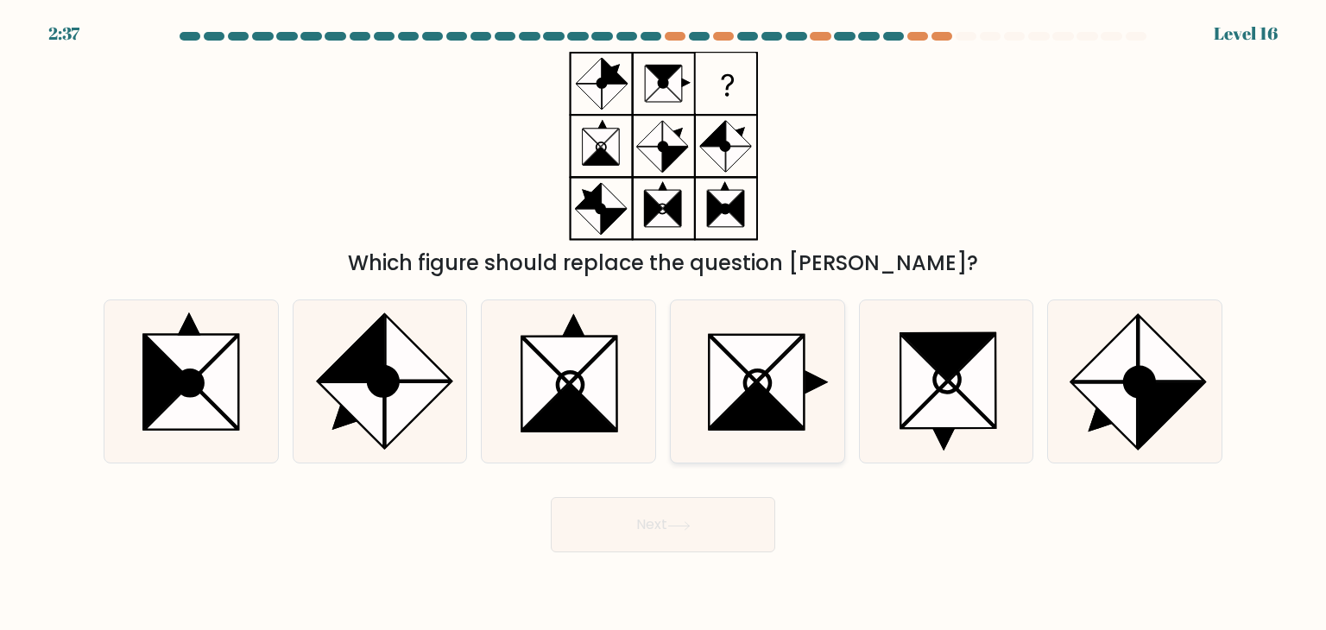
drag, startPoint x: 737, startPoint y: 420, endPoint x: 737, endPoint y: 446, distance: 25.9
click at [737, 439] on icon at bounding box center [757, 381] width 162 height 162
click at [664, 324] on input "d." at bounding box center [663, 319] width 1 height 9
radio input "true"
drag, startPoint x: 705, startPoint y: 522, endPoint x: 719, endPoint y: 467, distance: 57.2
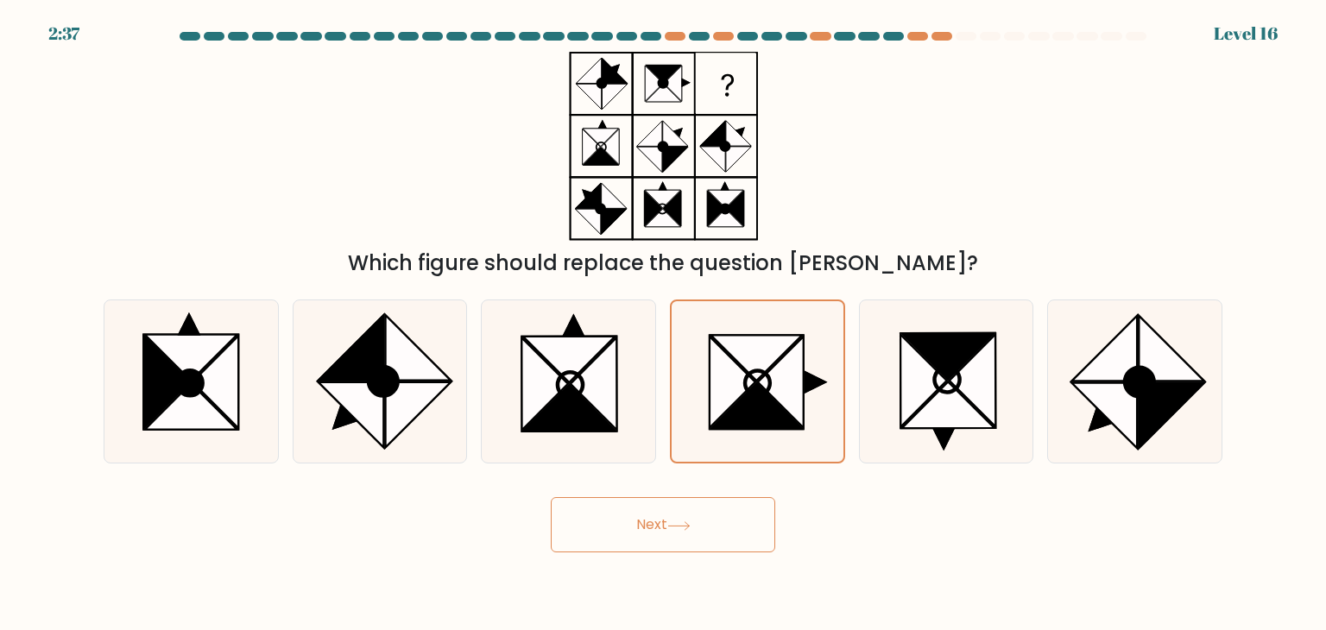
click at [710, 503] on button "Next" at bounding box center [663, 524] width 224 height 55
click at [731, 420] on icon at bounding box center [757, 407] width 92 height 46
click at [664, 324] on input "d." at bounding box center [663, 319] width 1 height 9
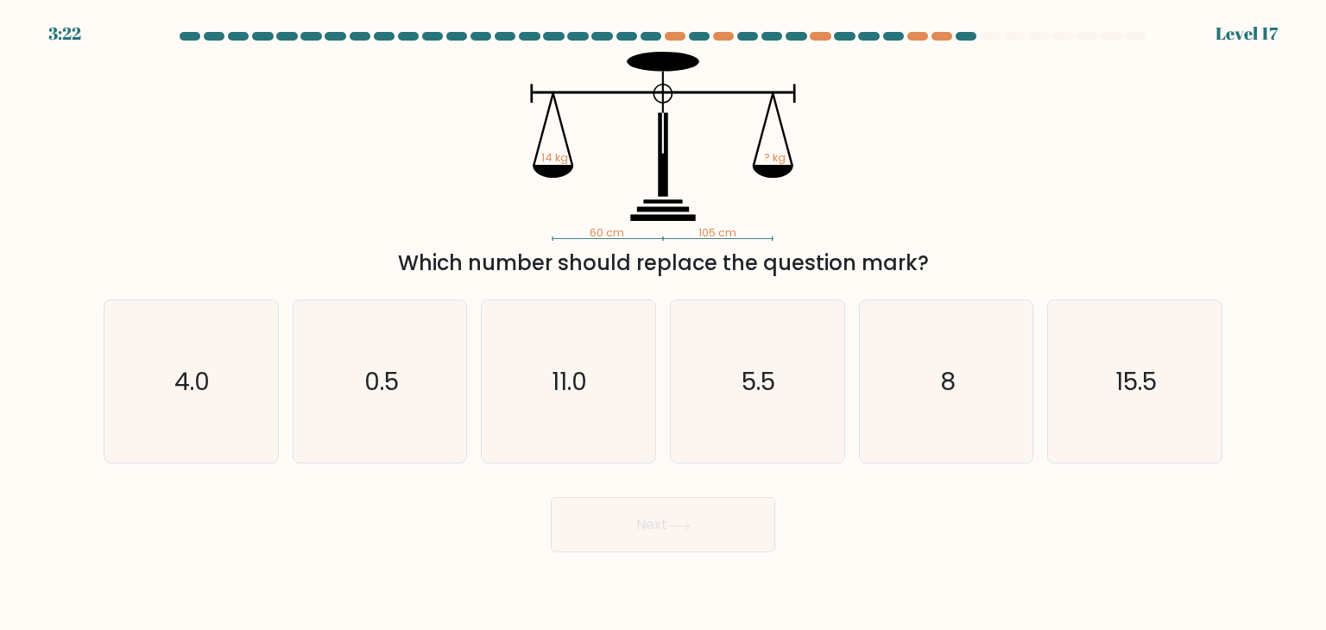
click at [732, 426] on icon "5.5" at bounding box center [757, 381] width 162 height 162
click at [664, 324] on input "d. 5.5" at bounding box center [663, 319] width 1 height 9
radio input "true"
drag, startPoint x: 705, startPoint y: 526, endPoint x: 725, endPoint y: 457, distance: 72.1
click at [706, 518] on button "Next" at bounding box center [663, 524] width 224 height 55
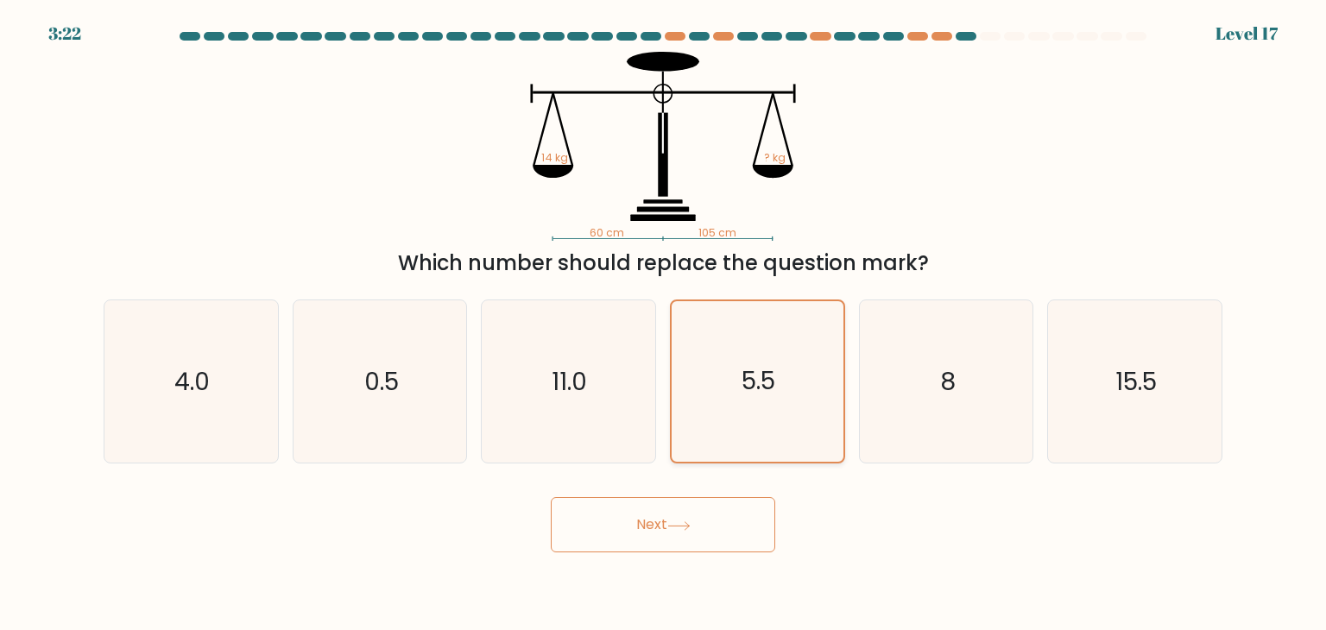
click at [727, 437] on icon "5.5" at bounding box center [757, 381] width 161 height 161
click at [664, 324] on input "d. 5.5" at bounding box center [663, 319] width 1 height 9
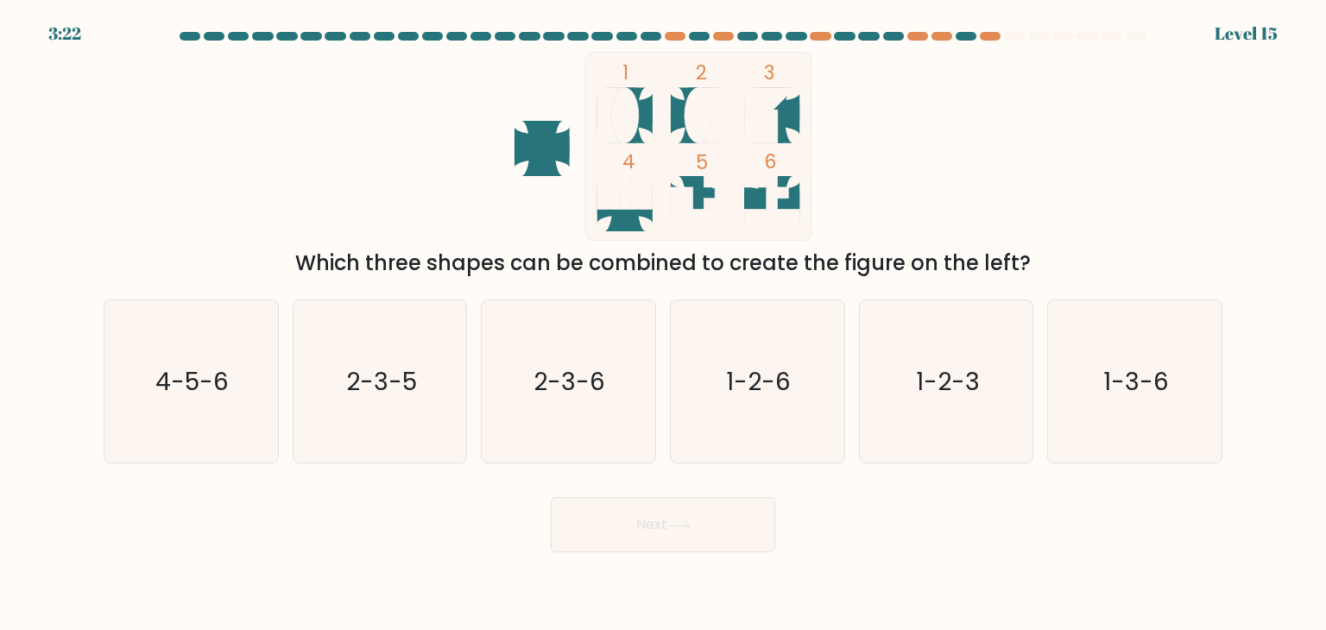
drag, startPoint x: 728, startPoint y: 436, endPoint x: 719, endPoint y: 514, distance: 78.2
click at [729, 435] on icon "1-2-6" at bounding box center [757, 381] width 162 height 162
click at [664, 324] on input "d. 1-2-6" at bounding box center [663, 319] width 1 height 9
radio input "true"
drag, startPoint x: 718, startPoint y: 517, endPoint x: 723, endPoint y: 464, distance: 53.7
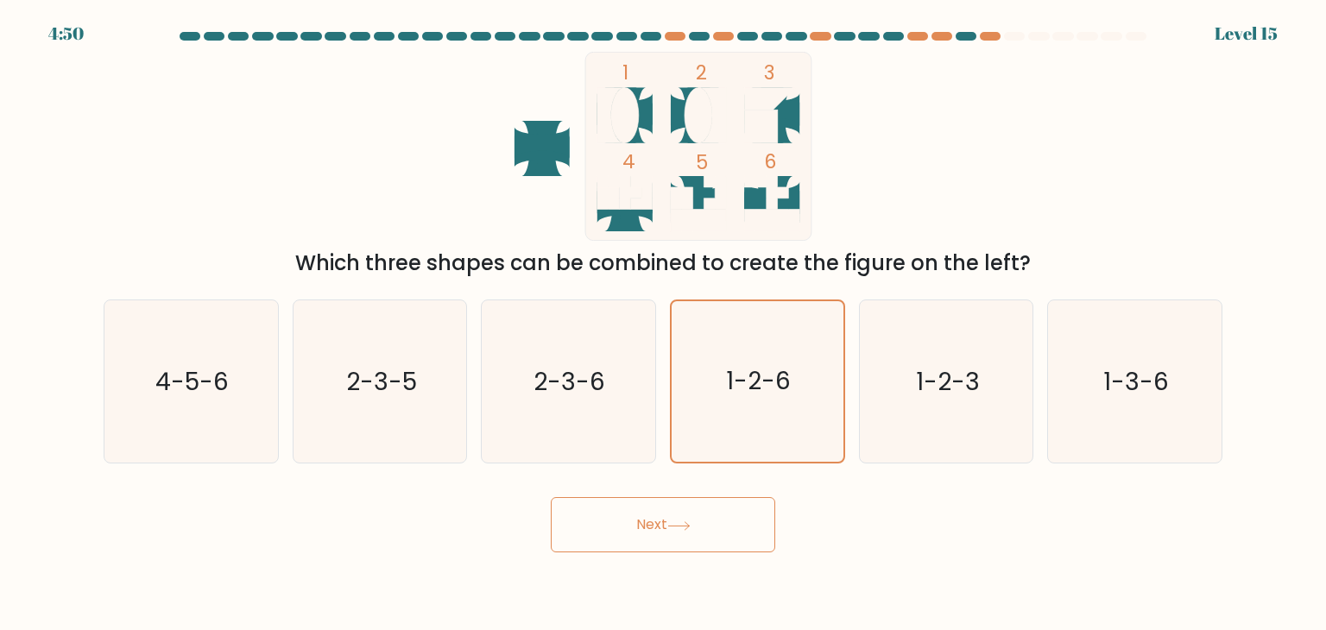
click at [718, 505] on button "Next" at bounding box center [663, 524] width 224 height 55
click at [732, 423] on icon "1-2-6" at bounding box center [757, 381] width 161 height 161
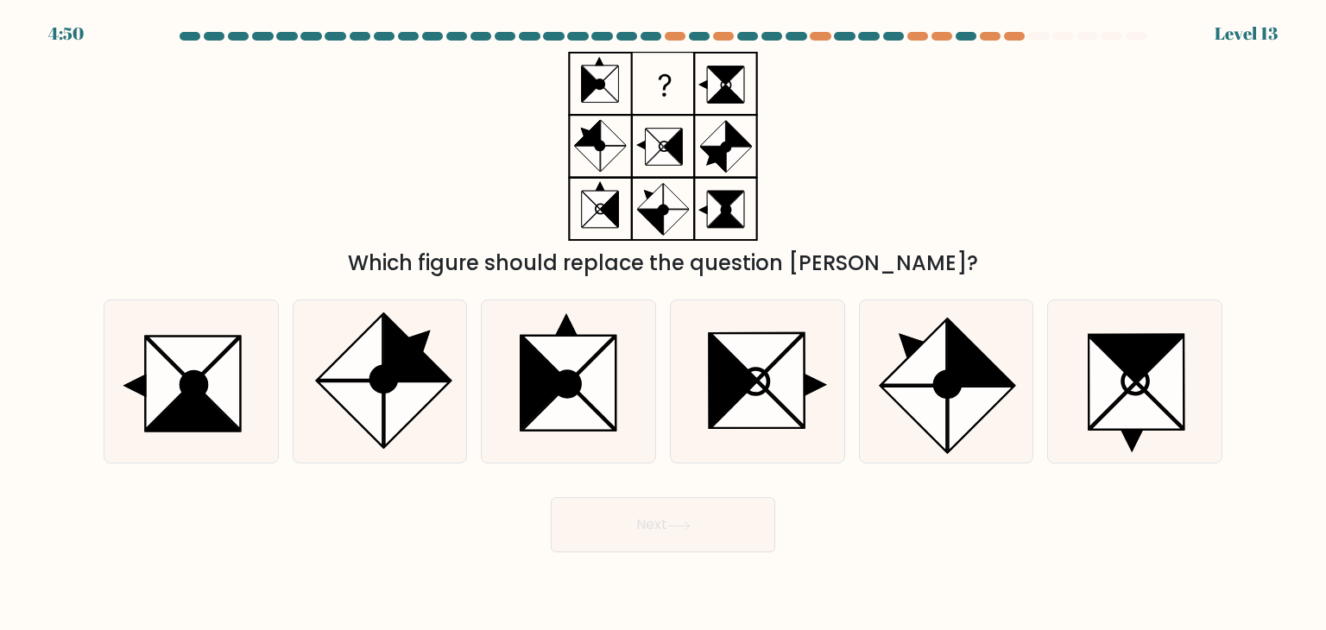
click at [718, 498] on form at bounding box center [663, 292] width 1326 height 521
drag, startPoint x: 710, startPoint y: 507, endPoint x: 717, endPoint y: 432, distance: 75.5
click at [710, 484] on form at bounding box center [663, 292] width 1326 height 521
click at [718, 426] on icon at bounding box center [757, 405] width 92 height 47
click at [664, 324] on input "d." at bounding box center [663, 319] width 1 height 9
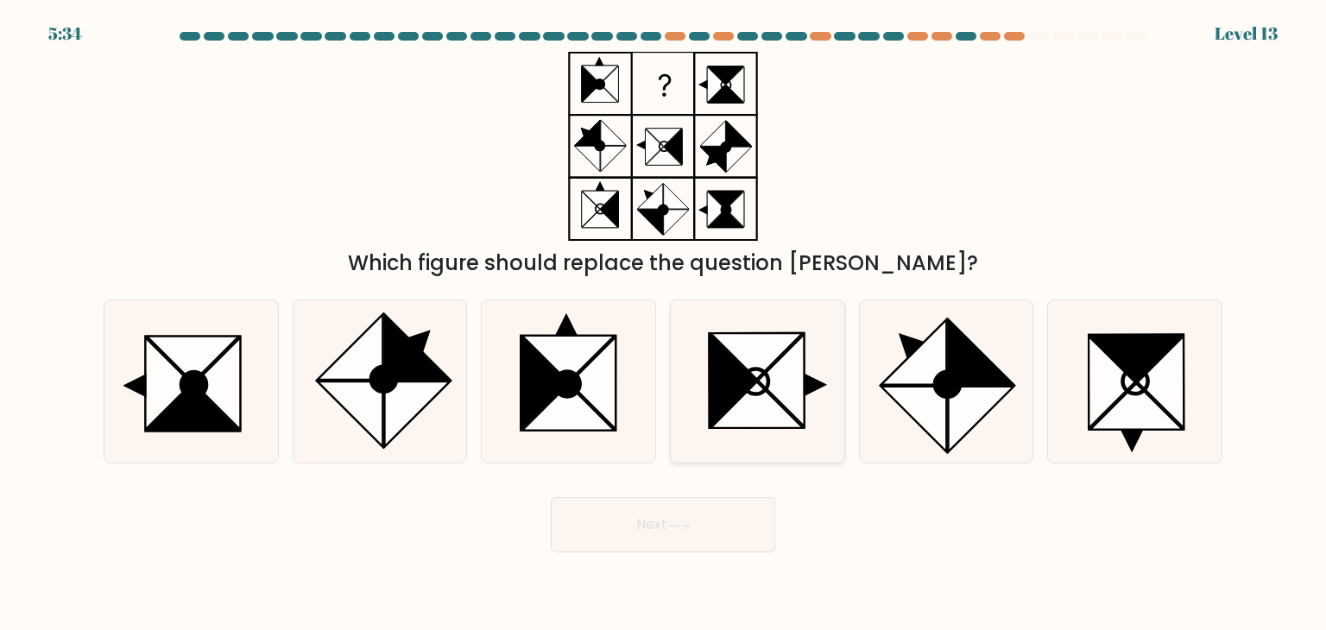
radio input "true"
drag, startPoint x: 686, startPoint y: 526, endPoint x: 694, endPoint y: 481, distance: 45.6
click at [687, 511] on button "Next" at bounding box center [663, 524] width 224 height 55
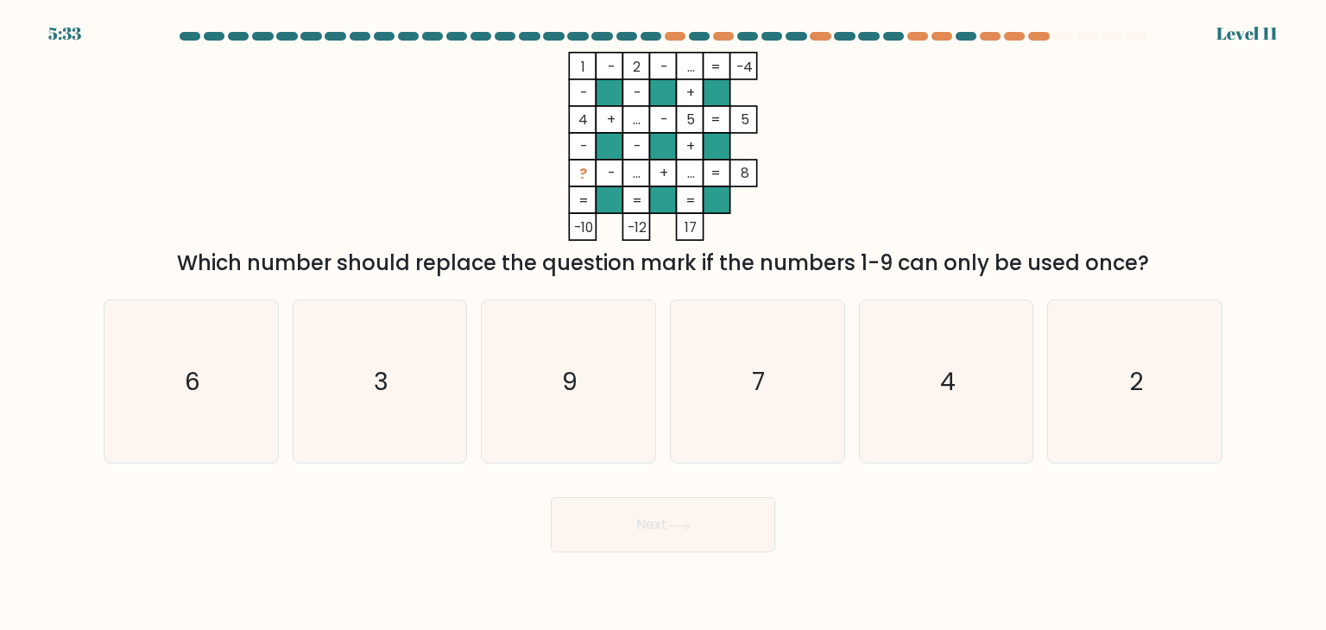
click at [711, 426] on icon "7" at bounding box center [757, 381] width 162 height 162
click at [664, 324] on input "d. 7" at bounding box center [663, 319] width 1 height 9
radio input "true"
click at [711, 498] on button "Next" at bounding box center [663, 524] width 224 height 55
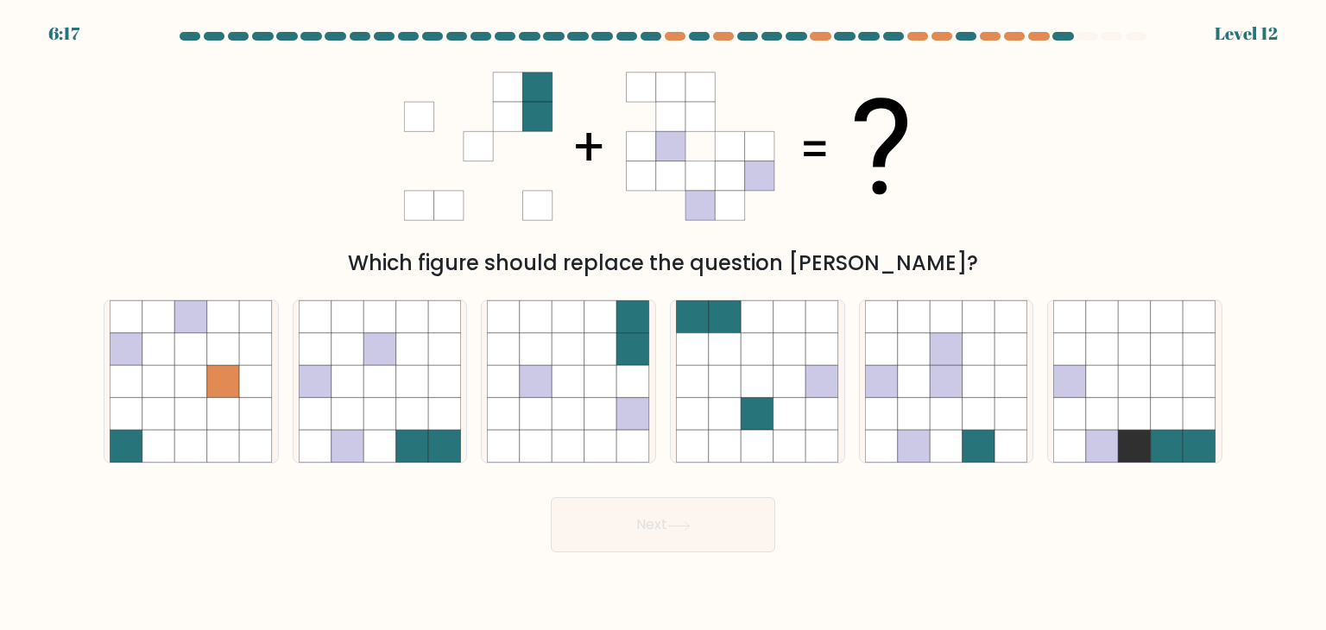
click at [720, 437] on icon at bounding box center [725, 447] width 33 height 33
click at [664, 324] on input "d." at bounding box center [663, 319] width 1 height 9
radio input "true"
click at [711, 518] on button "Next" at bounding box center [663, 524] width 224 height 55
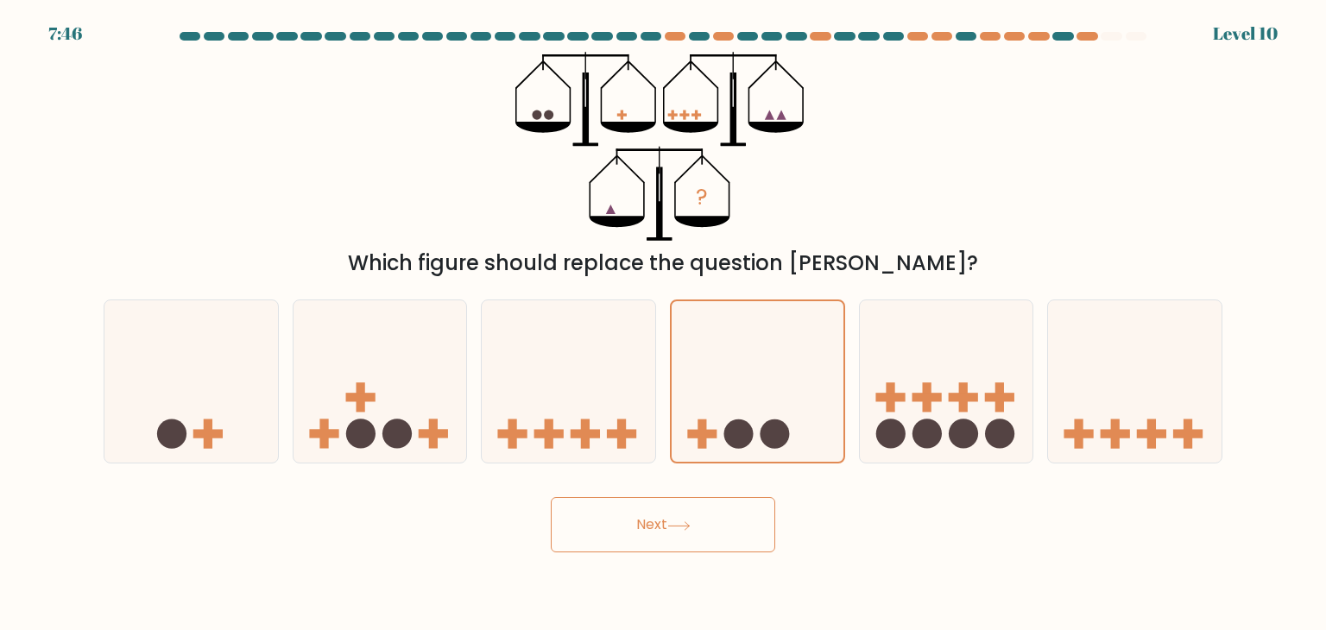
click at [734, 433] on circle at bounding box center [738, 433] width 29 height 29
click at [664, 324] on input "d." at bounding box center [663, 319] width 1 height 9
click at [730, 503] on button "Next" at bounding box center [663, 524] width 224 height 55
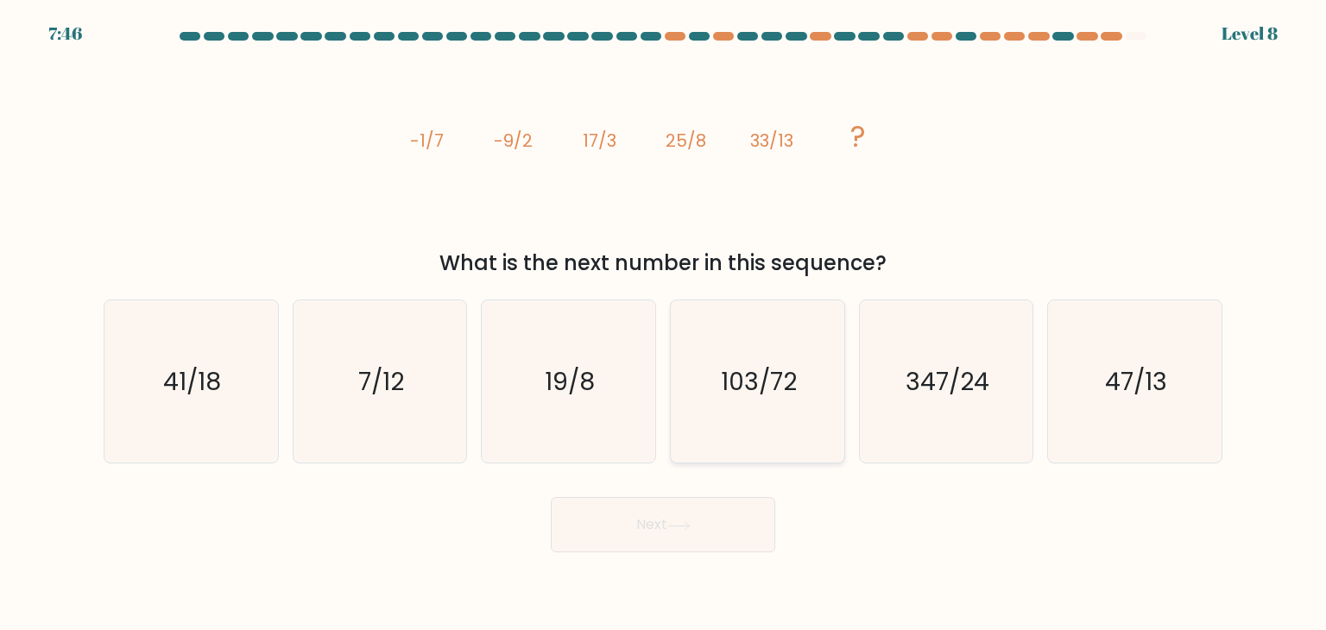
drag, startPoint x: 739, startPoint y: 441, endPoint x: 739, endPoint y: 451, distance: 9.5
click at [739, 441] on icon "103/72" at bounding box center [757, 381] width 162 height 162
click at [664, 324] on input "d. 103/72" at bounding box center [663, 319] width 1 height 9
radio input "true"
click at [736, 504] on button "Next" at bounding box center [663, 524] width 224 height 55
